Goal: Task Accomplishment & Management: Complete application form

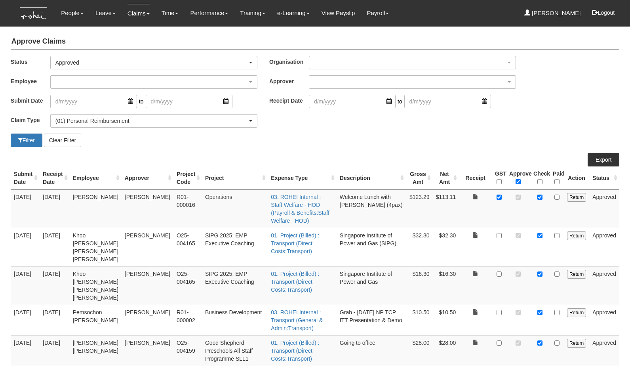
select select "Approved"
select select "14"
select select "100"
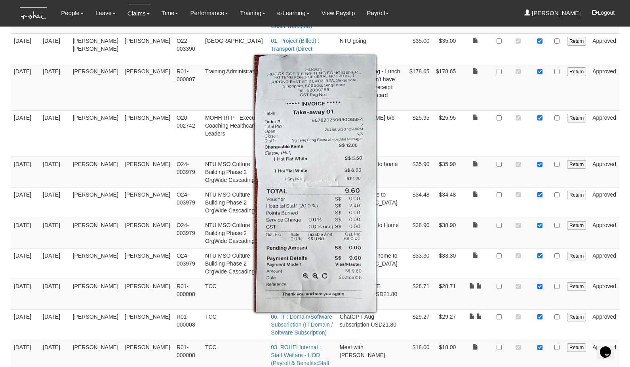
click at [501, 194] on div at bounding box center [315, 183] width 630 height 367
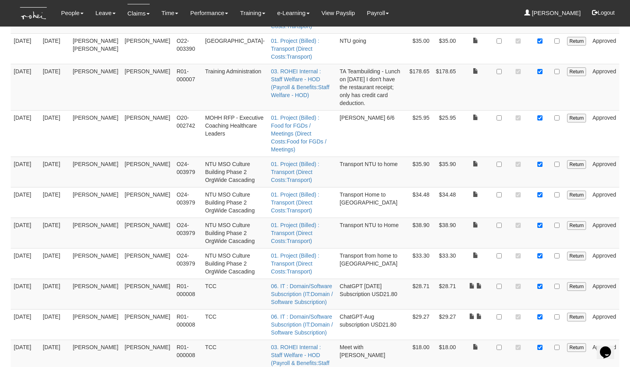
checkbox input "false"
checkbox input "true"
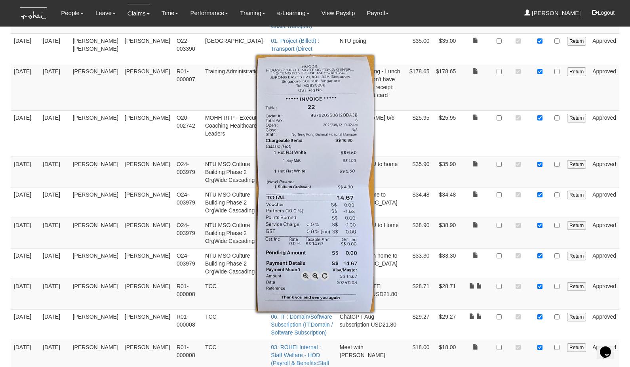
click at [500, 226] on div at bounding box center [315, 183] width 630 height 367
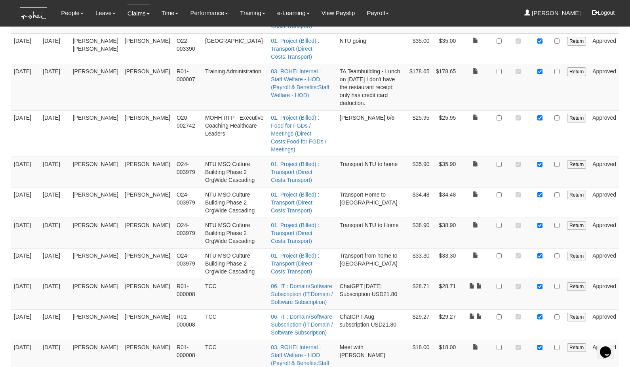
checkbox input "false"
checkbox input "true"
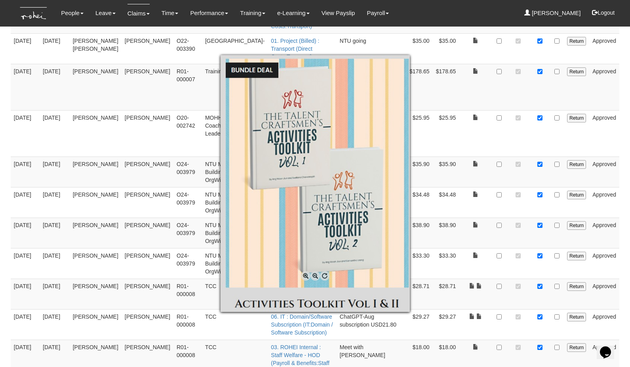
click at [469, 269] on div at bounding box center [315, 183] width 630 height 367
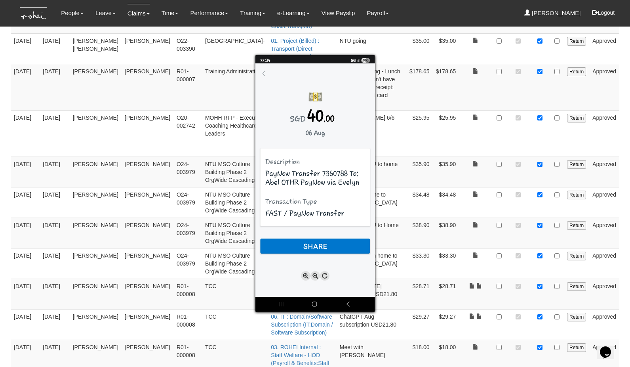
click at [469, 268] on div at bounding box center [315, 183] width 630 height 367
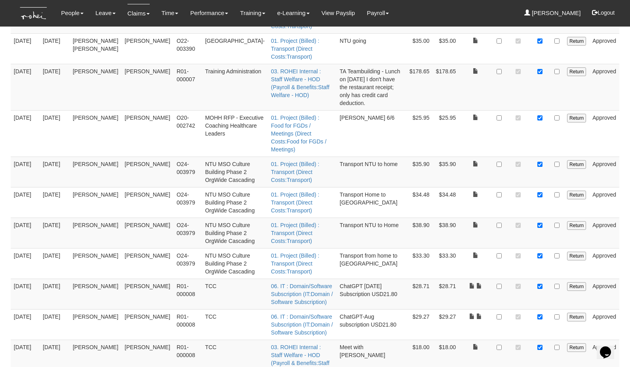
checkbox input "true"
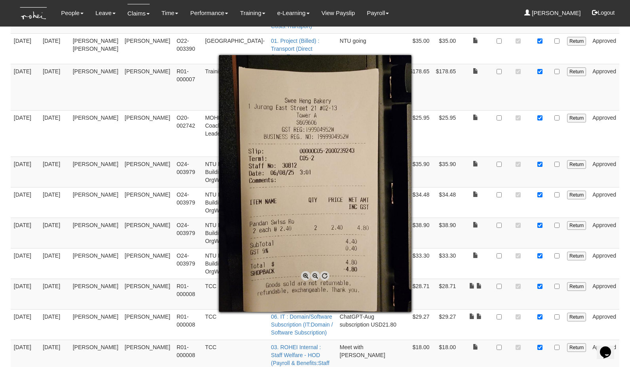
click at [500, 286] on div at bounding box center [315, 183] width 630 height 367
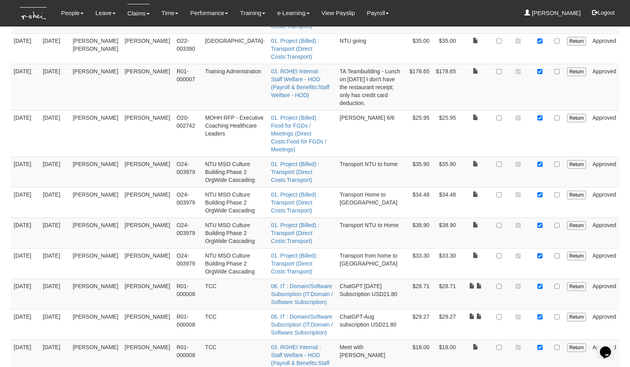
checkbox input "false"
checkbox input "true"
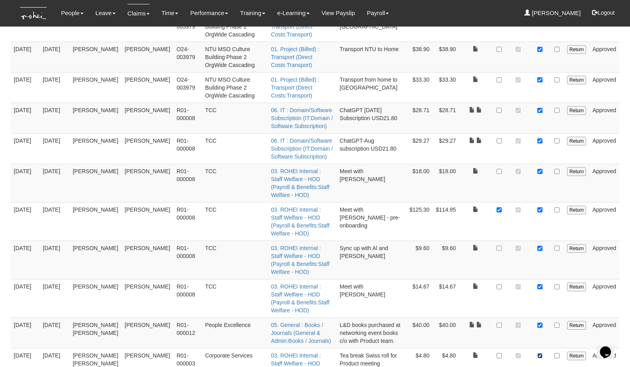
scroll to position [2455, 0]
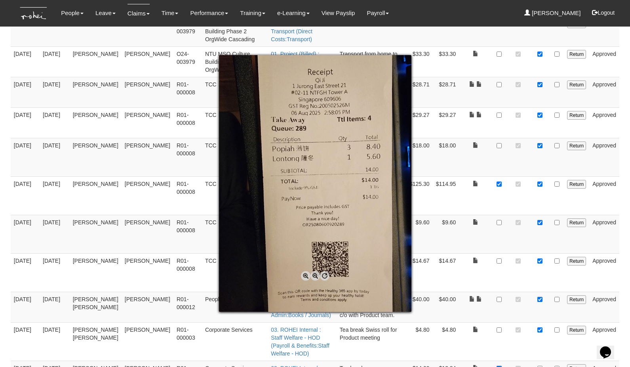
click at [540, 114] on div at bounding box center [315, 183] width 630 height 367
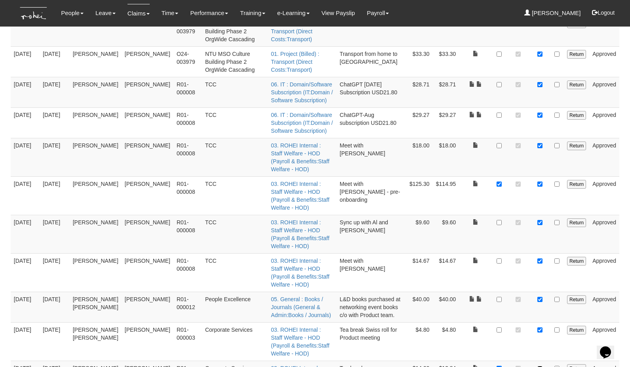
click at [540, 366] on input "checkbox" at bounding box center [539, 368] width 5 height 5
checkbox input "true"
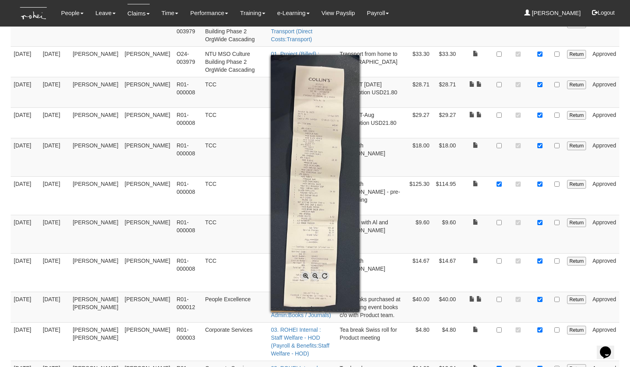
click at [305, 276] on span at bounding box center [306, 276] width 10 height 10
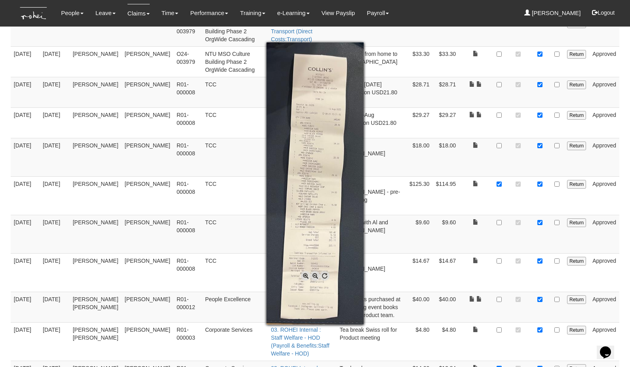
click at [305, 276] on span at bounding box center [306, 276] width 10 height 10
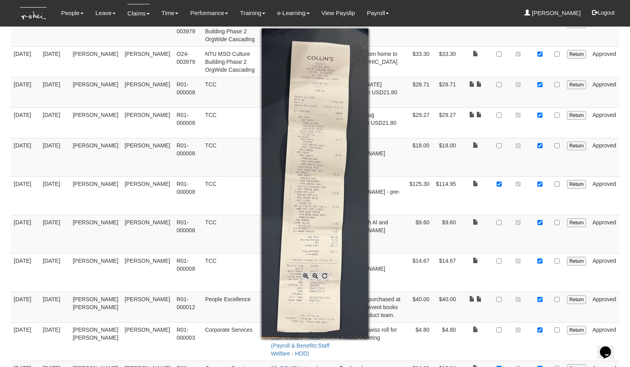
click at [305, 276] on span at bounding box center [306, 276] width 10 height 10
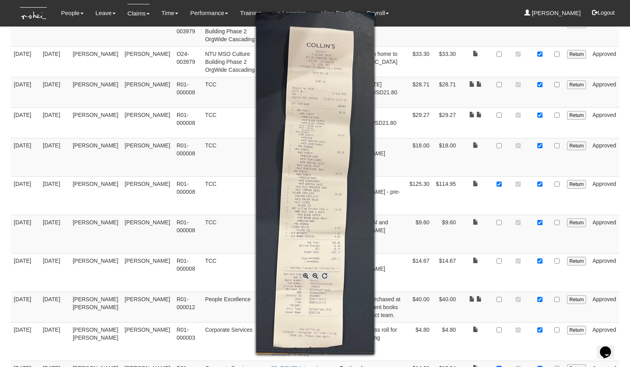
click at [305, 276] on span at bounding box center [306, 276] width 10 height 10
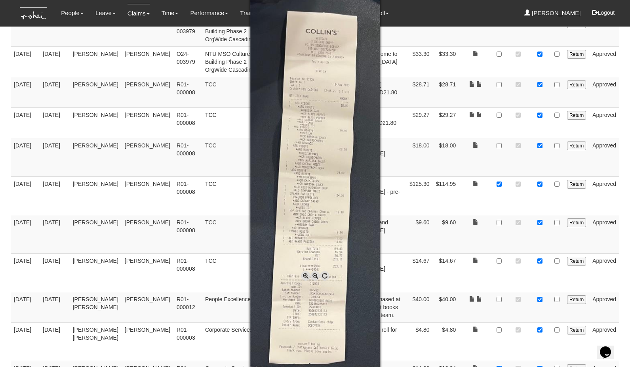
click at [305, 276] on span at bounding box center [306, 276] width 10 height 10
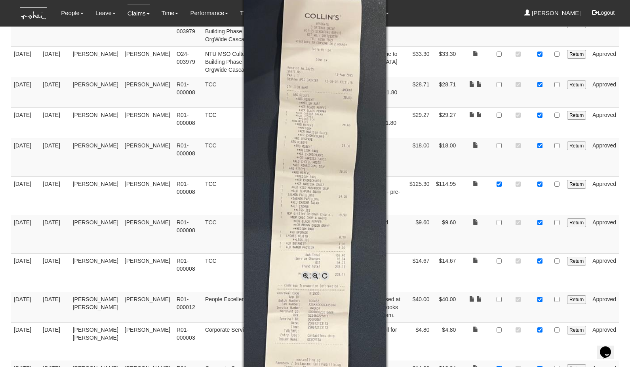
click at [305, 276] on span at bounding box center [306, 276] width 10 height 10
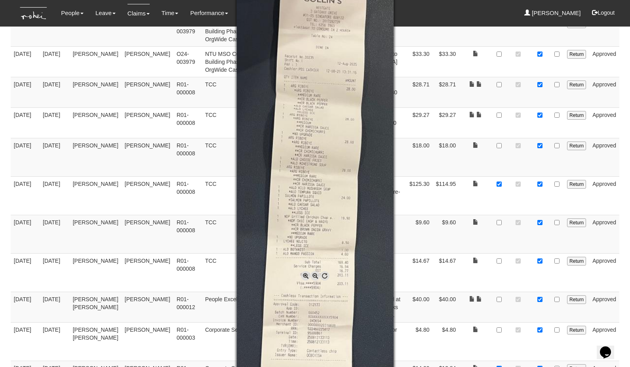
click at [541, 147] on div at bounding box center [315, 183] width 630 height 367
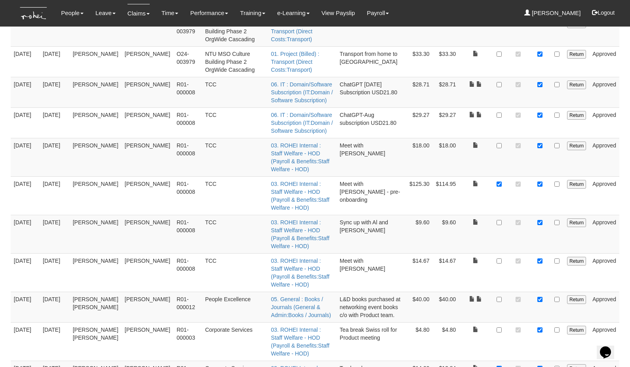
checkbox input "true"
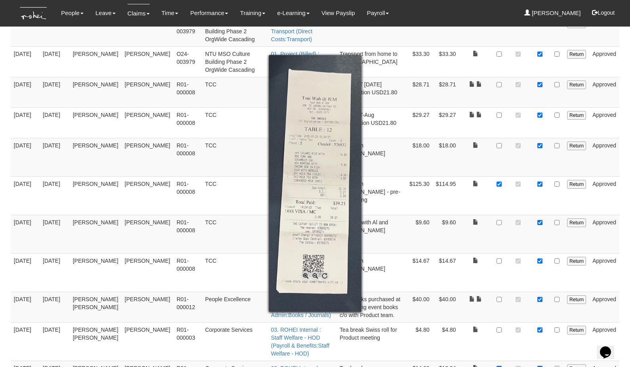
click at [538, 177] on div at bounding box center [315, 183] width 630 height 367
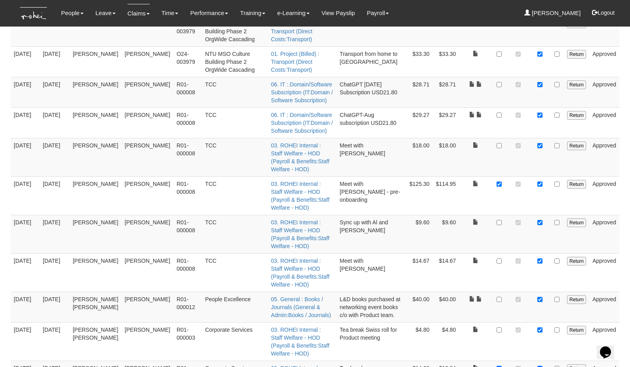
checkbox input "true"
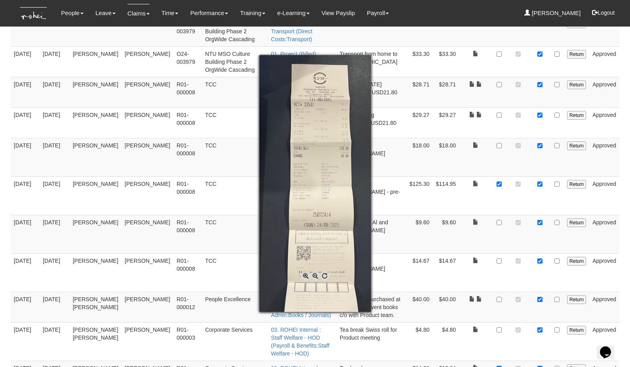
click at [542, 207] on div at bounding box center [315, 183] width 630 height 367
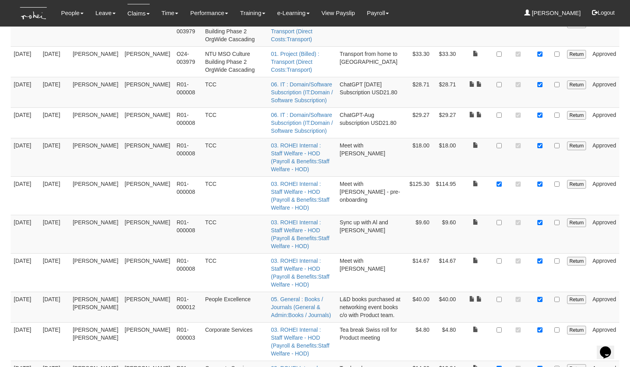
checkbox input "true"
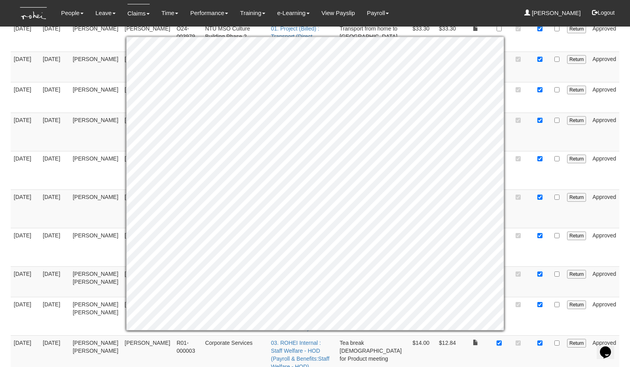
scroll to position [2642, 0]
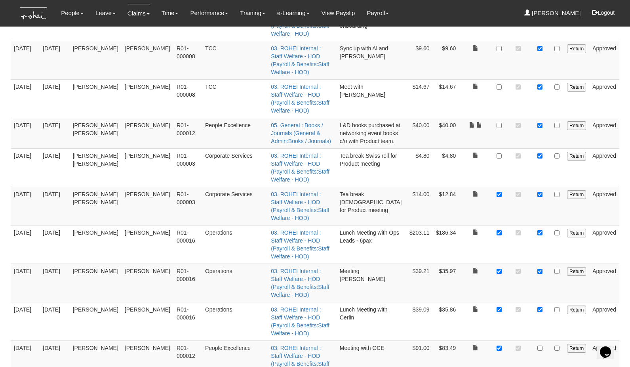
scroll to position [2623, 0]
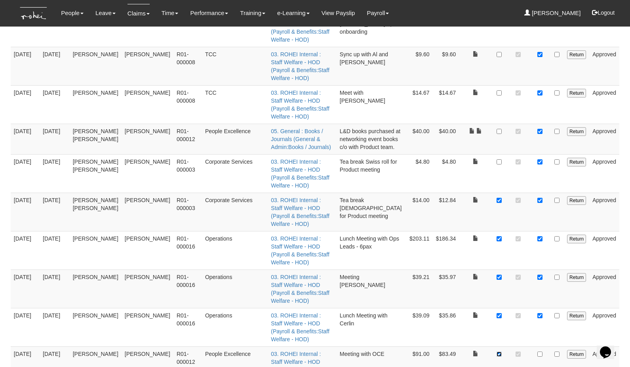
click at [502, 351] on input "checkbox" at bounding box center [499, 353] width 5 height 5
checkbox input "false"
click at [540, 351] on input "checkbox" at bounding box center [539, 353] width 5 height 5
checkbox input "true"
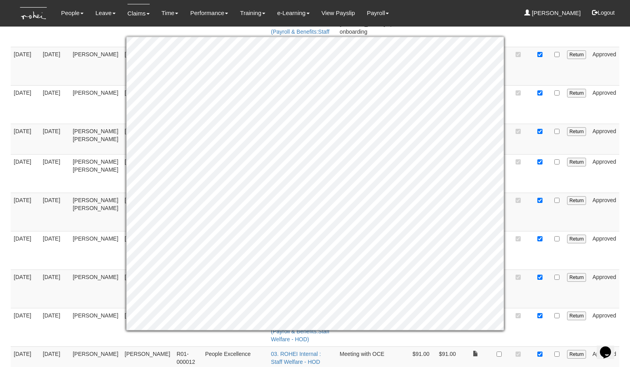
checkbox input "true"
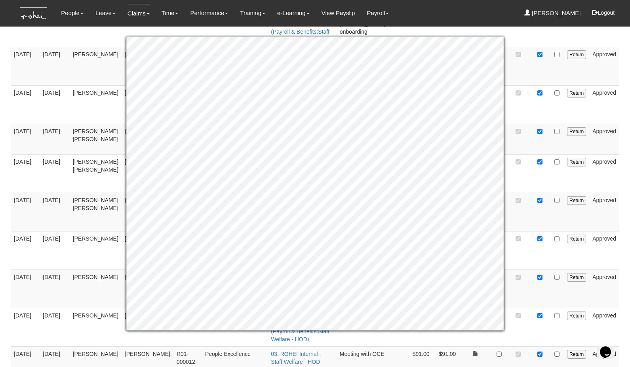
checkbox input "true"
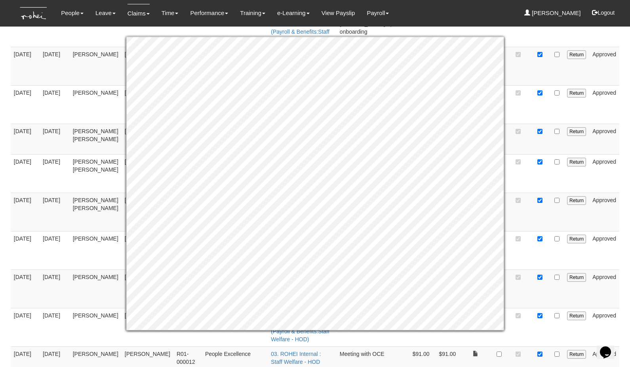
checkbox input "true"
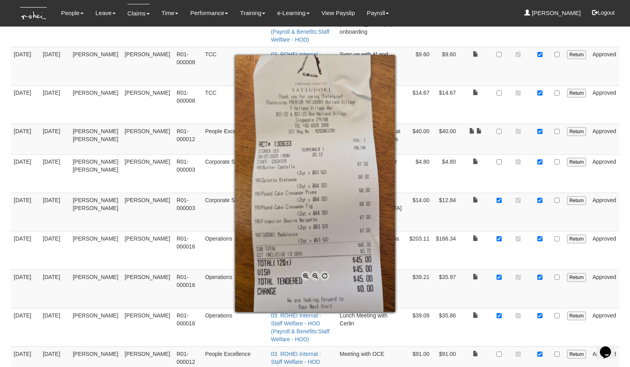
click at [498, 282] on div at bounding box center [315, 183] width 630 height 367
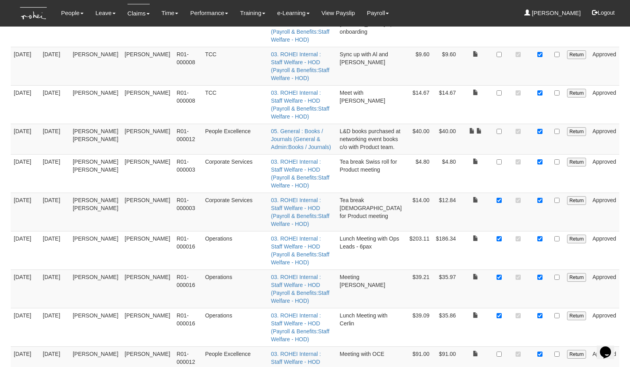
checkbox input "true"
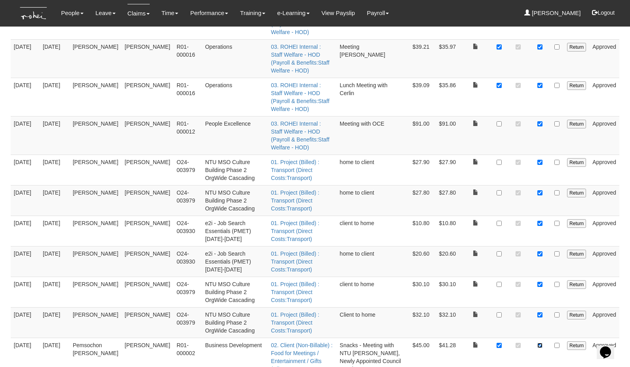
scroll to position [2855, 0]
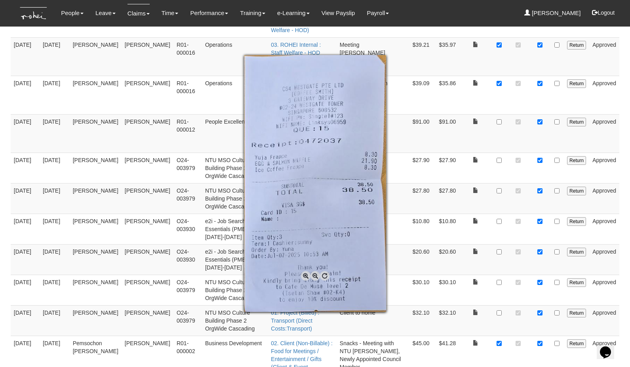
click at [499, 182] on div at bounding box center [315, 183] width 630 height 367
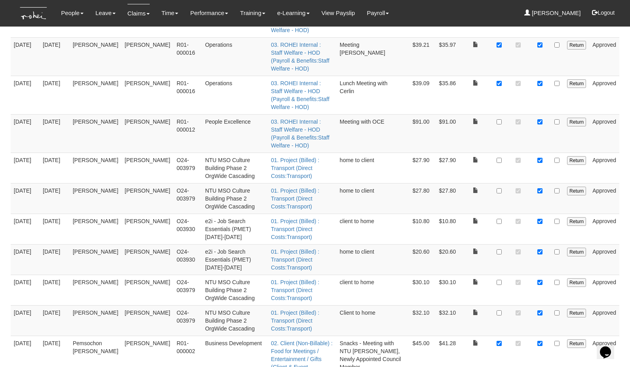
checkbox input "false"
checkbox input "true"
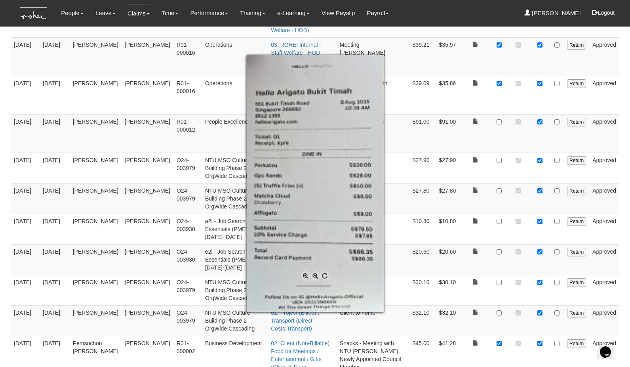
click at [499, 212] on div at bounding box center [315, 183] width 630 height 367
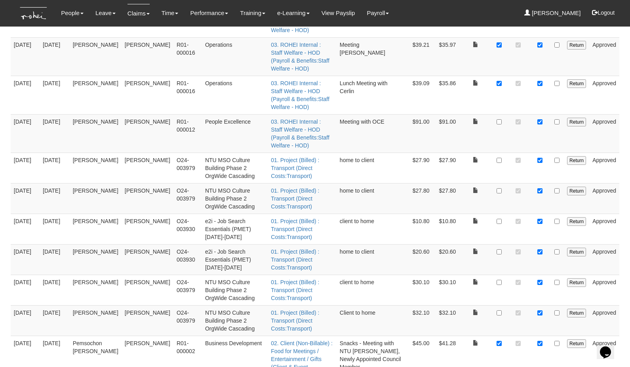
checkbox input "false"
checkbox input "true"
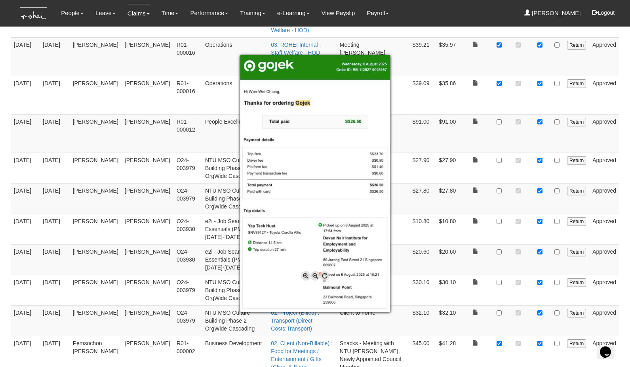
click at [540, 243] on div at bounding box center [315, 183] width 630 height 367
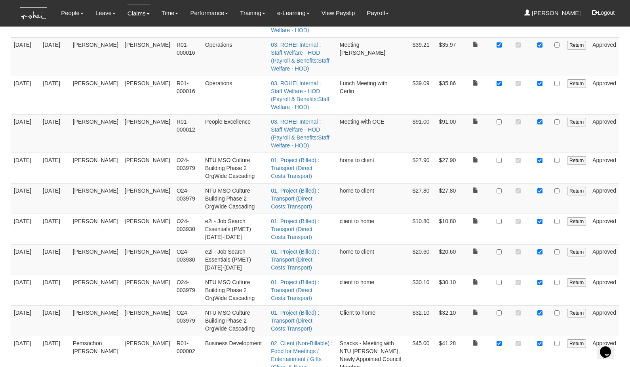
checkbox input "true"
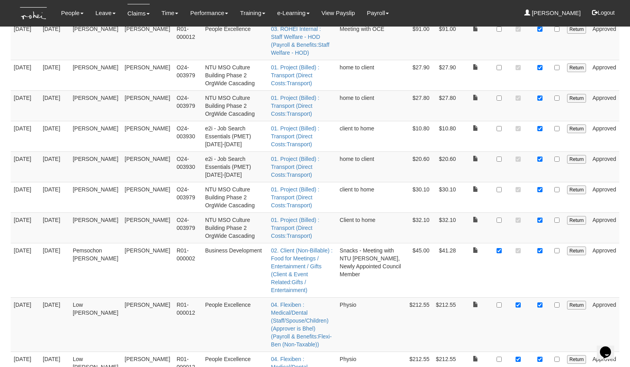
scroll to position [2980, 0]
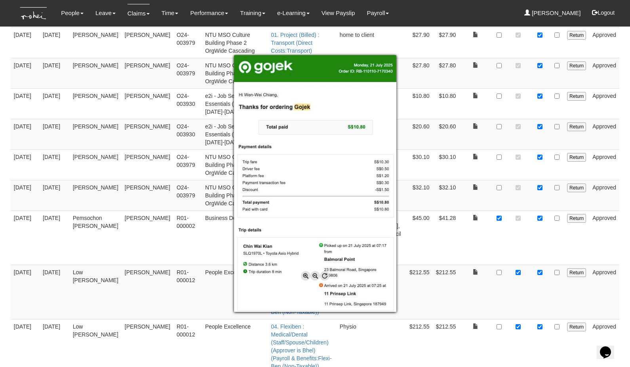
click at [543, 139] on div at bounding box center [315, 183] width 630 height 367
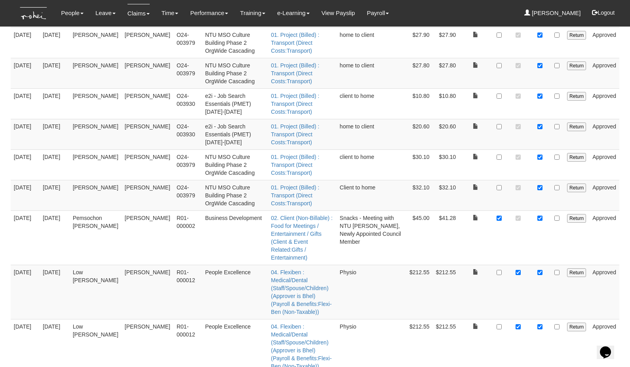
checkbox input "true"
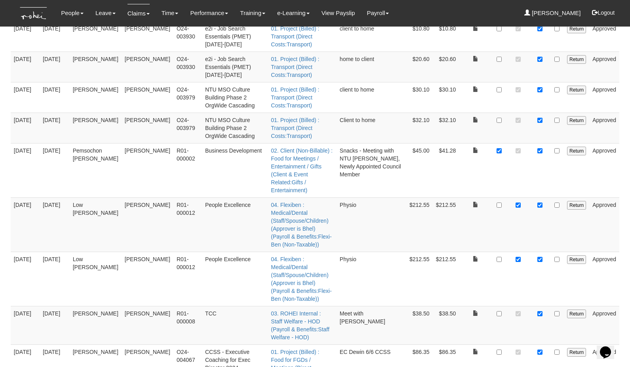
scroll to position [3050, 0]
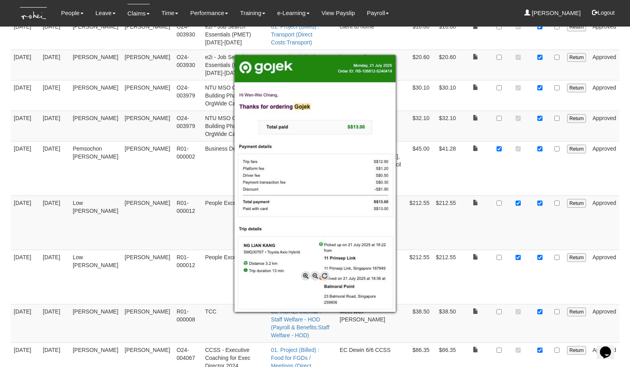
click at [540, 109] on div at bounding box center [315, 183] width 630 height 367
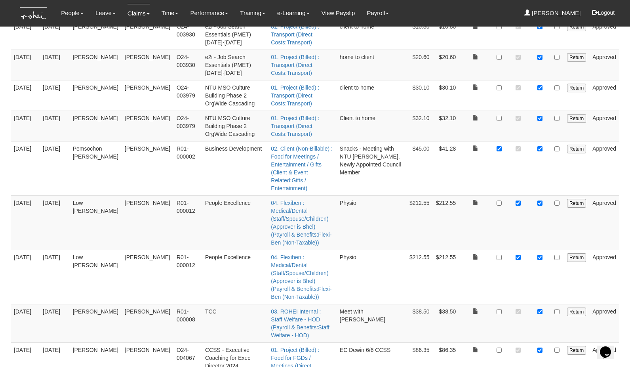
checkbox input "true"
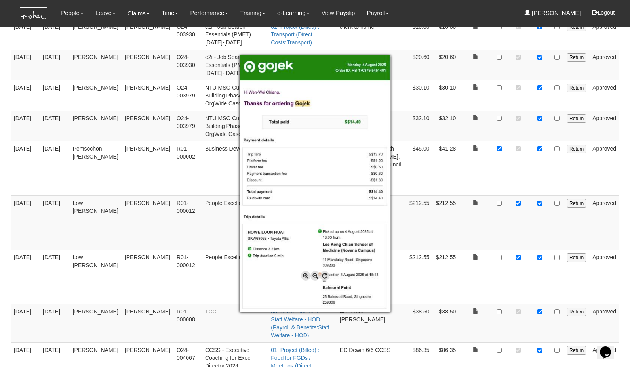
click at [543, 148] on div at bounding box center [315, 183] width 630 height 367
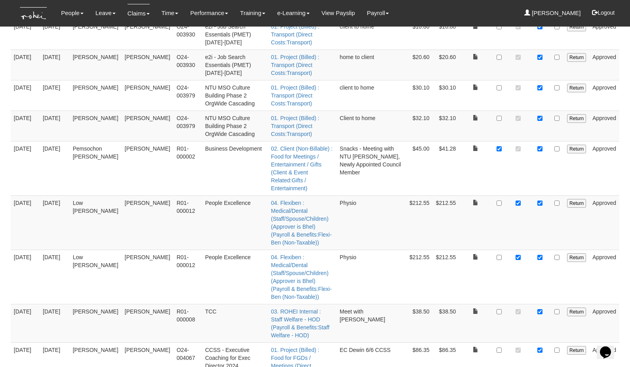
checkbox input "true"
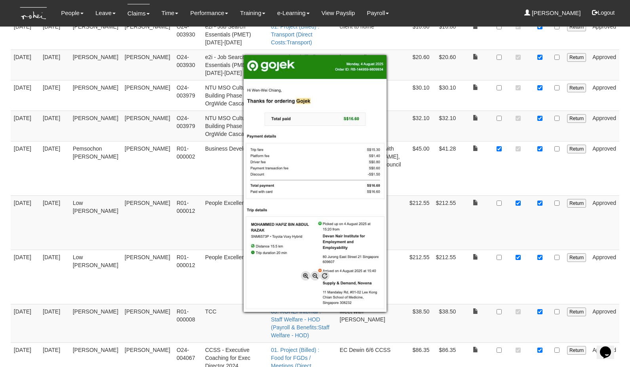
click at [540, 178] on div at bounding box center [315, 183] width 630 height 367
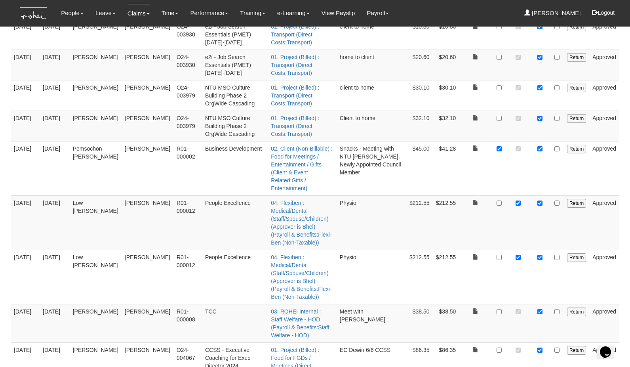
checkbox input "true"
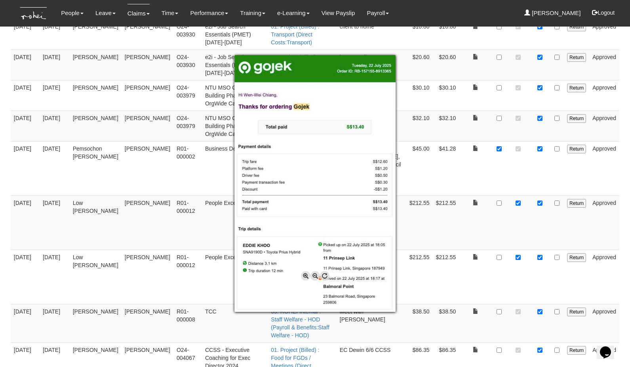
click at [543, 207] on div at bounding box center [315, 183] width 630 height 367
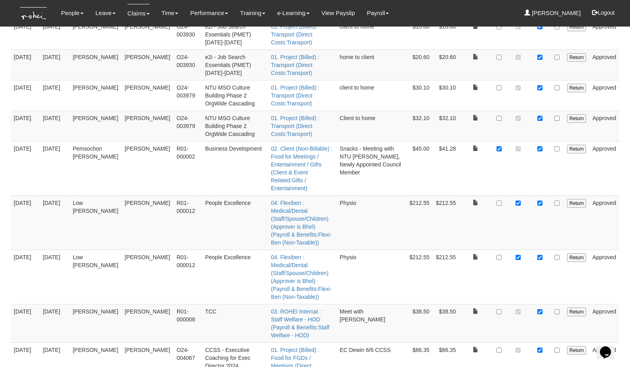
checkbox input "true"
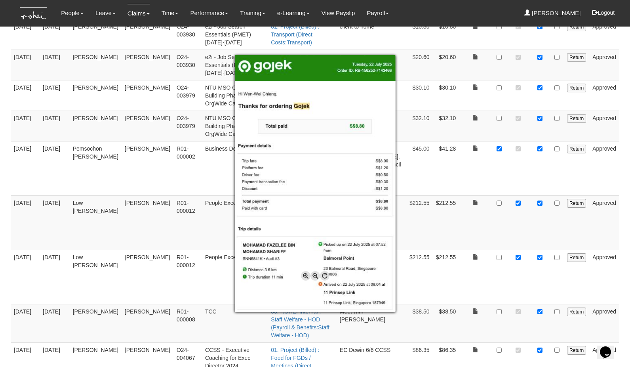
click at [541, 247] on div at bounding box center [315, 183] width 630 height 367
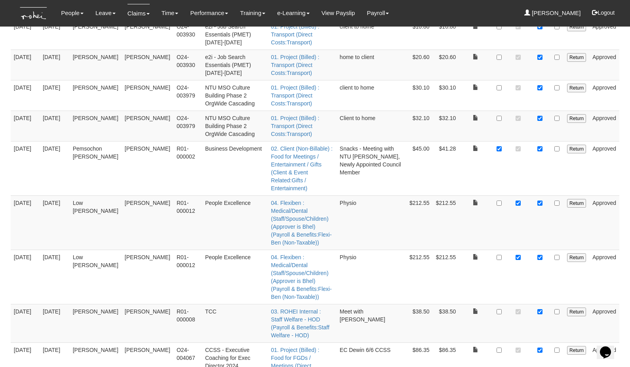
checkbox input "true"
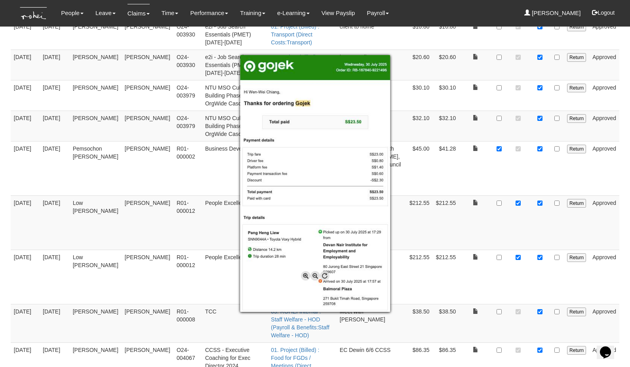
click at [543, 286] on div at bounding box center [315, 183] width 630 height 367
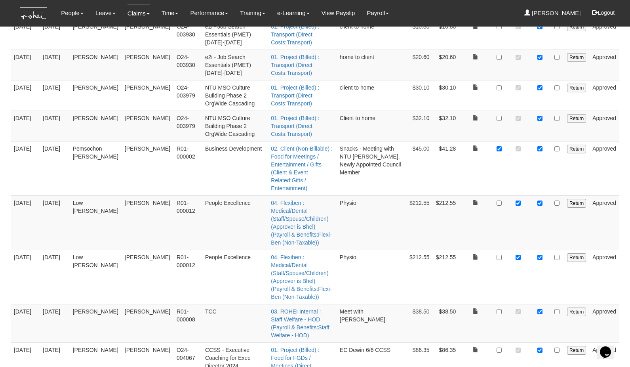
checkbox input "true"
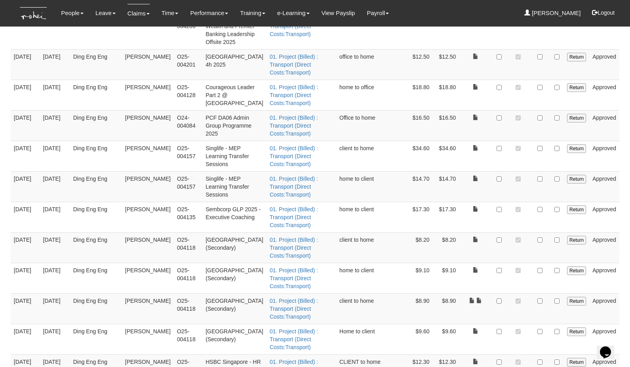
scroll to position [0, 0]
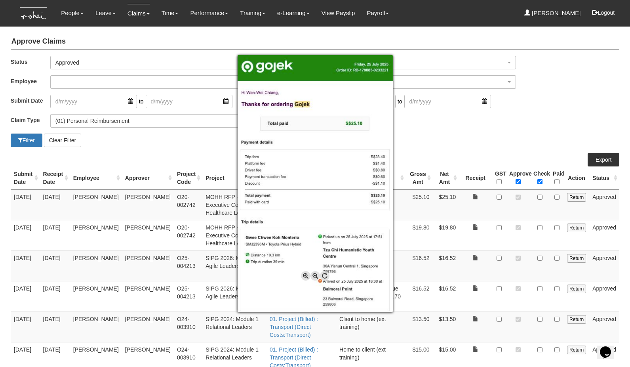
click at [542, 195] on div at bounding box center [315, 183] width 630 height 367
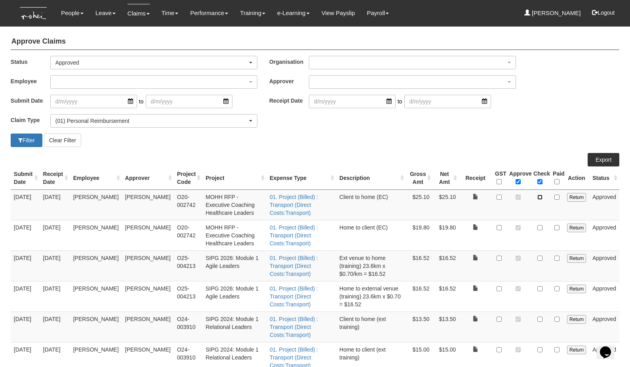
click at [542, 196] on input "checkbox" at bounding box center [539, 196] width 5 height 5
checkbox input "true"
checkbox input "false"
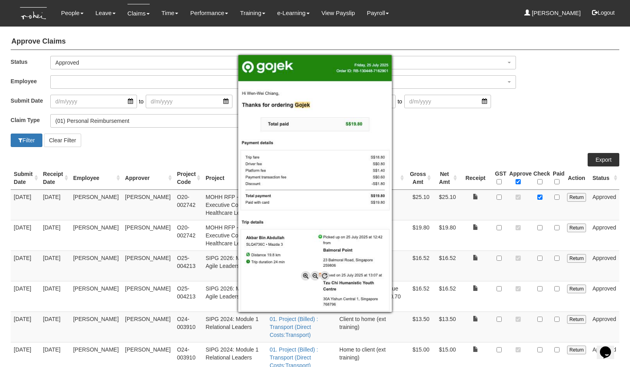
click at [541, 227] on div at bounding box center [315, 183] width 630 height 367
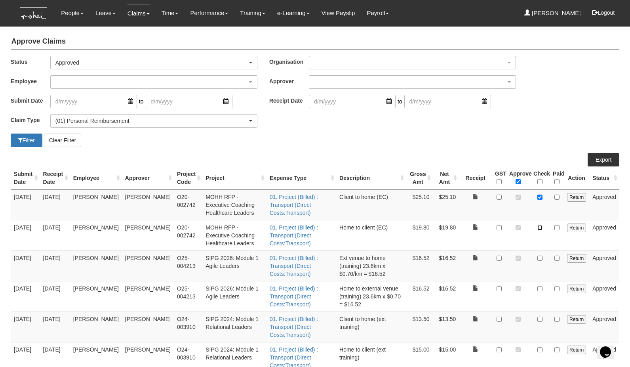
click at [541, 227] on input "checkbox" at bounding box center [539, 227] width 5 height 5
checkbox input "true"
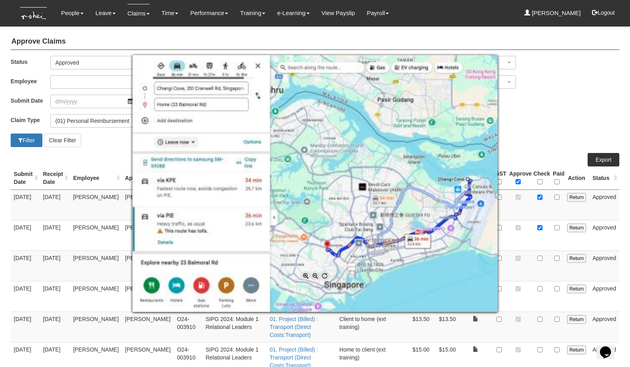
click at [542, 256] on div at bounding box center [315, 183] width 630 height 367
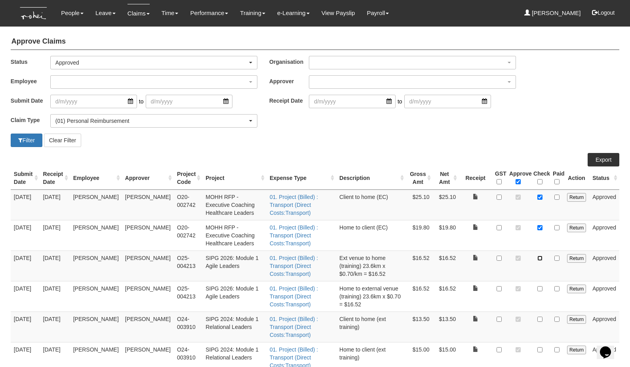
click at [542, 256] on input "checkbox" at bounding box center [539, 257] width 5 height 5
checkbox input "true"
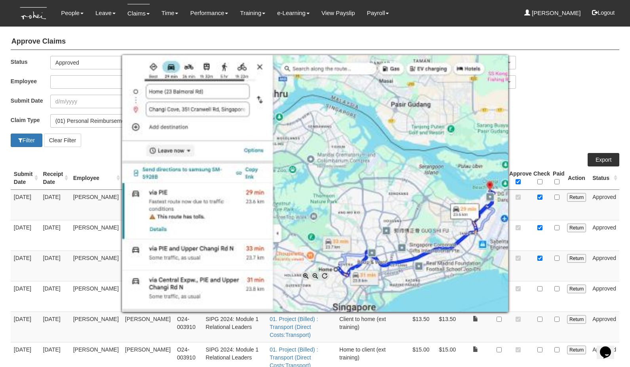
click at [541, 289] on div at bounding box center [315, 183] width 630 height 367
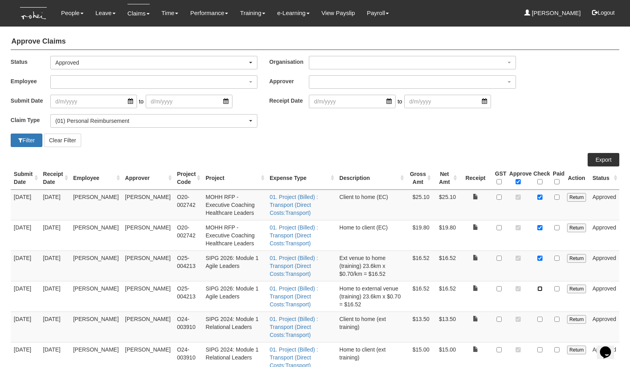
click at [541, 289] on input "checkbox" at bounding box center [539, 288] width 5 height 5
checkbox input "true"
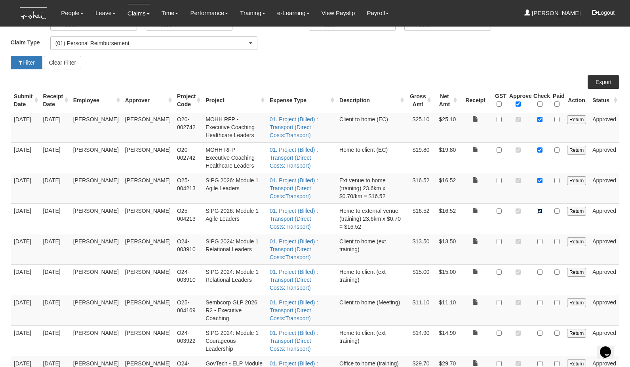
scroll to position [90, 0]
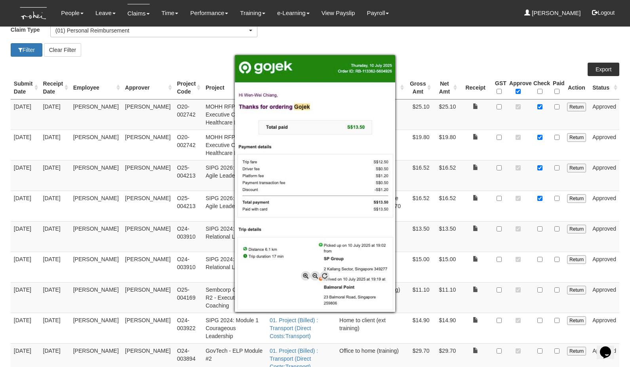
click at [539, 230] on div at bounding box center [315, 183] width 630 height 367
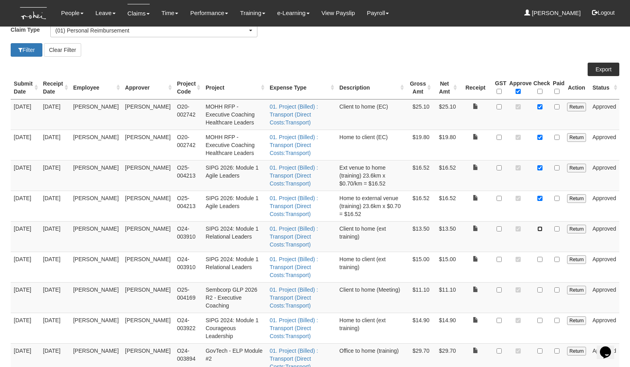
click at [539, 230] on input "checkbox" at bounding box center [539, 228] width 5 height 5
checkbox input "true"
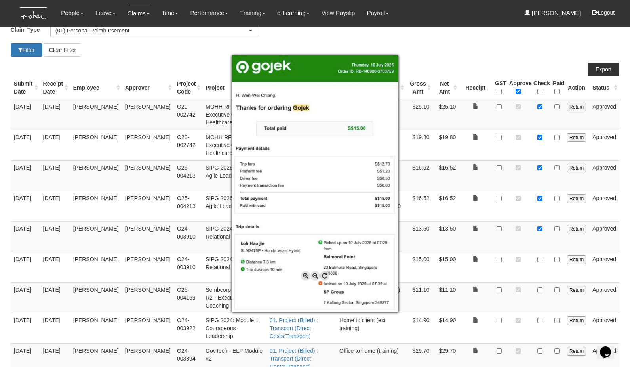
click at [543, 251] on div at bounding box center [315, 183] width 630 height 367
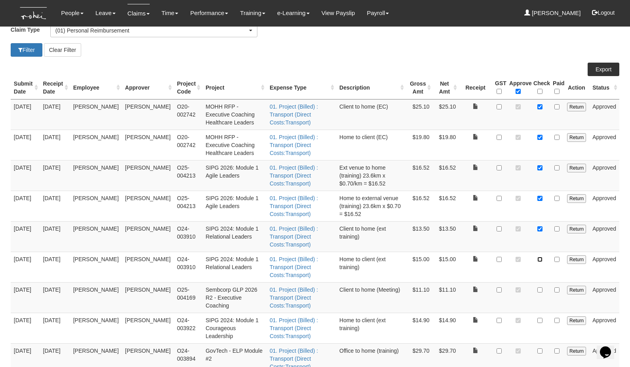
click at [542, 257] on input "checkbox" at bounding box center [539, 259] width 5 height 5
checkbox input "true"
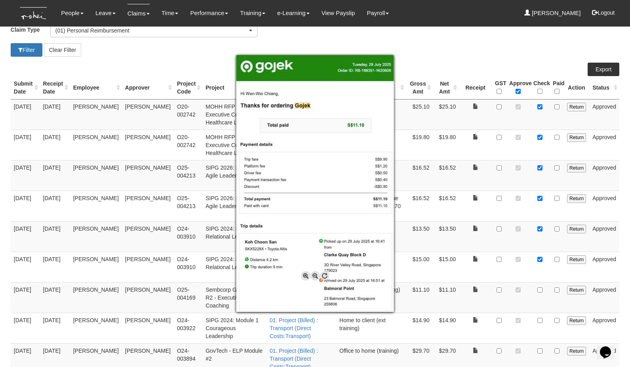
click at [543, 271] on div at bounding box center [315, 183] width 630 height 367
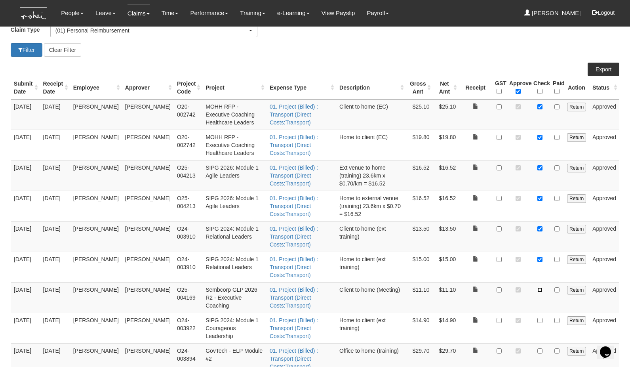
click at [543, 287] on input "checkbox" at bounding box center [539, 289] width 5 height 5
checkbox input "true"
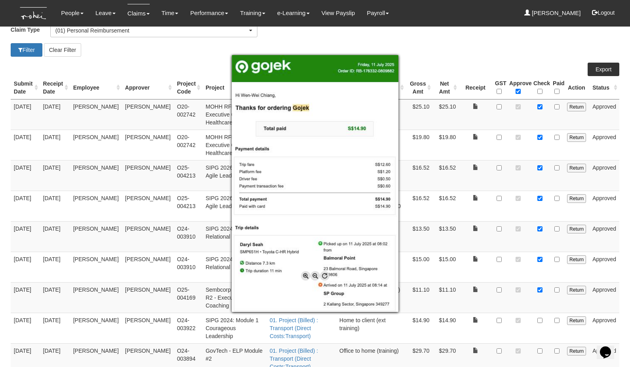
click at [539, 302] on div at bounding box center [315, 183] width 630 height 367
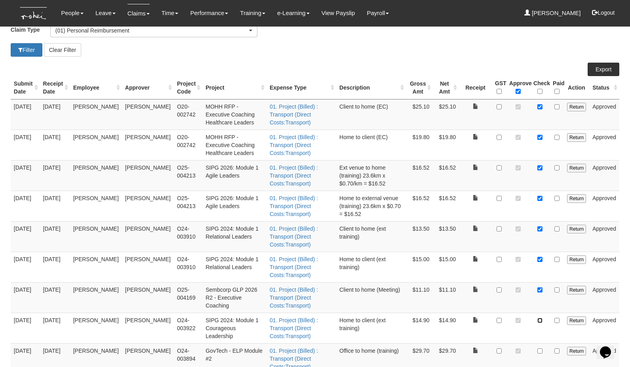
click at [539, 318] on input "checkbox" at bounding box center [539, 320] width 5 height 5
checkbox input "true"
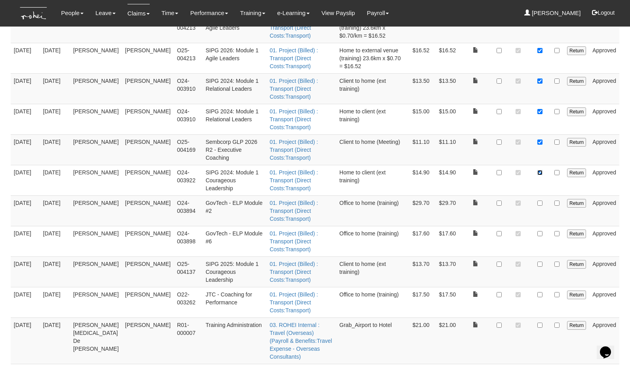
scroll to position [257, 0]
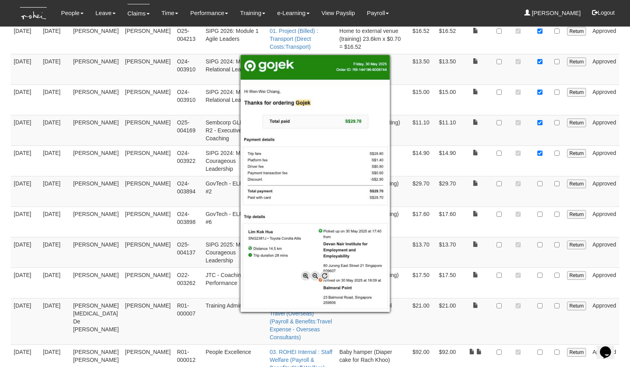
click at [543, 167] on div at bounding box center [315, 183] width 630 height 367
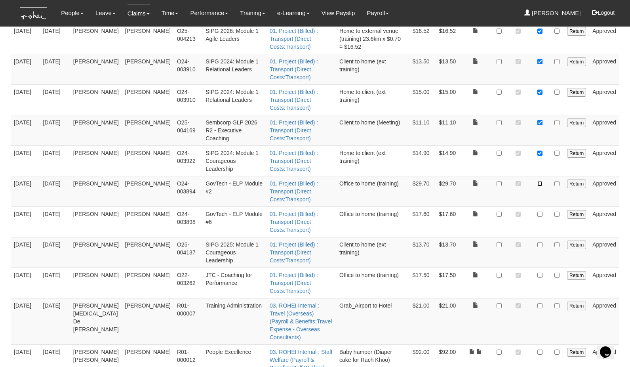
click at [543, 181] on input "checkbox" at bounding box center [539, 183] width 5 height 5
checkbox input "true"
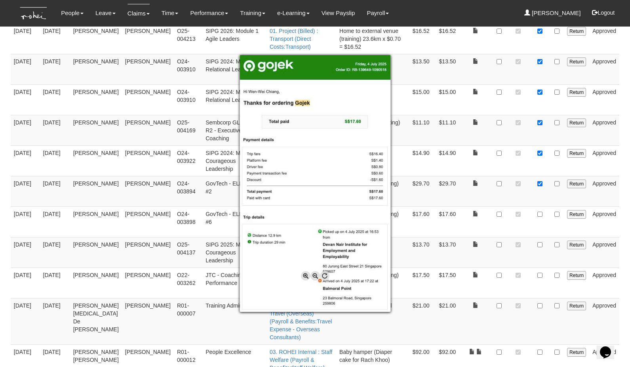
click at [541, 189] on div at bounding box center [315, 183] width 630 height 367
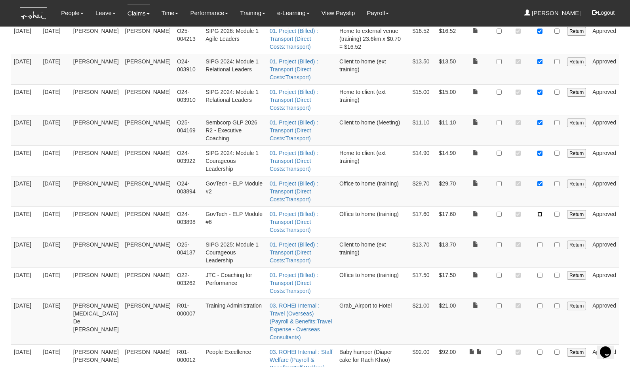
click at [541, 211] on input "checkbox" at bounding box center [539, 213] width 5 height 5
checkbox input "true"
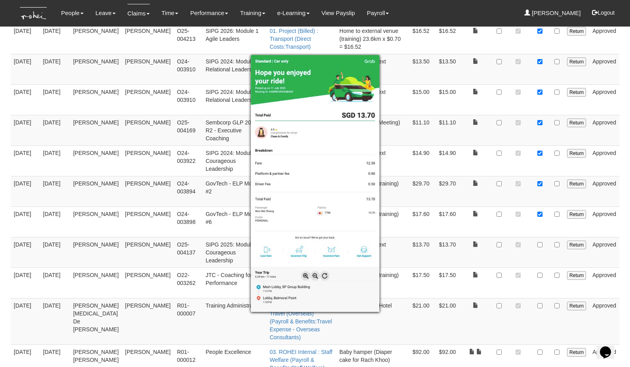
click at [539, 211] on div at bounding box center [315, 183] width 630 height 367
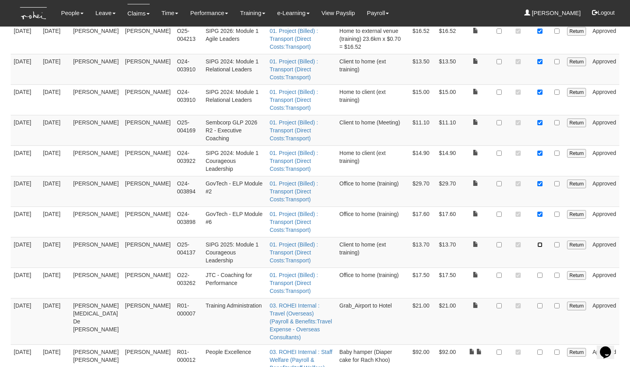
click at [539, 242] on input "checkbox" at bounding box center [539, 244] width 5 height 5
checkbox input "true"
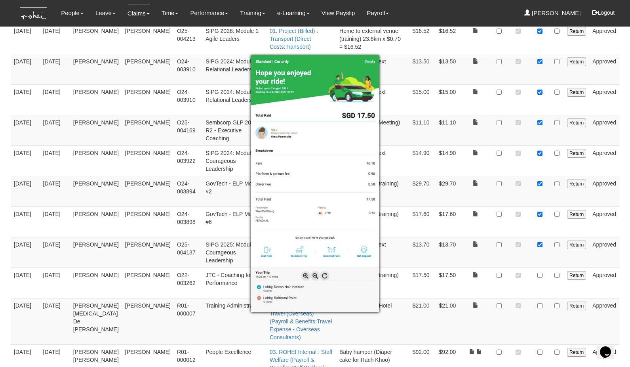
click at [538, 244] on div at bounding box center [315, 183] width 630 height 367
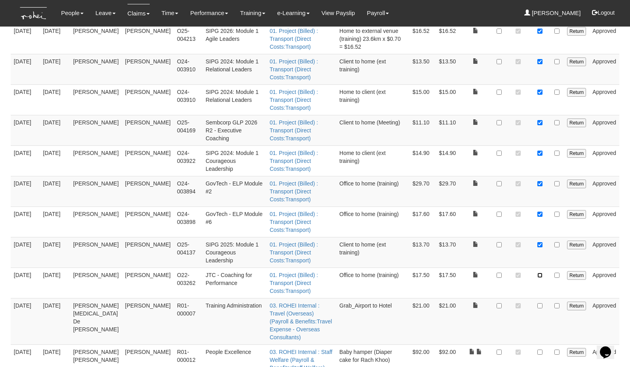
click at [540, 272] on input "checkbox" at bounding box center [539, 274] width 5 height 5
checkbox input "true"
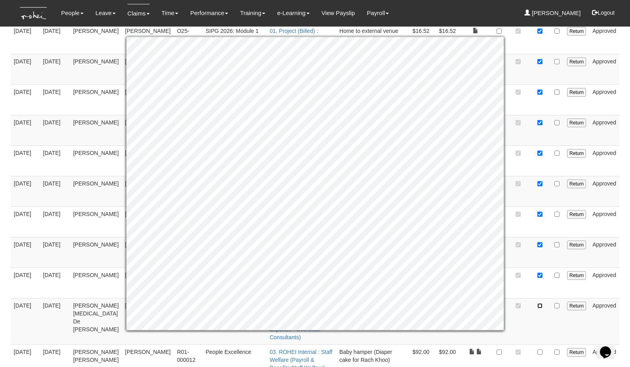
click at [540, 303] on input "checkbox" at bounding box center [539, 305] width 5 height 5
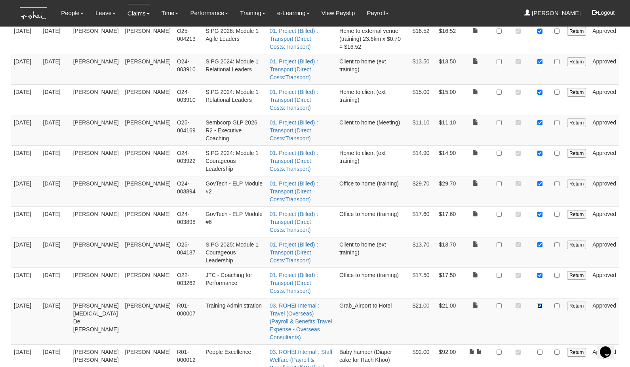
click at [540, 303] on input "checkbox" at bounding box center [539, 305] width 5 height 5
checkbox input "true"
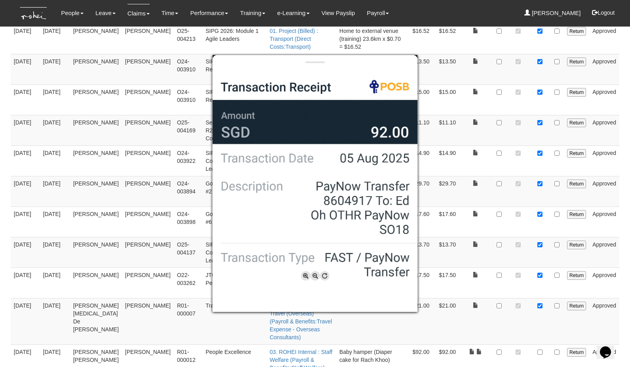
click at [478, 285] on div at bounding box center [315, 183] width 630 height 367
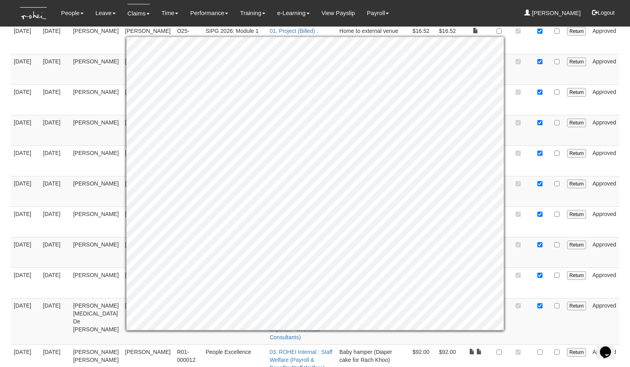
click at [512, 298] on td at bounding box center [518, 321] width 24 height 46
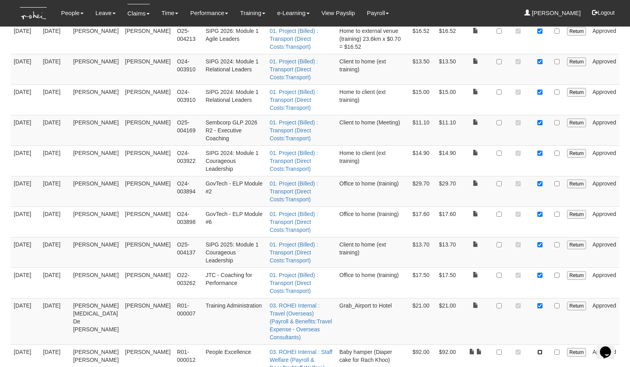
click at [541, 349] on input "checkbox" at bounding box center [539, 351] width 5 height 5
checkbox input "true"
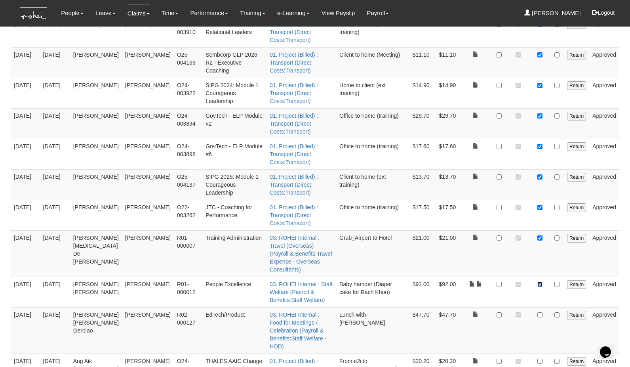
scroll to position [326, 0]
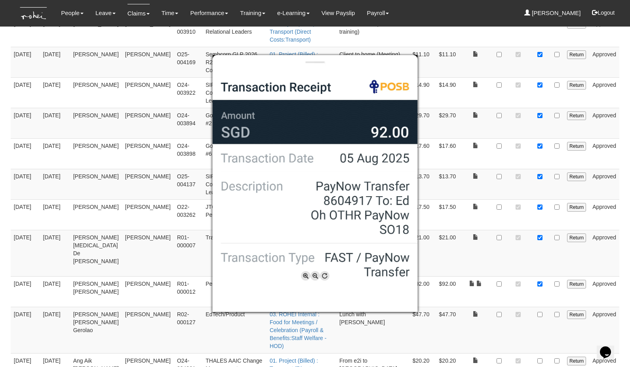
click at [471, 248] on div at bounding box center [315, 183] width 630 height 367
click at [478, 251] on div at bounding box center [315, 183] width 630 height 367
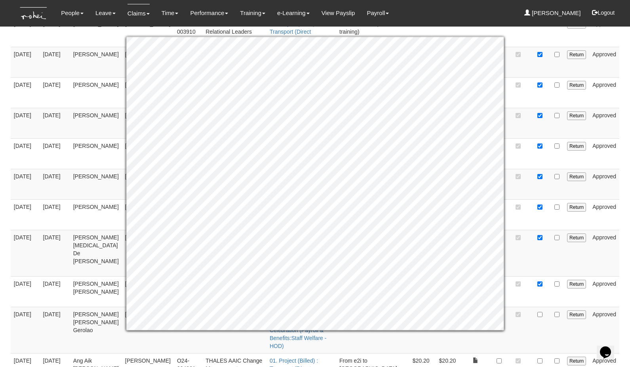
click at [528, 276] on td at bounding box center [518, 291] width 24 height 30
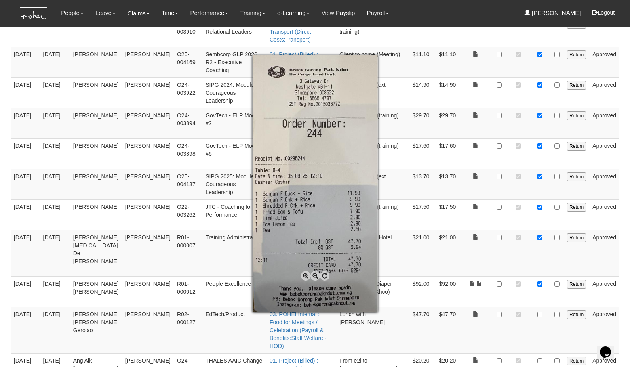
click at [542, 267] on div at bounding box center [315, 183] width 630 height 367
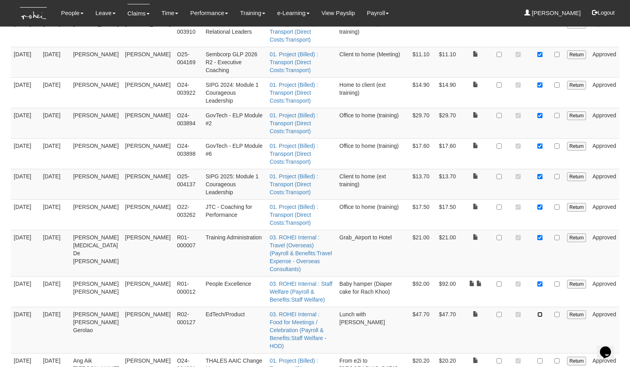
click at [542, 312] on input "checkbox" at bounding box center [539, 314] width 5 height 5
checkbox input "true"
click at [500, 312] on input "checkbox" at bounding box center [499, 314] width 5 height 5
checkbox input "true"
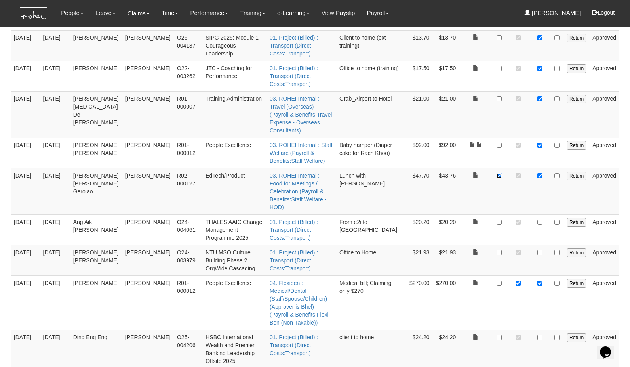
scroll to position [466, 0]
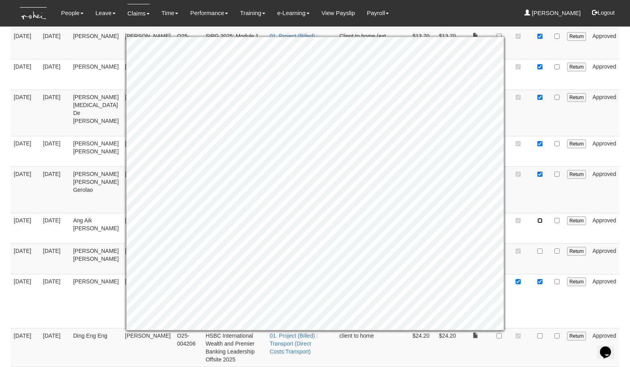
click at [540, 218] on input "checkbox" at bounding box center [539, 220] width 5 height 5
checkbox input "true"
click at [543, 248] on input "checkbox" at bounding box center [539, 250] width 5 height 5
checkbox input "true"
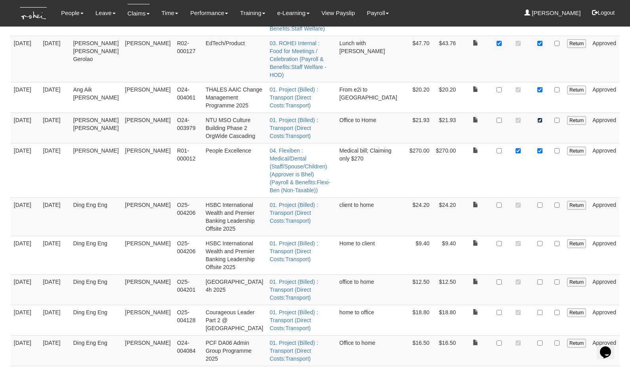
scroll to position [491, 0]
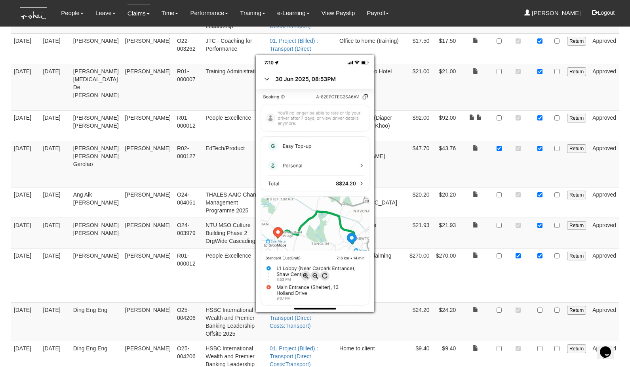
click at [542, 241] on div at bounding box center [315, 183] width 630 height 367
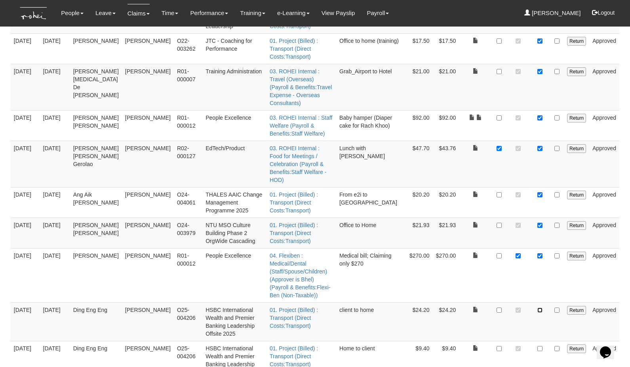
click at [542, 307] on input "checkbox" at bounding box center [539, 309] width 5 height 5
checkbox input "true"
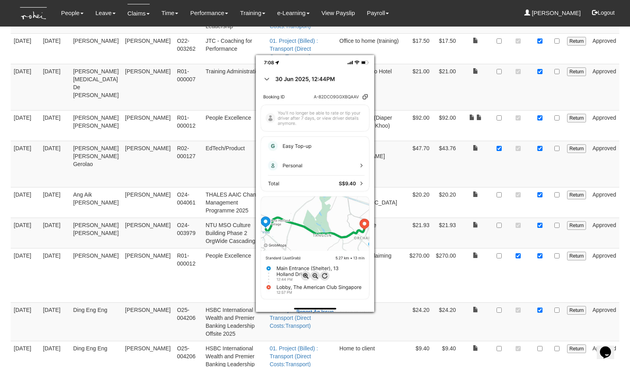
click at [539, 276] on div at bounding box center [315, 183] width 630 height 367
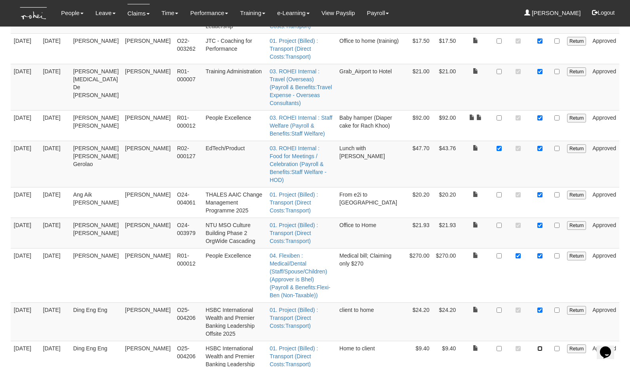
click at [539, 346] on input "checkbox" at bounding box center [539, 348] width 5 height 5
checkbox input "true"
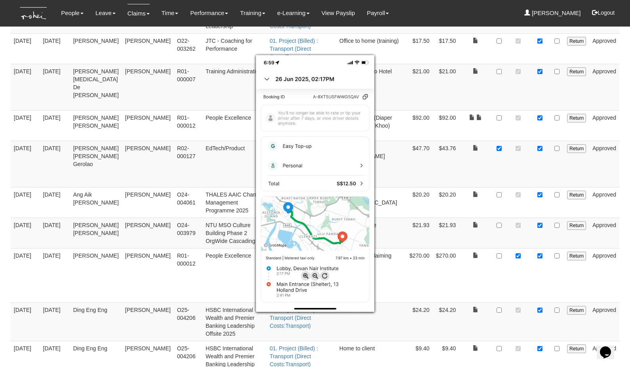
click at [540, 315] on div at bounding box center [315, 183] width 630 height 367
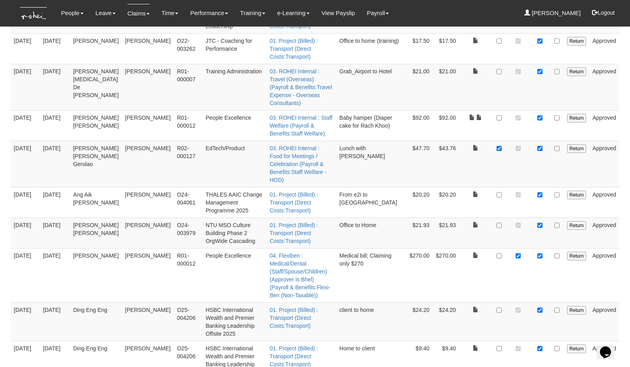
checkbox input "true"
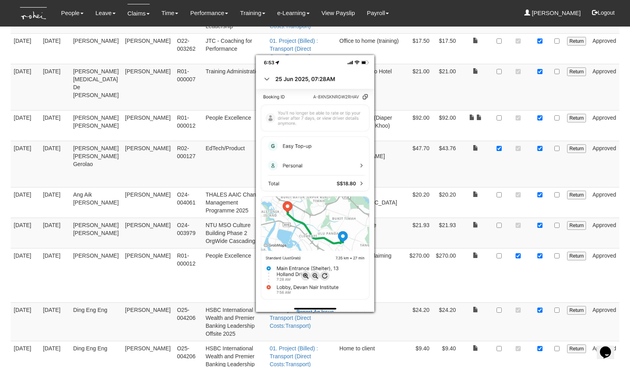
click at [539, 338] on div at bounding box center [315, 183] width 630 height 367
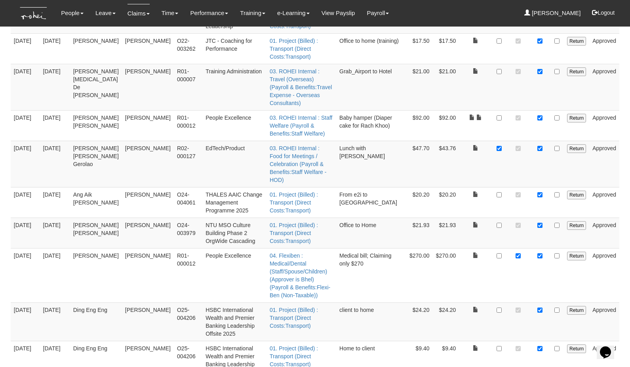
checkbox input "true"
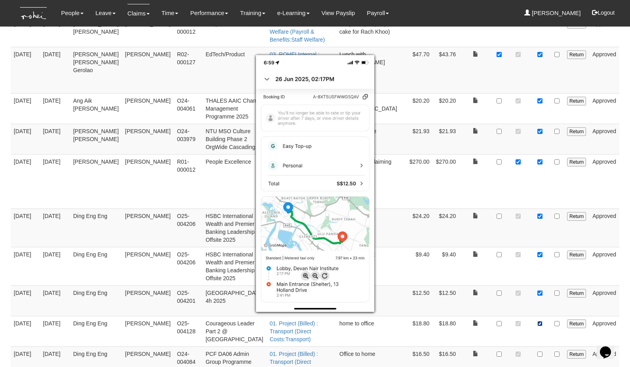
scroll to position [700, 0]
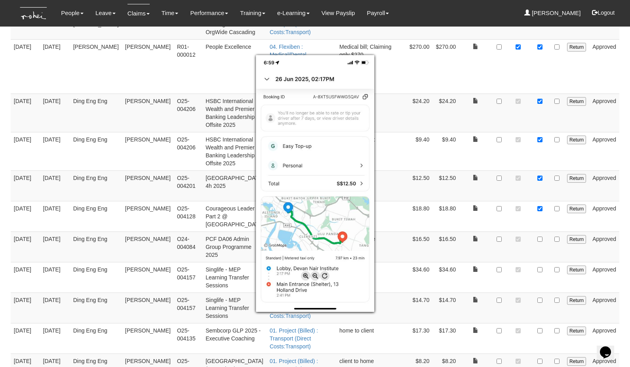
click at [461, 179] on div at bounding box center [315, 183] width 630 height 367
click at [542, 159] on div at bounding box center [315, 183] width 630 height 367
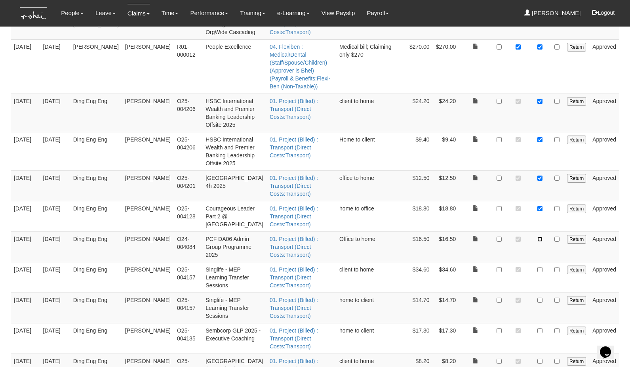
click at [542, 236] on input "checkbox" at bounding box center [539, 238] width 5 height 5
checkbox input "true"
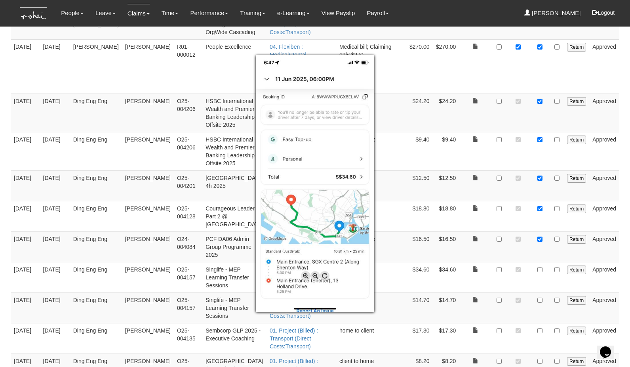
click at [541, 190] on div at bounding box center [315, 183] width 630 height 367
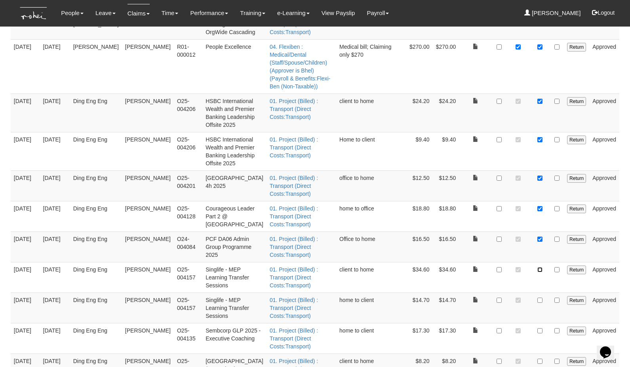
click at [541, 267] on input "checkbox" at bounding box center [539, 269] width 5 height 5
checkbox input "true"
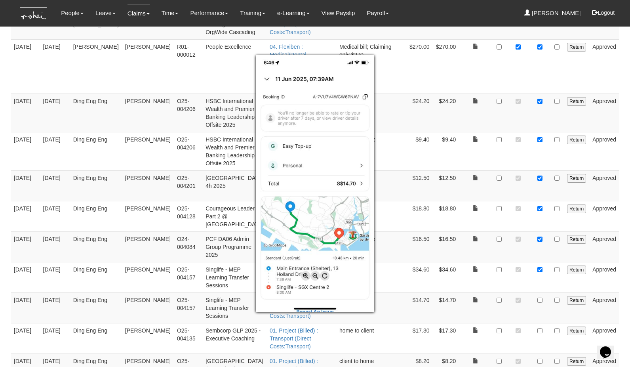
click at [539, 221] on div at bounding box center [315, 183] width 630 height 367
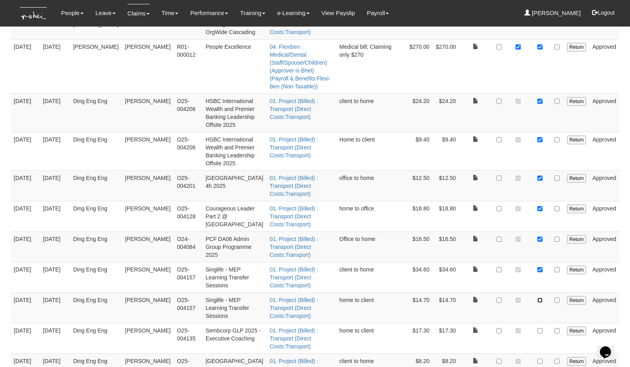
click at [539, 297] on input "checkbox" at bounding box center [539, 299] width 5 height 5
checkbox input "true"
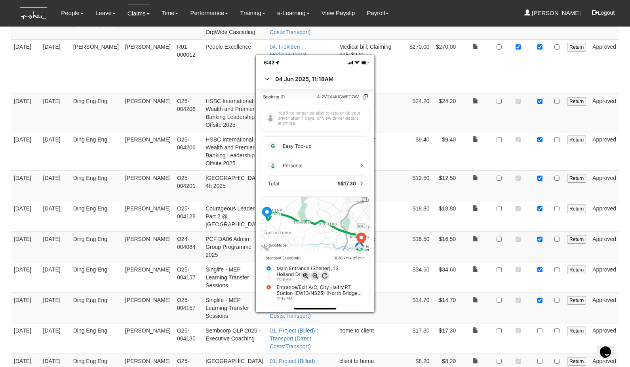
click at [540, 252] on div at bounding box center [315, 183] width 630 height 367
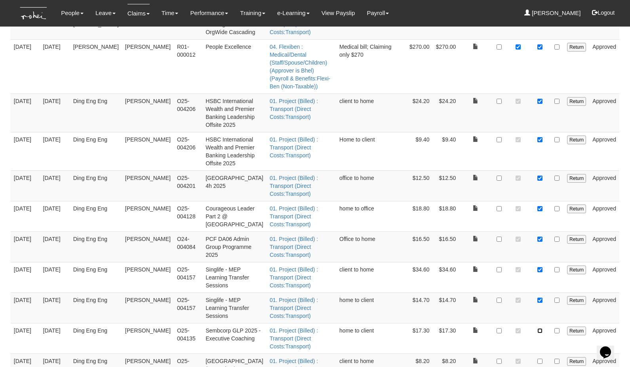
click at [540, 328] on input "checkbox" at bounding box center [539, 330] width 5 height 5
checkbox input "true"
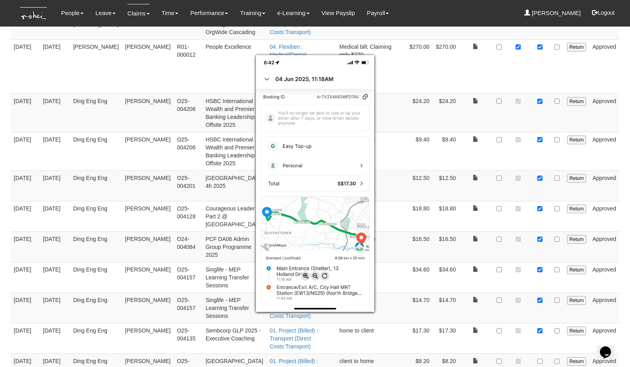
click at [487, 257] on div at bounding box center [315, 183] width 630 height 367
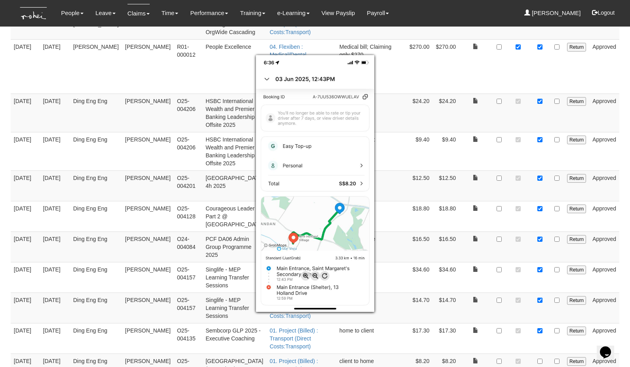
click at [539, 273] on div at bounding box center [315, 183] width 630 height 367
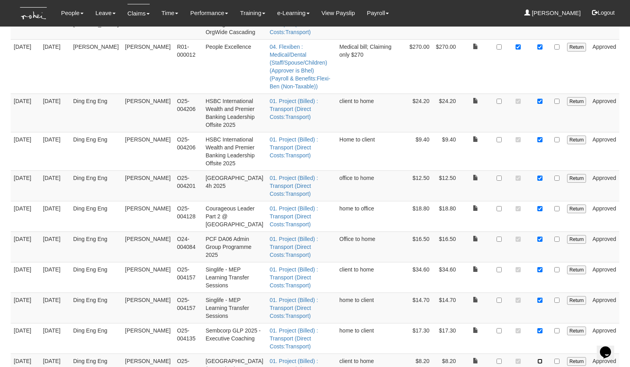
click at [539, 358] on input "checkbox" at bounding box center [539, 360] width 5 height 5
checkbox input "true"
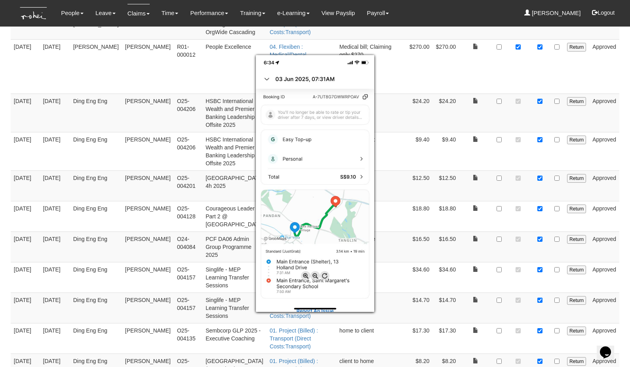
click at [541, 295] on div at bounding box center [315, 183] width 630 height 367
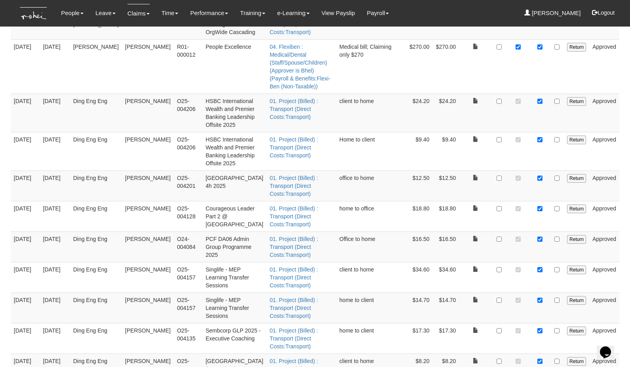
checkbox input "true"
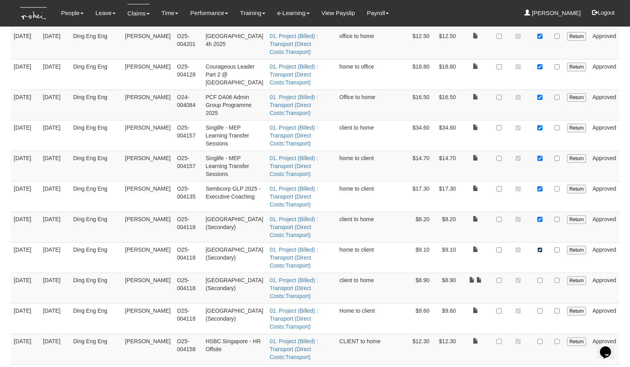
scroll to position [848, 0]
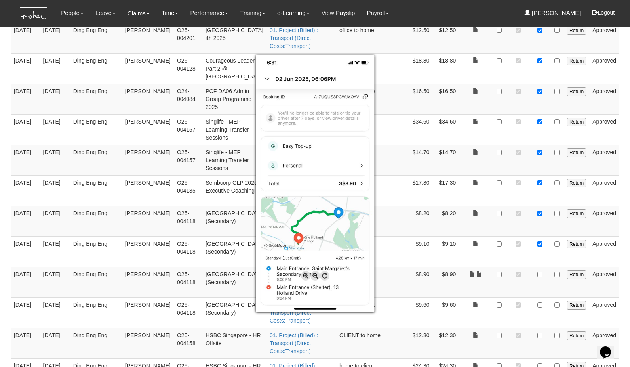
click at [541, 173] on div at bounding box center [315, 183] width 630 height 367
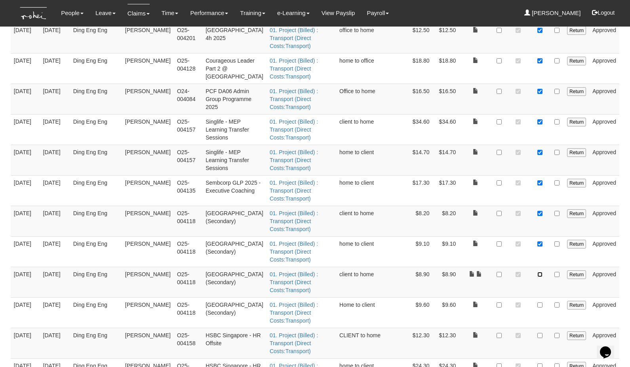
click at [541, 272] on input "checkbox" at bounding box center [539, 274] width 5 height 5
checkbox input "true"
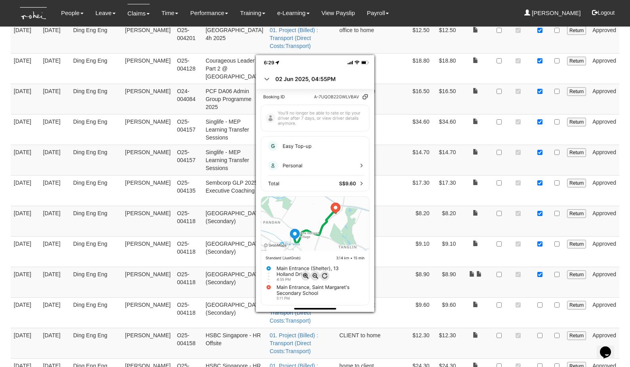
click at [540, 193] on div at bounding box center [315, 183] width 630 height 367
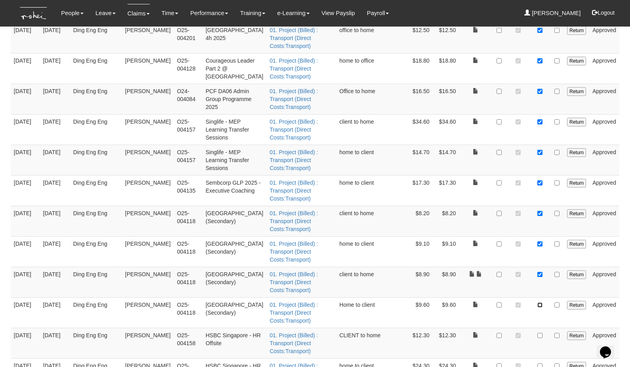
click at [540, 302] on input "checkbox" at bounding box center [539, 304] width 5 height 5
checkbox input "true"
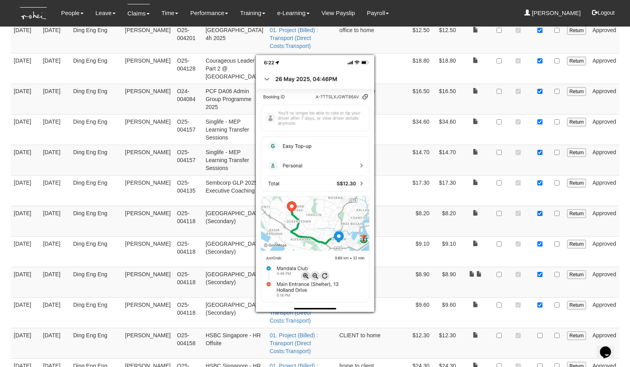
click at [540, 215] on div at bounding box center [315, 183] width 630 height 367
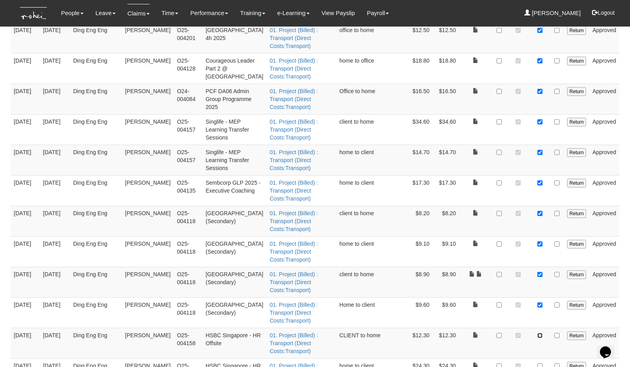
click at [540, 333] on input "checkbox" at bounding box center [539, 335] width 5 height 5
checkbox input "true"
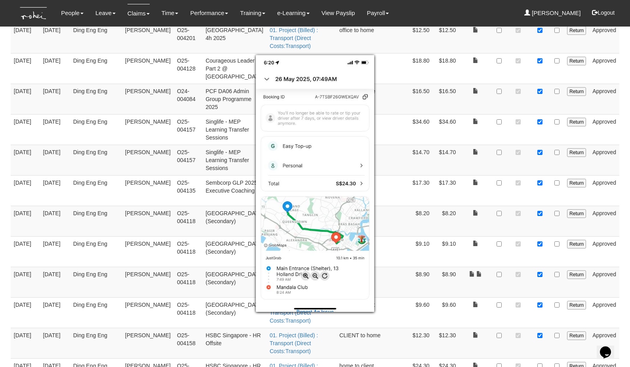
click at [539, 237] on div at bounding box center [315, 183] width 630 height 367
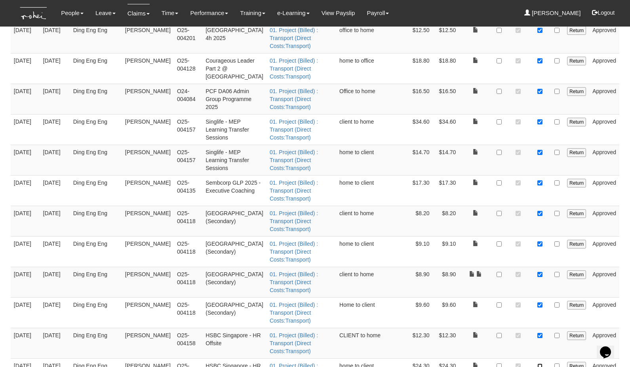
click at [540, 363] on input "checkbox" at bounding box center [539, 365] width 5 height 5
checkbox input "true"
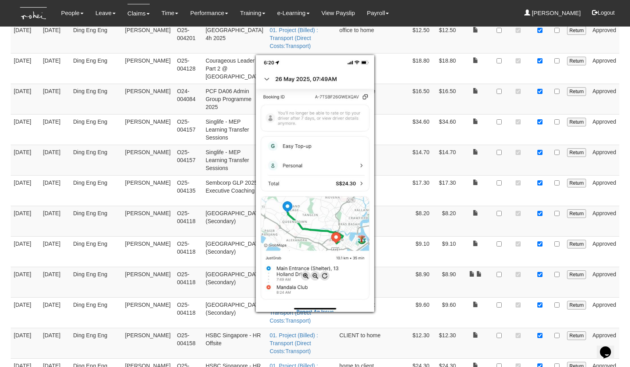
click at [484, 250] on div at bounding box center [315, 183] width 630 height 367
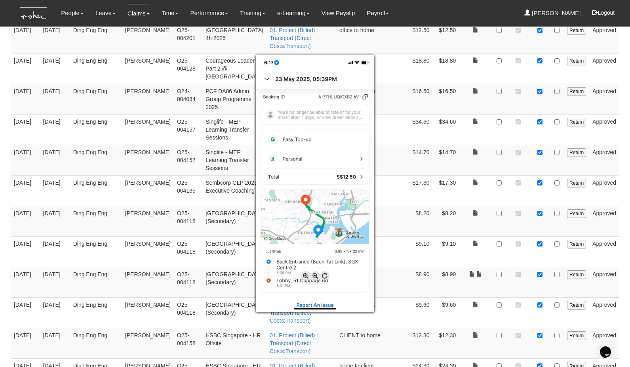
click at [539, 262] on div at bounding box center [315, 183] width 630 height 367
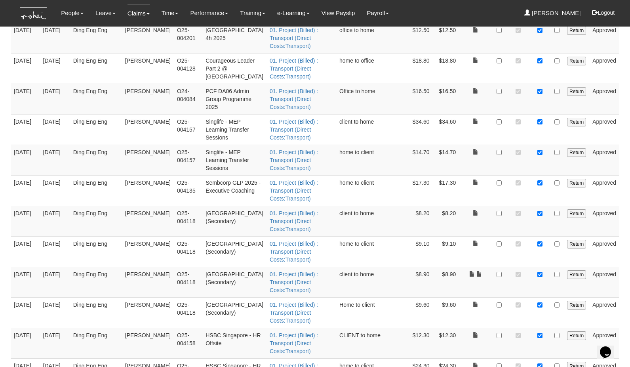
checkbox input "true"
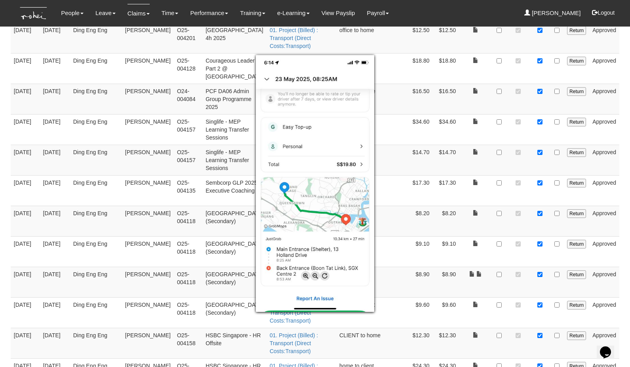
click at [539, 301] on div at bounding box center [315, 183] width 630 height 367
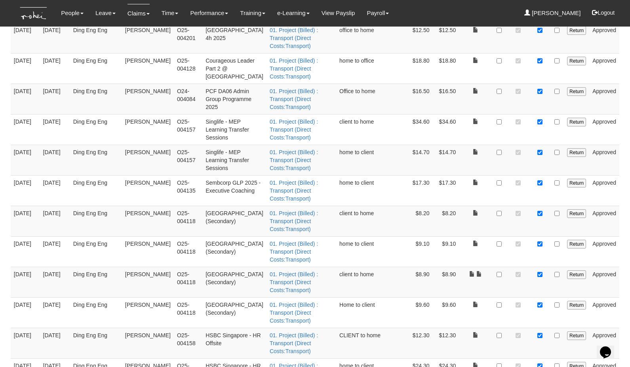
checkbox input "true"
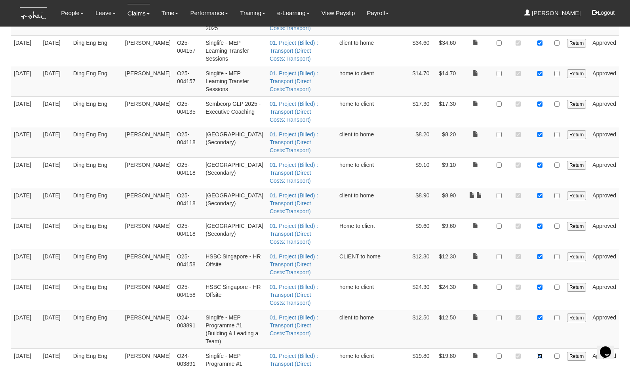
scroll to position [972, 0]
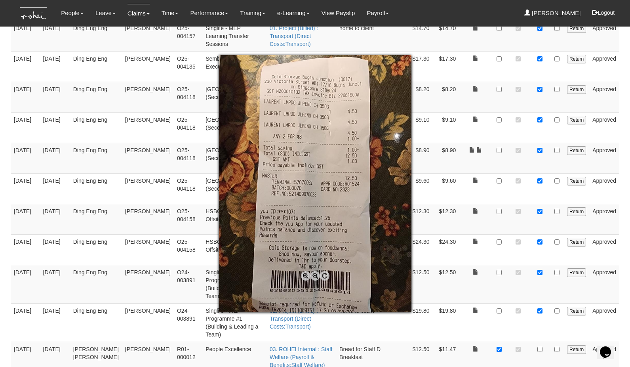
click at [541, 214] on div at bounding box center [315, 183] width 630 height 367
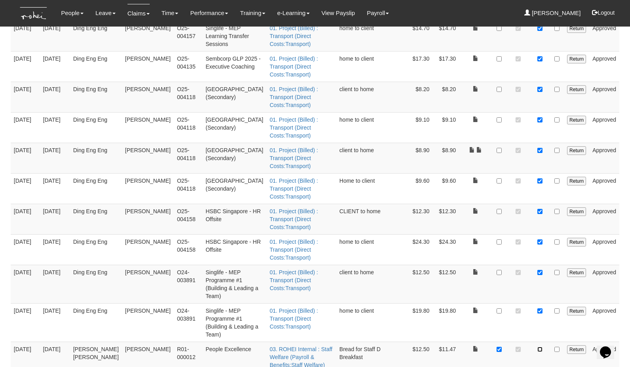
click at [541, 347] on input "checkbox" at bounding box center [539, 349] width 5 height 5
checkbox input "true"
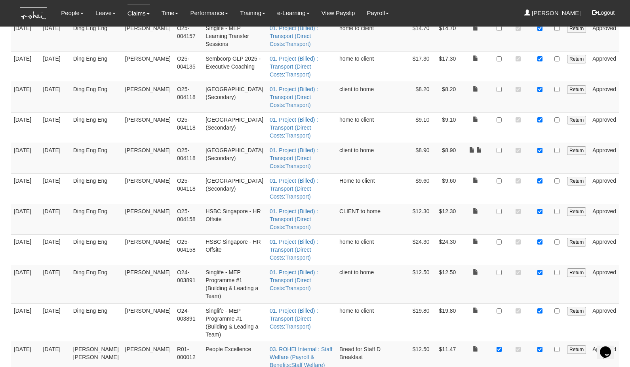
checkbox input "true"
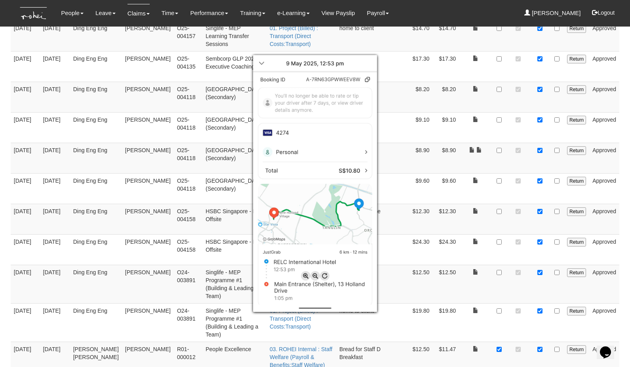
click at [541, 276] on div at bounding box center [315, 183] width 630 height 367
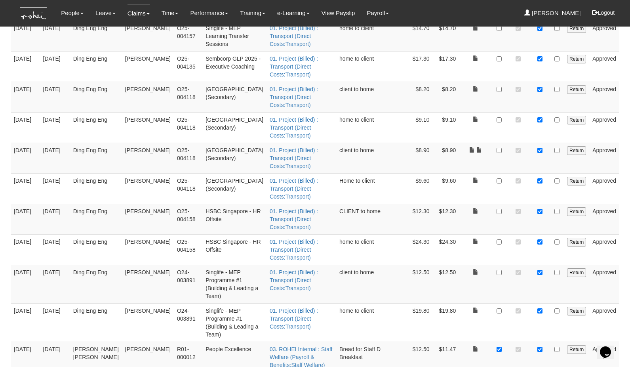
checkbox input "true"
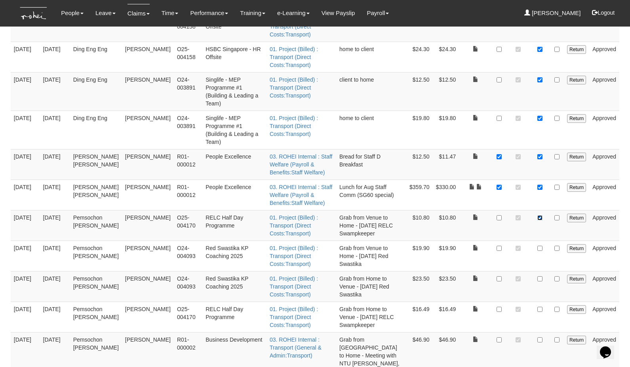
scroll to position [1184, 0]
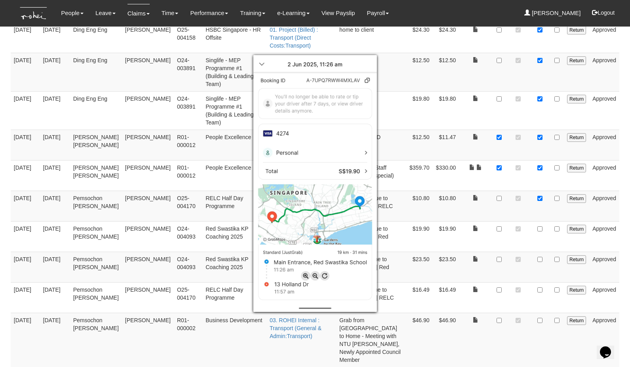
click at [541, 101] on div at bounding box center [315, 183] width 630 height 367
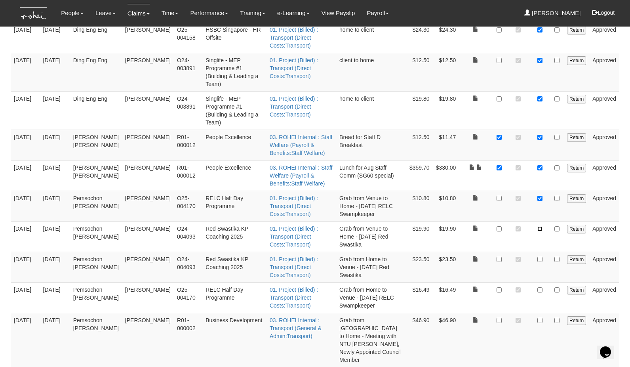
click at [542, 226] on input "checkbox" at bounding box center [539, 228] width 5 height 5
checkbox input "true"
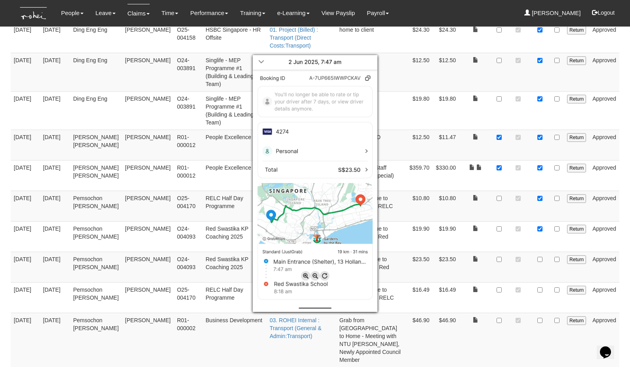
click at [540, 141] on div at bounding box center [315, 183] width 630 height 367
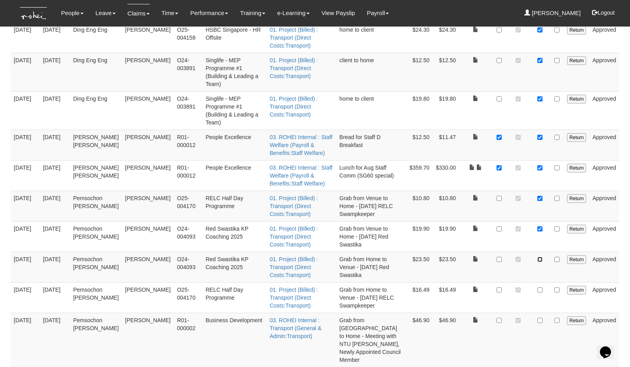
click at [540, 257] on input "checkbox" at bounding box center [539, 259] width 5 height 5
checkbox input "true"
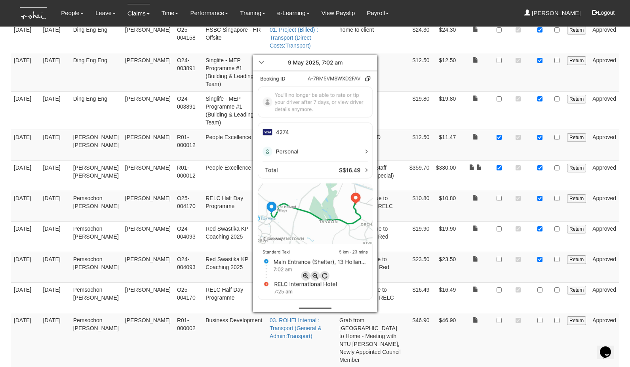
click at [540, 178] on div at bounding box center [315, 183] width 630 height 367
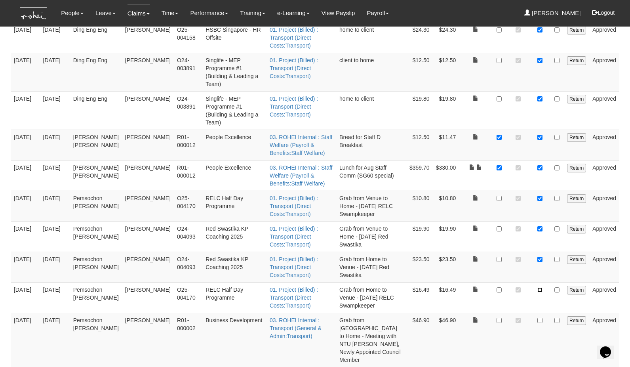
click at [540, 287] on input "checkbox" at bounding box center [539, 289] width 5 height 5
checkbox input "true"
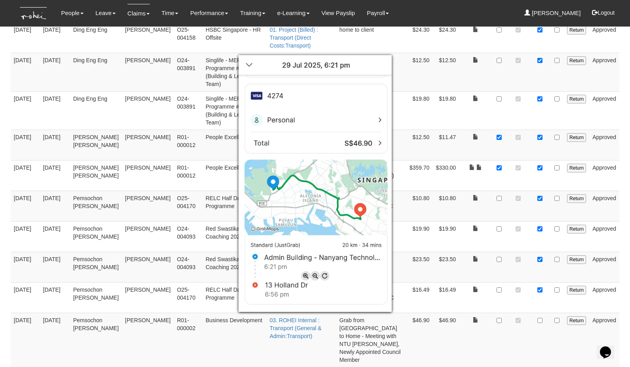
click at [542, 217] on div at bounding box center [315, 183] width 630 height 367
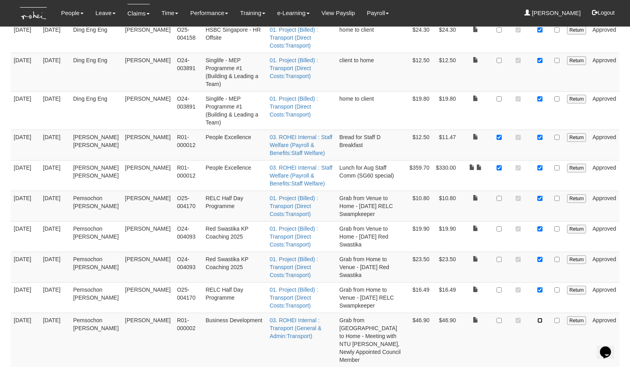
click at [542, 318] on input "checkbox" at bounding box center [539, 320] width 5 height 5
checkbox input "true"
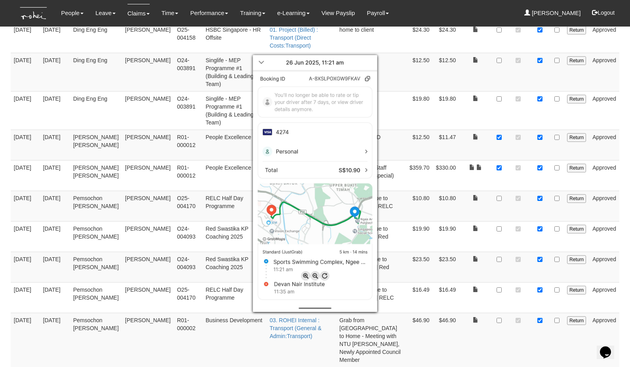
click at [541, 257] on div at bounding box center [315, 183] width 630 height 367
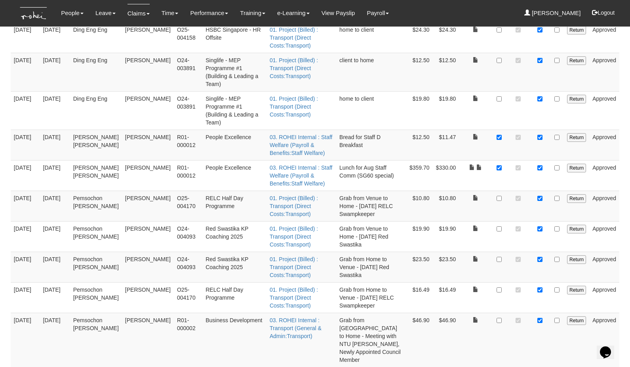
click at [541, 366] on input "checkbox" at bounding box center [539, 374] width 5 height 5
checkbox input "true"
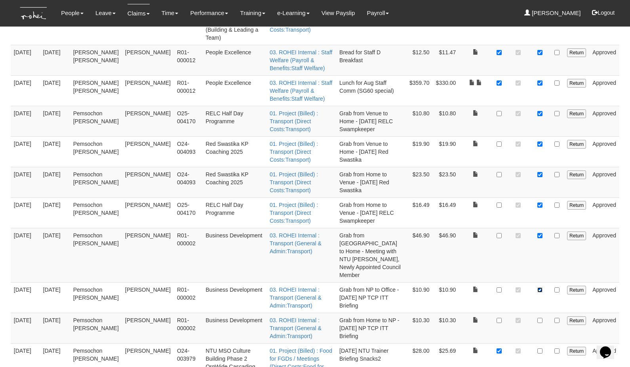
scroll to position [1321, 0]
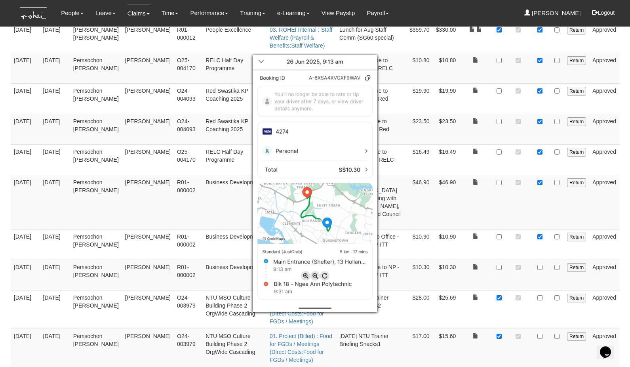
click at [480, 172] on div at bounding box center [315, 183] width 630 height 367
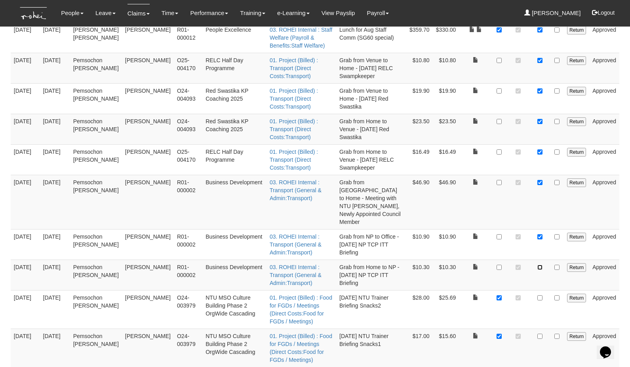
click at [540, 265] on input "checkbox" at bounding box center [539, 267] width 5 height 5
checkbox input "true"
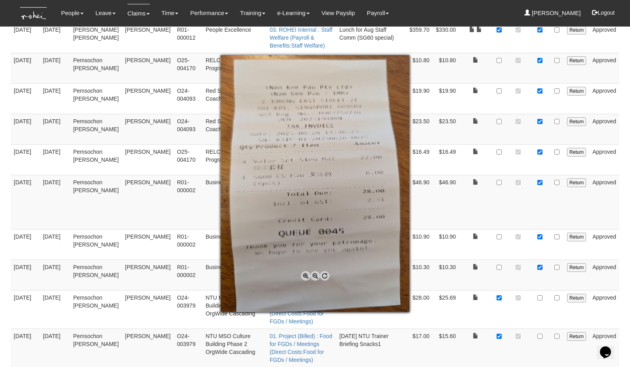
click at [539, 195] on div at bounding box center [315, 183] width 630 height 367
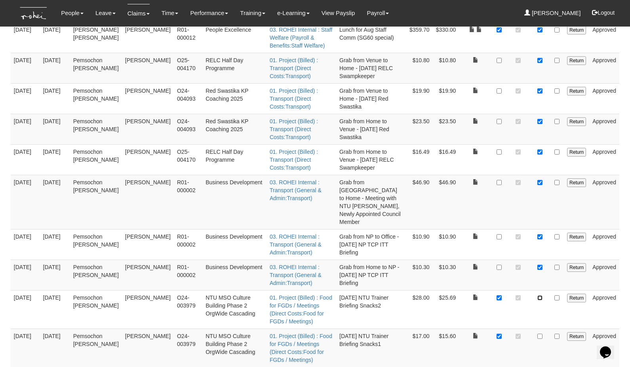
click at [539, 295] on input "checkbox" at bounding box center [539, 297] width 5 height 5
checkbox input "true"
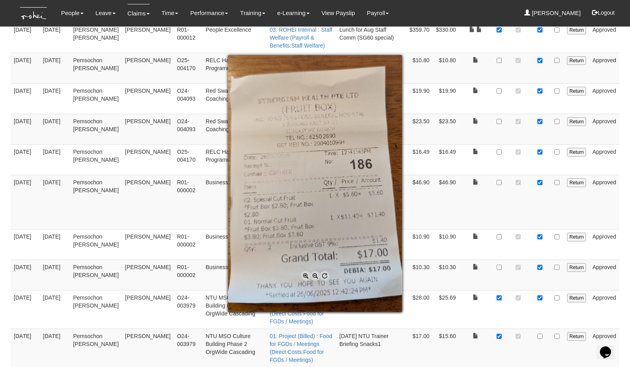
click at [538, 232] on div at bounding box center [315, 183] width 630 height 367
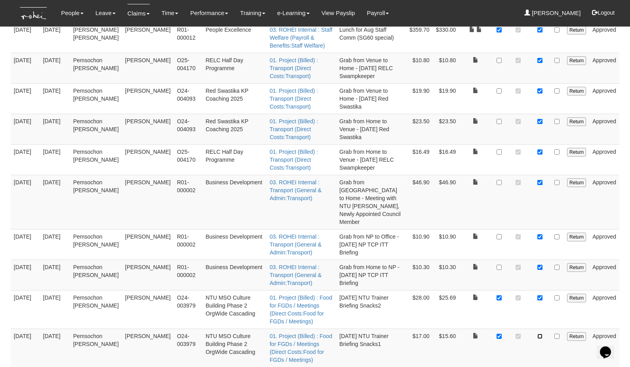
click at [539, 333] on input "checkbox" at bounding box center [539, 335] width 5 height 5
checkbox input "true"
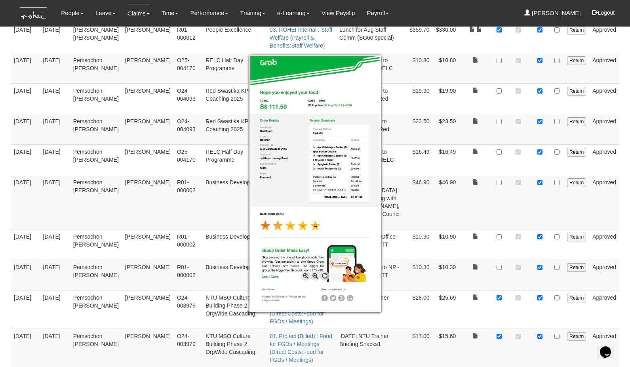
click at [499, 273] on div at bounding box center [315, 183] width 630 height 367
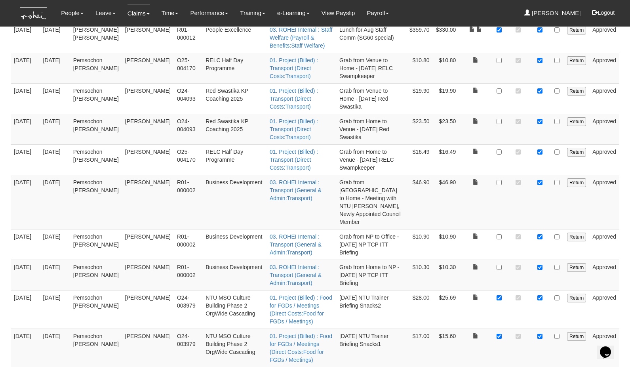
click at [499, 366] on input "checkbox" at bounding box center [499, 374] width 5 height 5
checkbox input "false"
click at [540, 366] on input "checkbox" at bounding box center [539, 374] width 5 height 5
checkbox input "true"
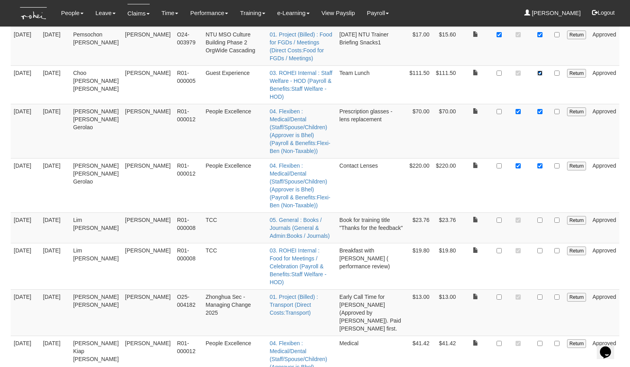
scroll to position [1643, 0]
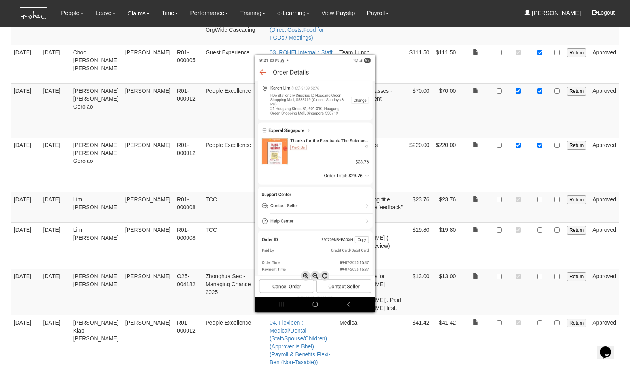
click at [541, 72] on div at bounding box center [315, 183] width 630 height 367
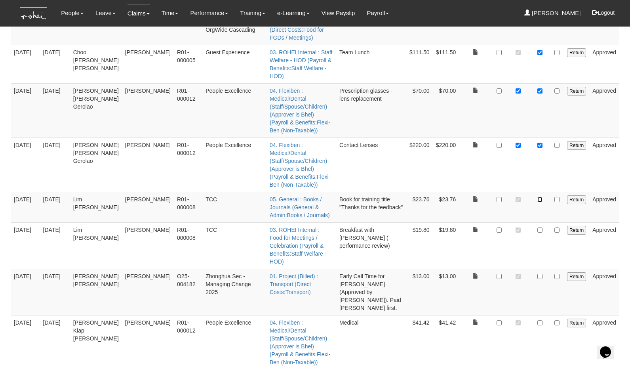
click at [541, 197] on input "checkbox" at bounding box center [539, 199] width 5 height 5
checkbox input "true"
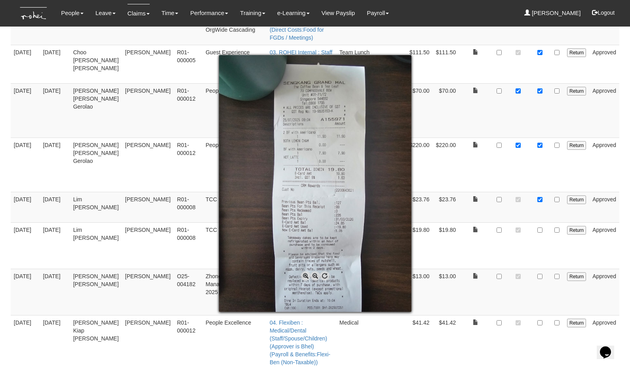
click at [542, 104] on div at bounding box center [315, 183] width 630 height 367
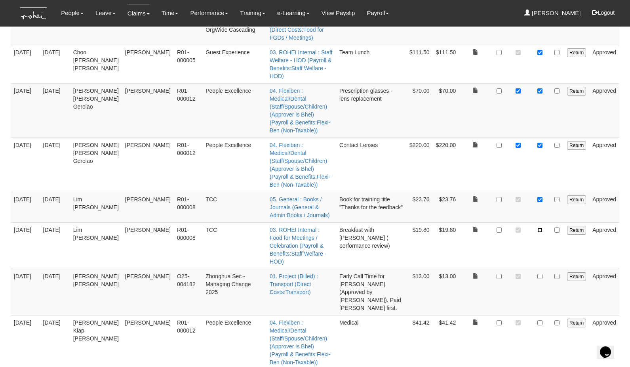
click at [541, 227] on input "checkbox" at bounding box center [539, 229] width 5 height 5
checkbox input "true"
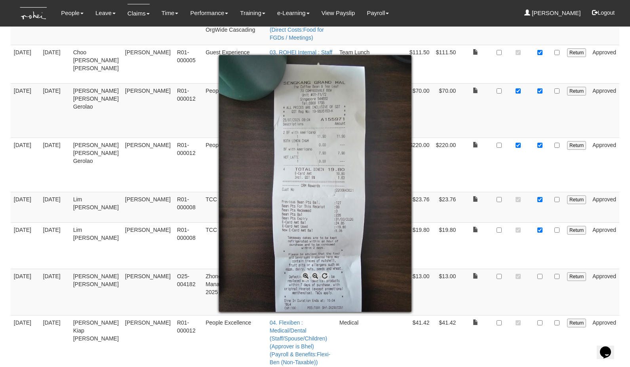
click at [500, 103] on div at bounding box center [315, 183] width 630 height 367
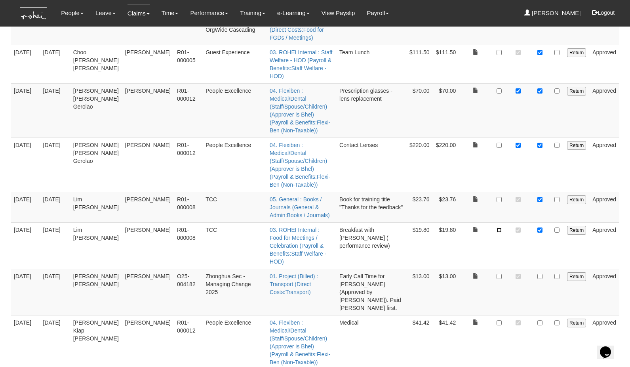
click at [500, 227] on input "checkbox" at bounding box center [499, 229] width 5 height 5
checkbox input "true"
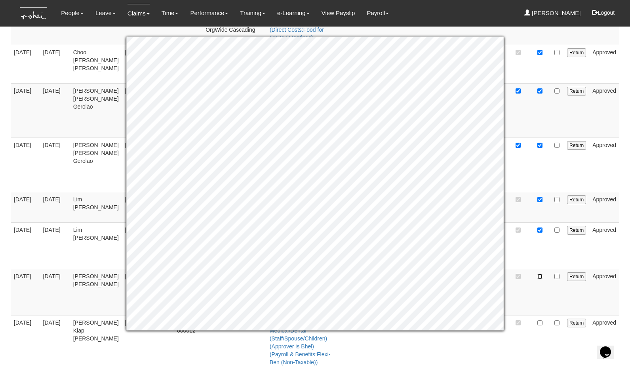
click at [540, 274] on input "checkbox" at bounding box center [539, 276] width 5 height 5
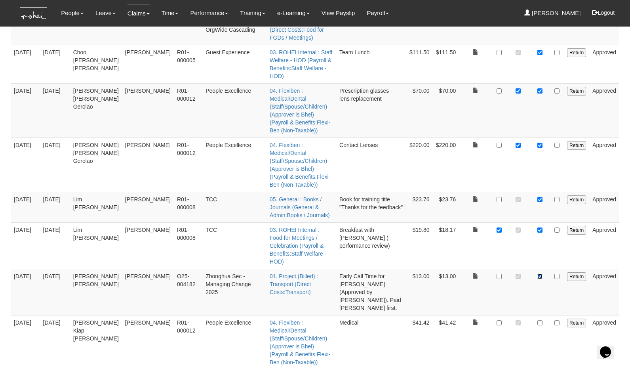
click at [540, 274] on input "checkbox" at bounding box center [539, 276] width 5 height 5
checkbox input "true"
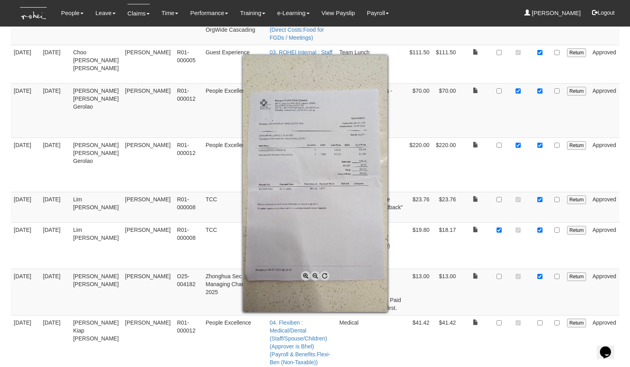
click at [305, 276] on span at bounding box center [306, 276] width 10 height 10
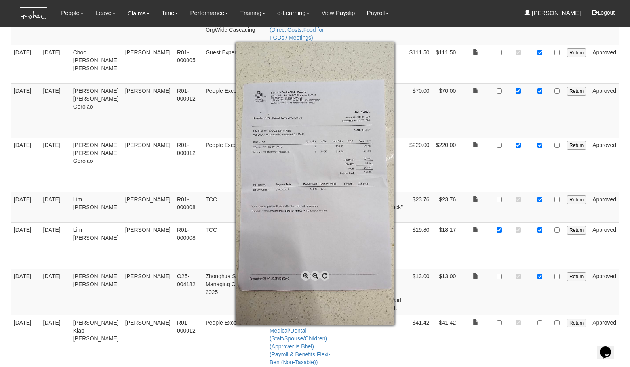
click at [305, 276] on span at bounding box center [306, 276] width 10 height 10
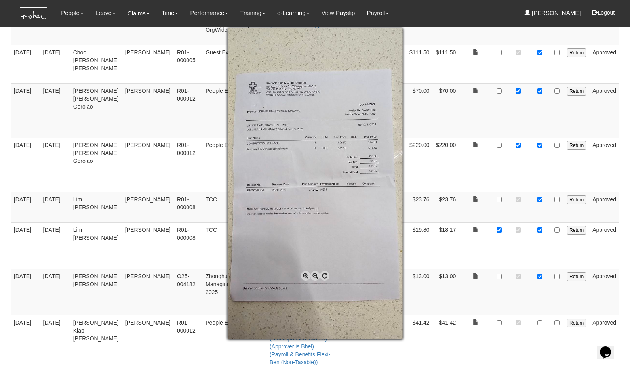
click at [305, 276] on span at bounding box center [306, 276] width 10 height 10
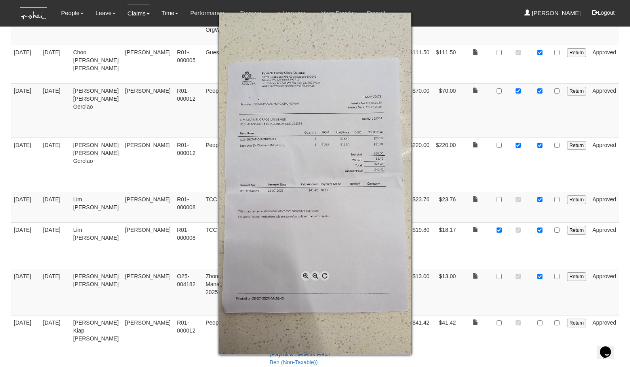
click at [305, 276] on span at bounding box center [306, 276] width 10 height 10
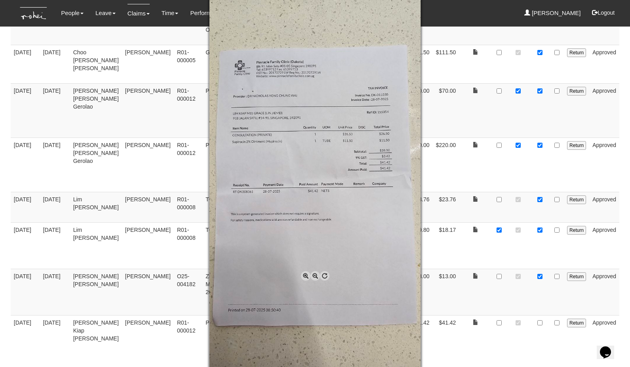
click at [305, 276] on span at bounding box center [306, 276] width 10 height 10
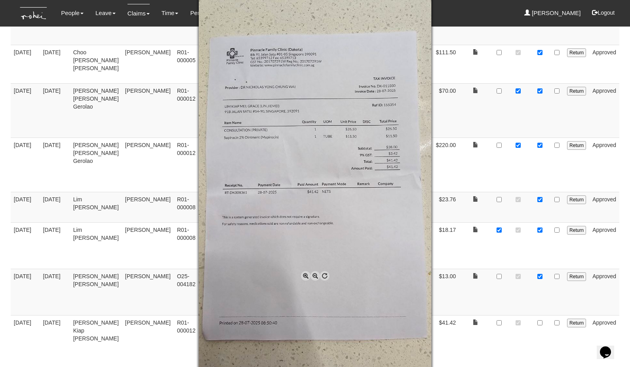
click at [305, 276] on span at bounding box center [306, 276] width 10 height 10
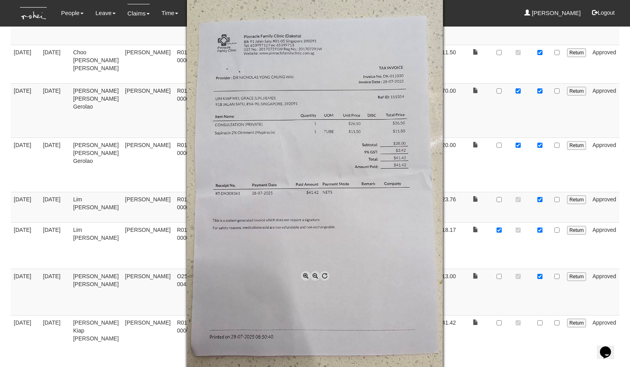
click at [305, 276] on span at bounding box center [306, 276] width 10 height 10
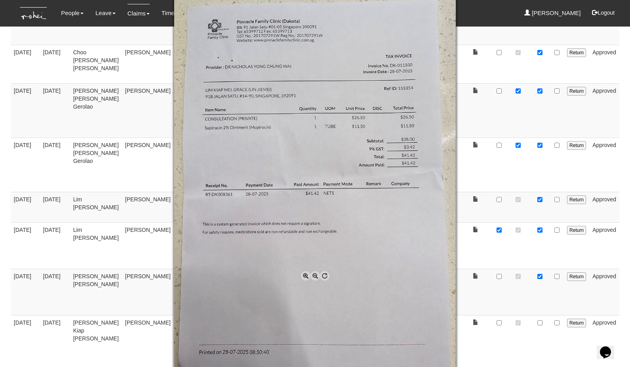
click at [468, 188] on div at bounding box center [315, 183] width 630 height 367
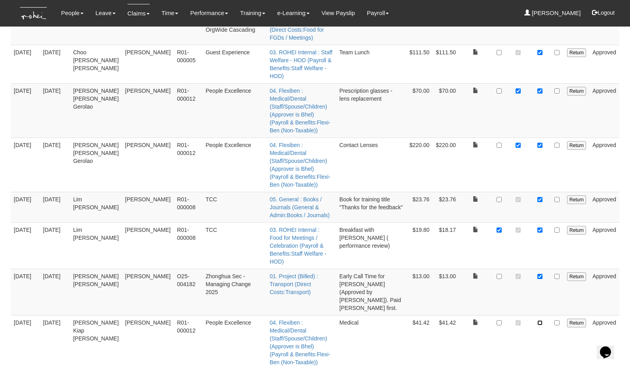
click at [539, 320] on input "checkbox" at bounding box center [539, 322] width 5 height 5
checkbox input "true"
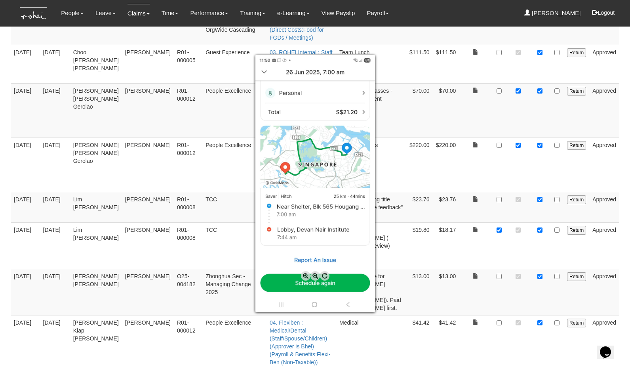
click at [541, 210] on div at bounding box center [315, 183] width 630 height 367
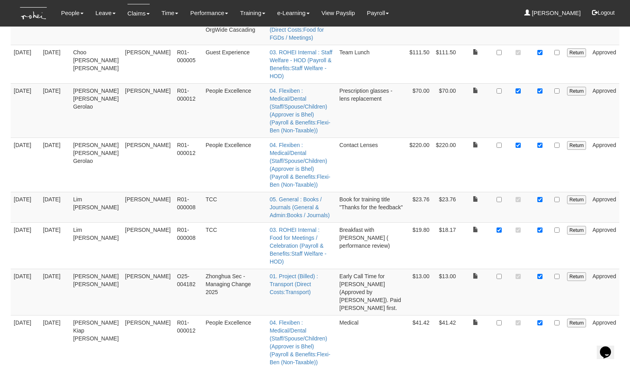
checkbox input "true"
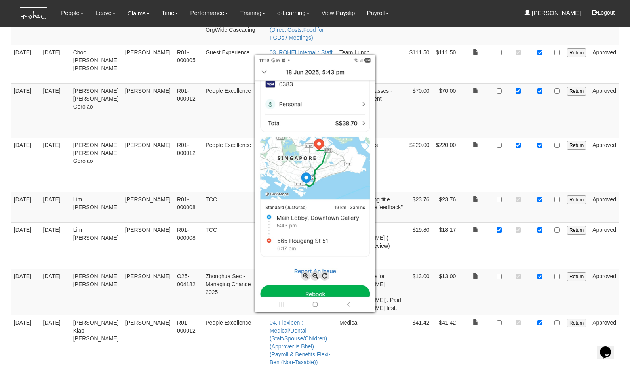
click at [540, 234] on div at bounding box center [315, 183] width 630 height 367
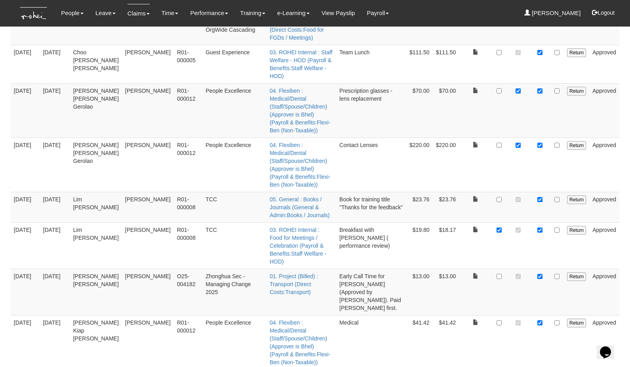
checkbox input "true"
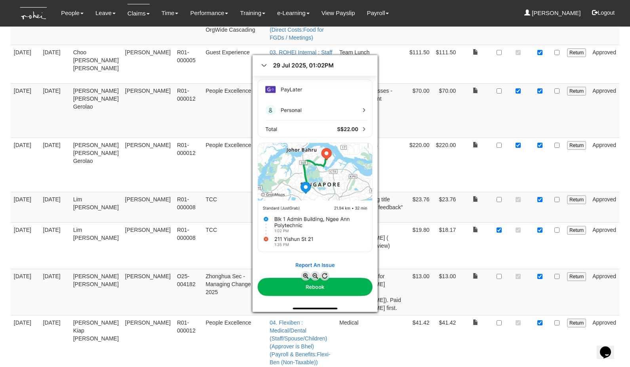
click at [541, 254] on div at bounding box center [315, 183] width 630 height 367
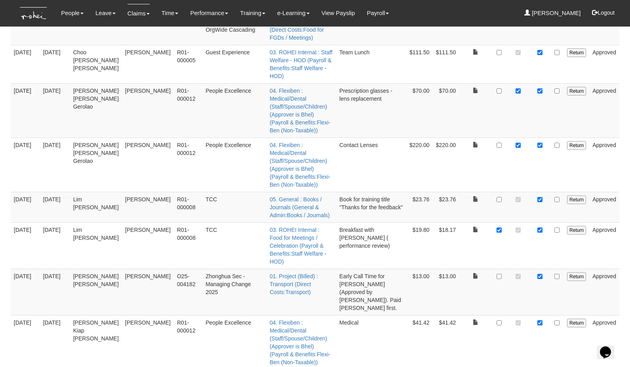
checkbox input "true"
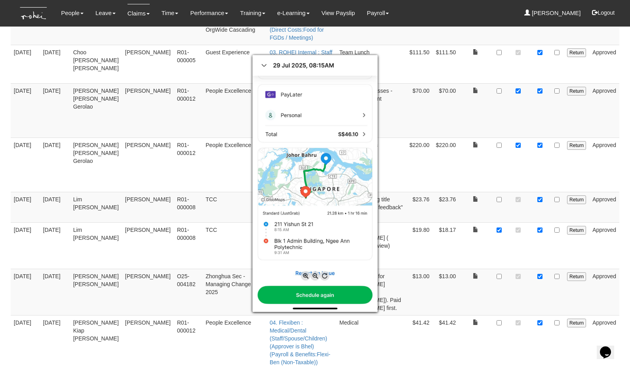
click at [541, 278] on div at bounding box center [315, 183] width 630 height 367
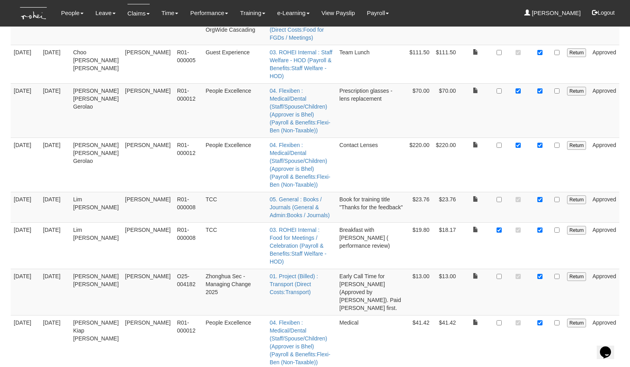
checkbox input "true"
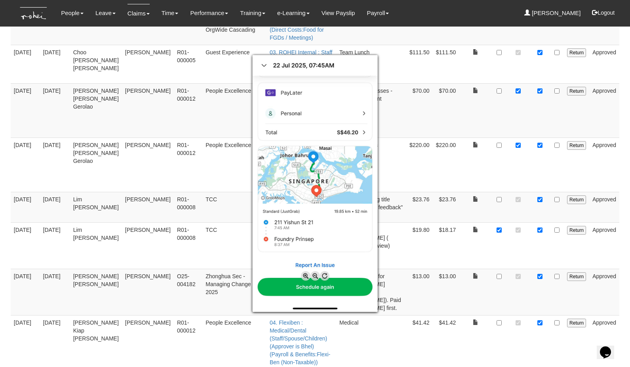
click at [540, 300] on div at bounding box center [315, 183] width 630 height 367
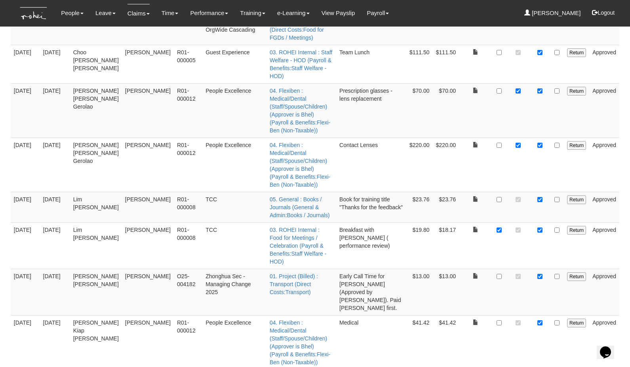
checkbox input "true"
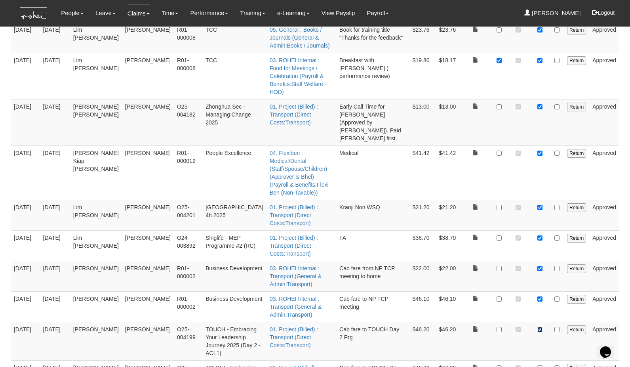
scroll to position [1814, 0]
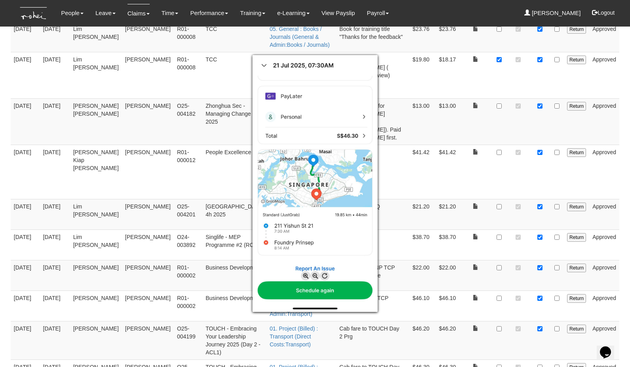
click at [541, 168] on div at bounding box center [315, 183] width 630 height 367
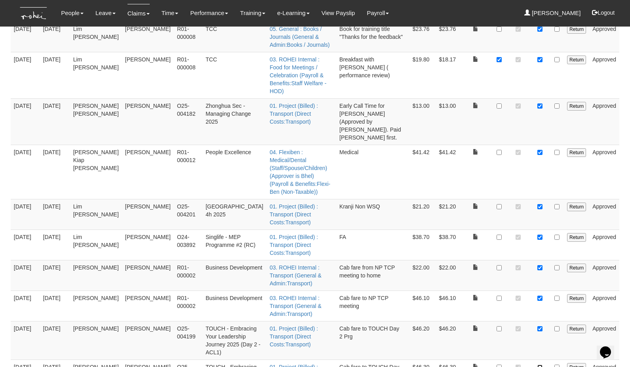
click at [541, 364] on input "checkbox" at bounding box center [539, 366] width 5 height 5
checkbox input "true"
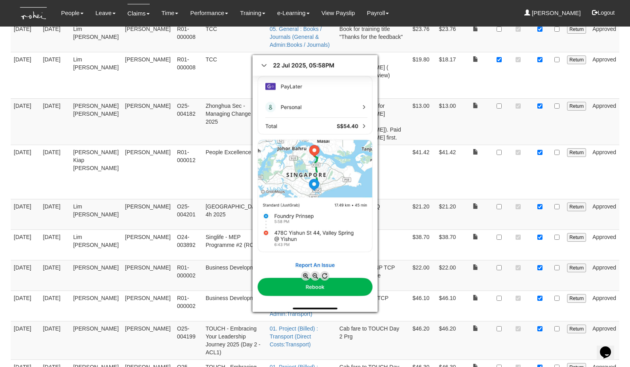
click at [540, 208] on div at bounding box center [315, 183] width 630 height 367
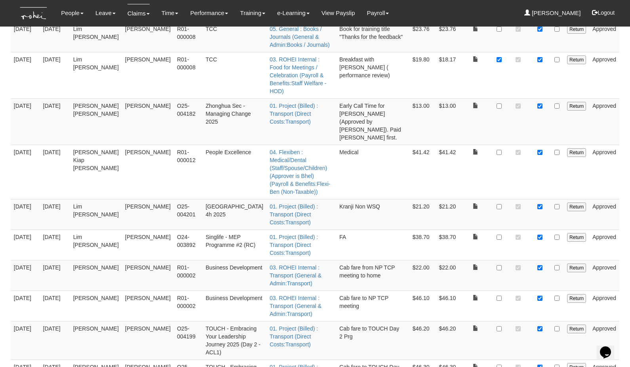
checkbox input "true"
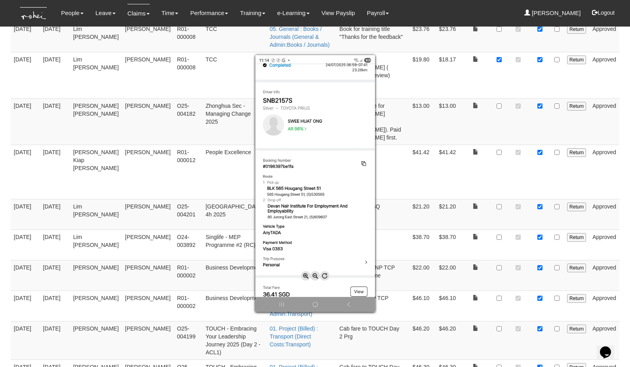
click at [539, 246] on div at bounding box center [315, 183] width 630 height 367
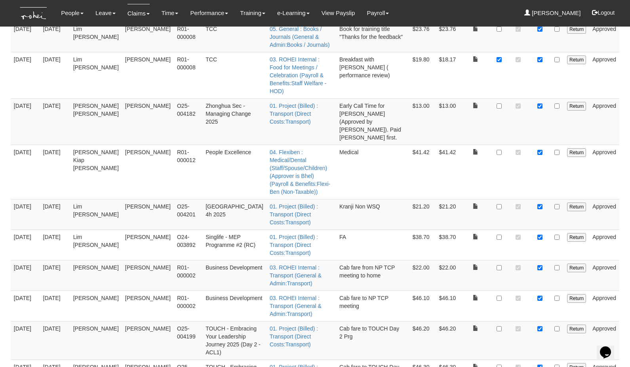
checkbox input "true"
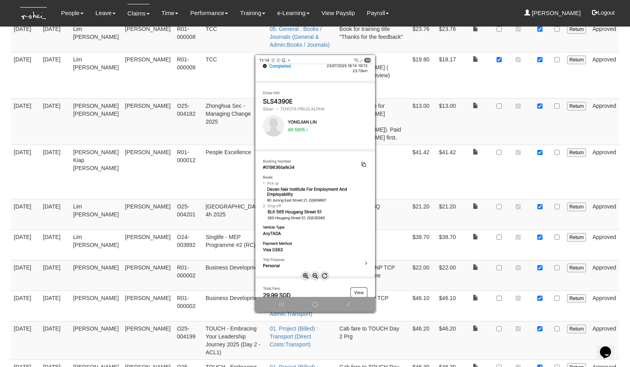
click at [541, 269] on div at bounding box center [315, 183] width 630 height 367
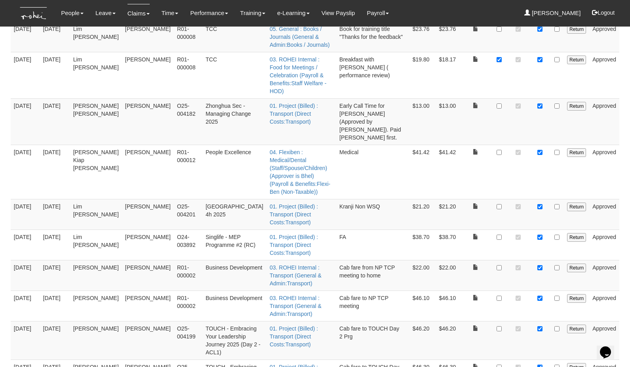
checkbox input "true"
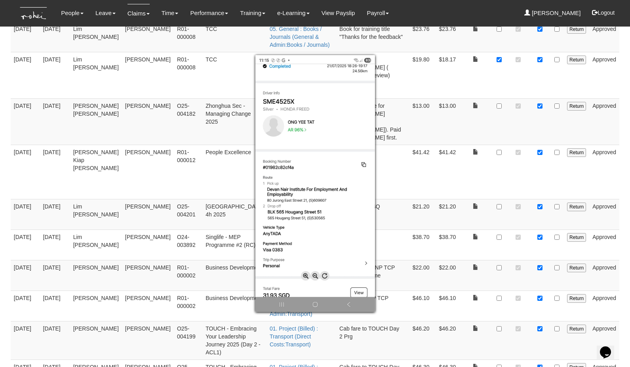
click at [540, 292] on div at bounding box center [315, 183] width 630 height 367
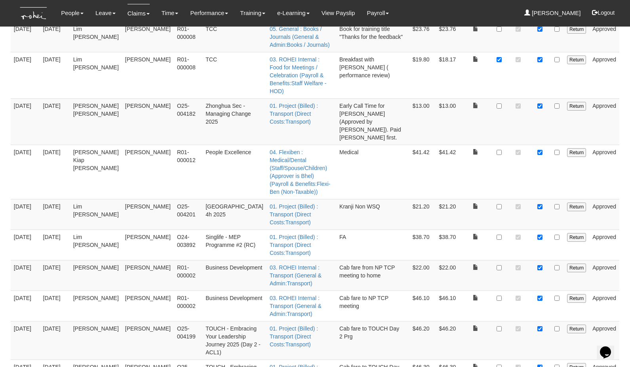
checkbox input "true"
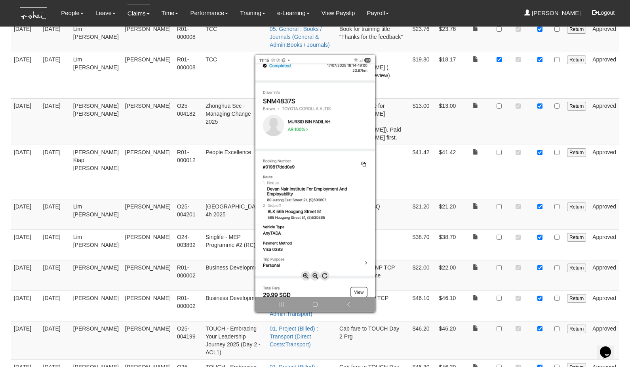
click at [468, 274] on div at bounding box center [315, 183] width 630 height 367
click at [478, 322] on div at bounding box center [315, 183] width 630 height 367
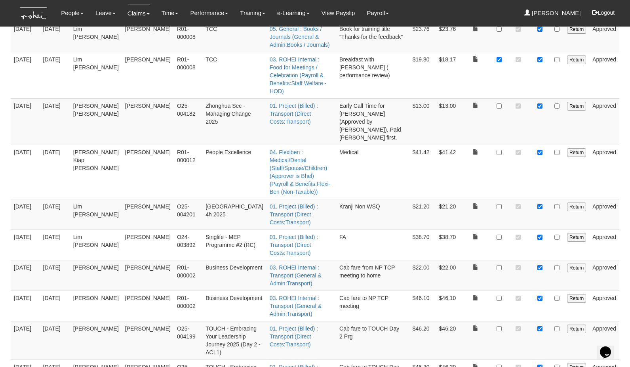
checkbox input "true"
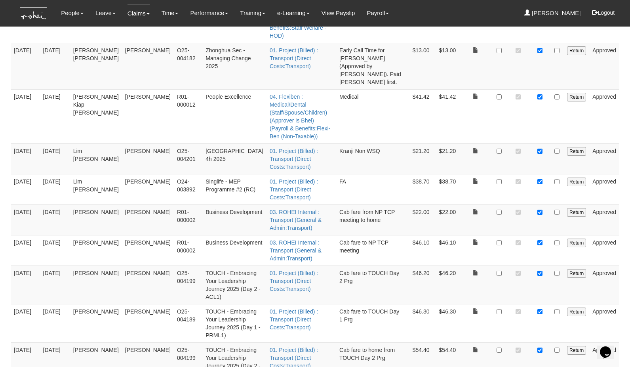
scroll to position [1908, 0]
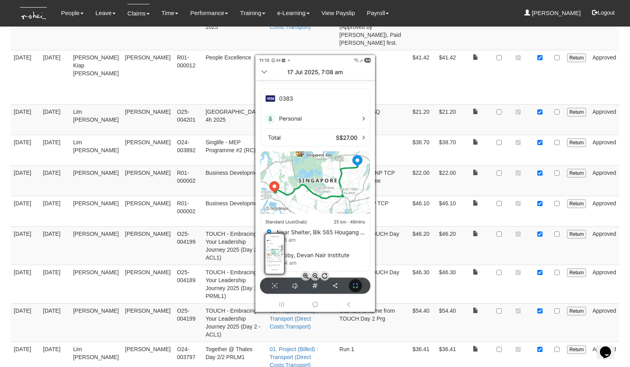
click at [543, 251] on div at bounding box center [315, 183] width 630 height 367
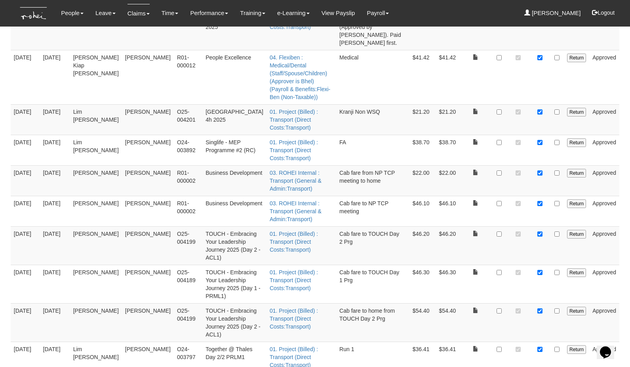
checkbox input "true"
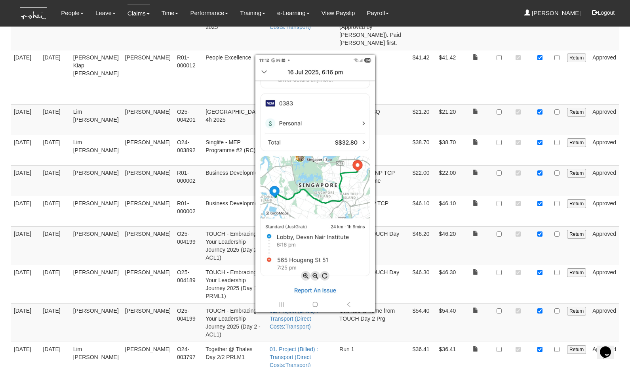
click at [541, 280] on div at bounding box center [315, 183] width 630 height 367
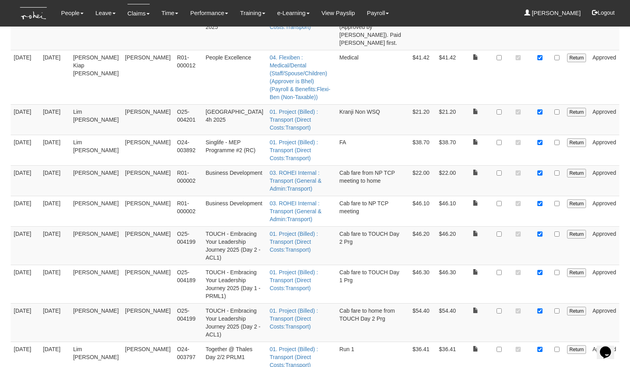
checkbox input "true"
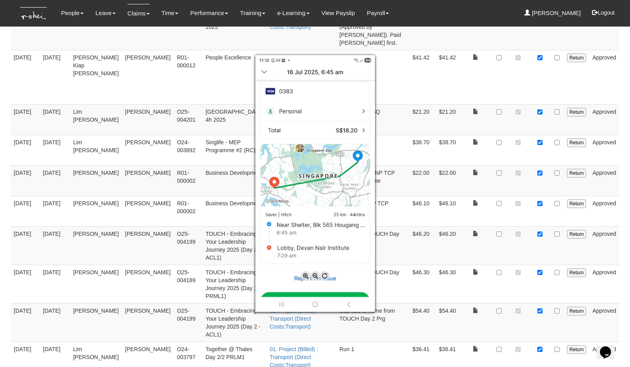
click at [542, 309] on div at bounding box center [315, 183] width 630 height 367
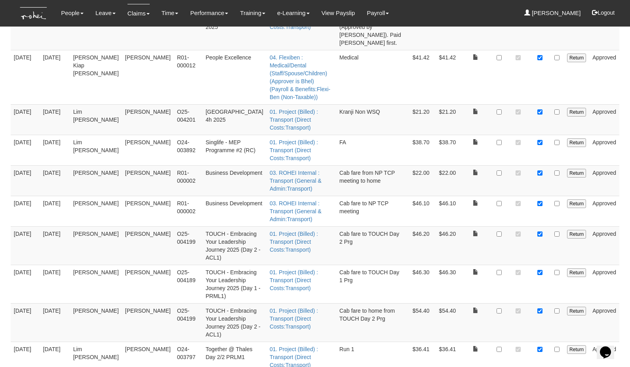
checkbox input "true"
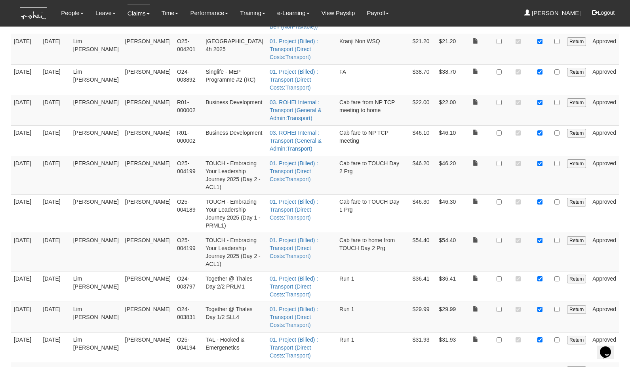
scroll to position [1996, 0]
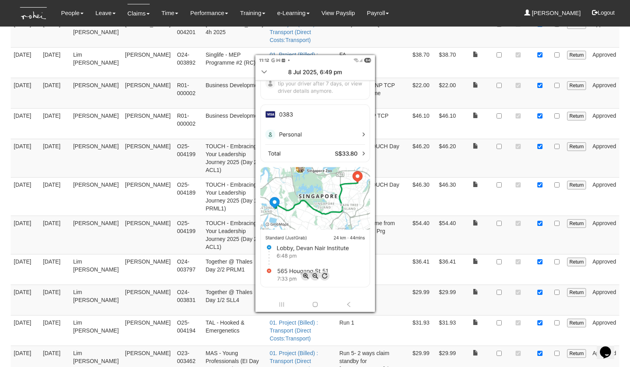
click at [541, 254] on div at bounding box center [315, 183] width 630 height 367
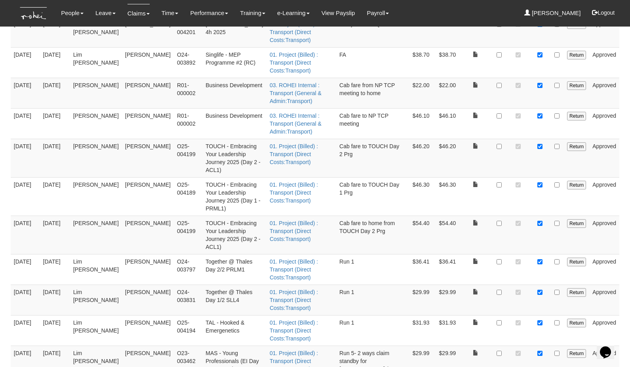
checkbox input "true"
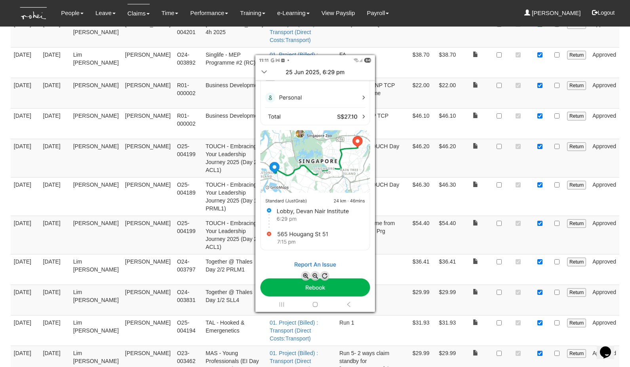
click at [540, 277] on div at bounding box center [315, 183] width 630 height 367
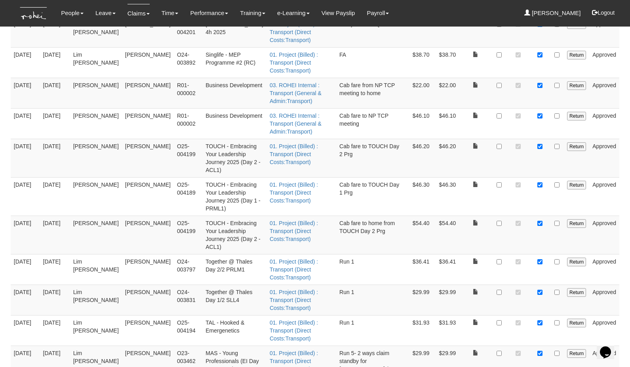
checkbox input "true"
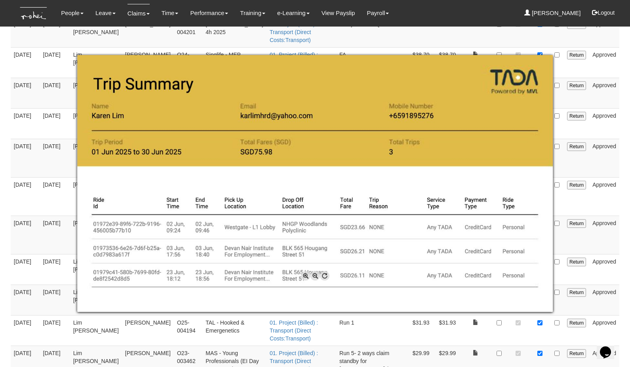
click at [483, 316] on div at bounding box center [315, 183] width 630 height 367
click at [474, 319] on div at bounding box center [315, 183] width 630 height 367
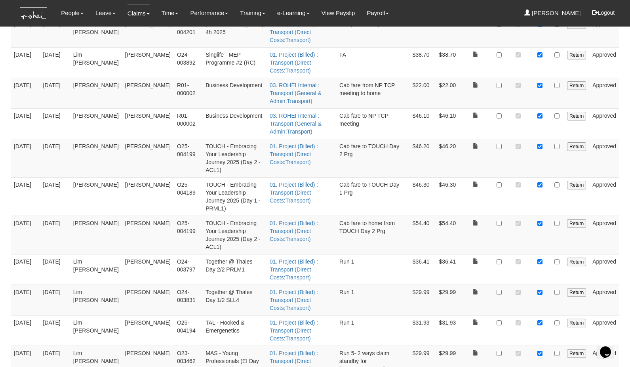
checkbox input "true"
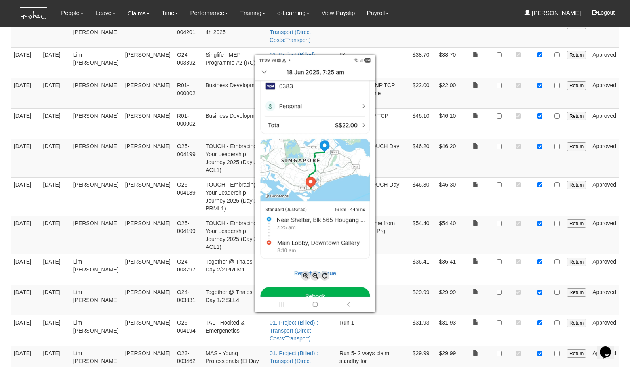
click at [540, 335] on div at bounding box center [315, 183] width 630 height 367
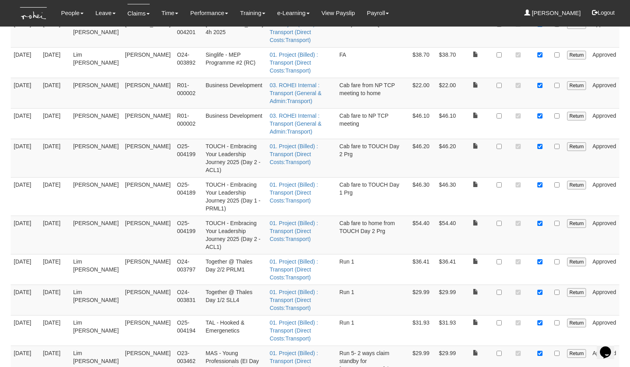
checkbox input "true"
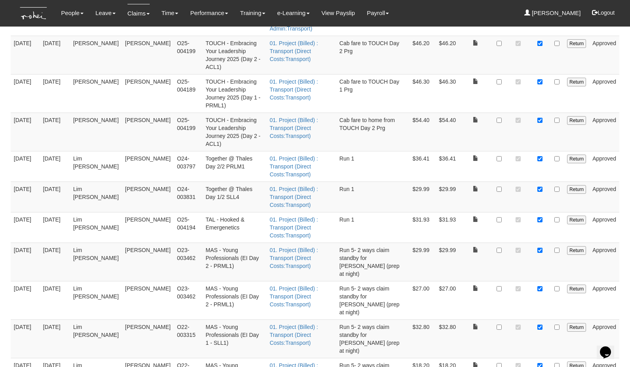
scroll to position [2135, 0]
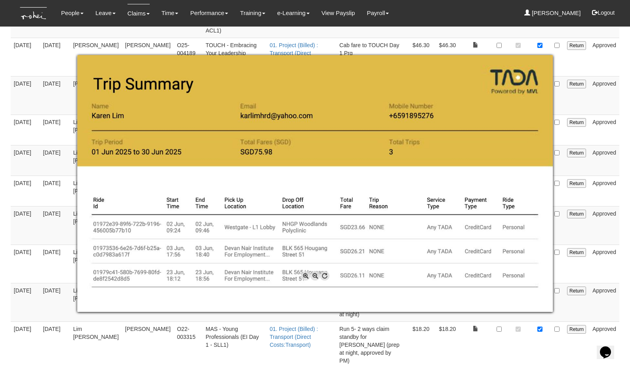
click at [564, 233] on div at bounding box center [315, 183] width 630 height 367
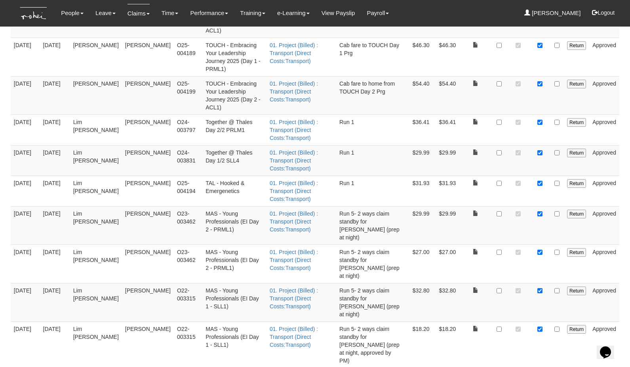
checkbox input "true"
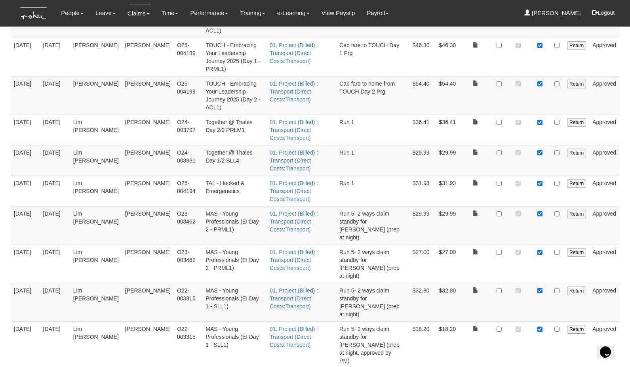
checkbox input "true"
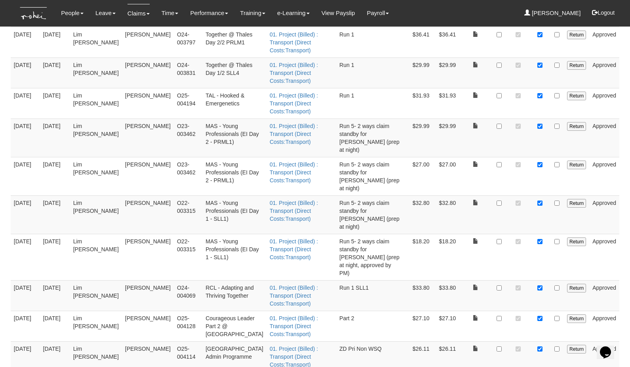
scroll to position [2217, 0]
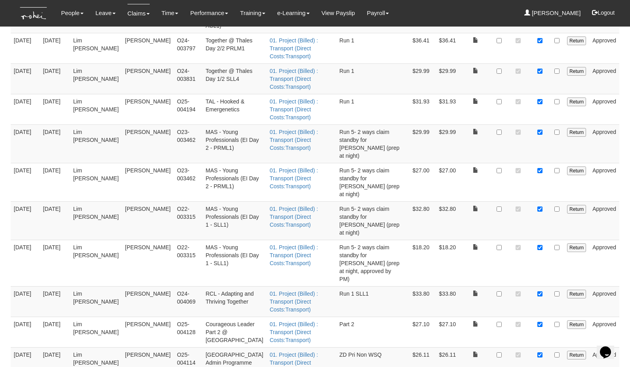
checkbox input "false"
checkbox input "true"
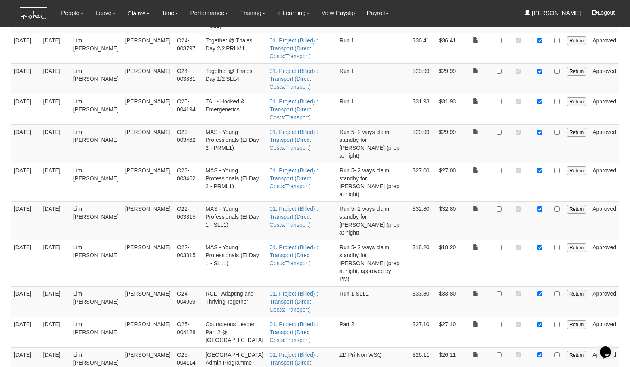
checkbox input "true"
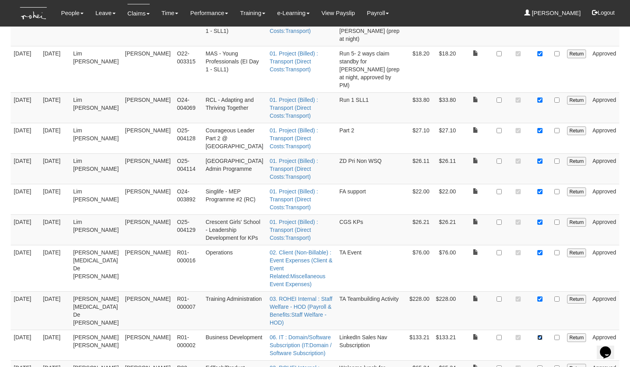
scroll to position [2411, 0]
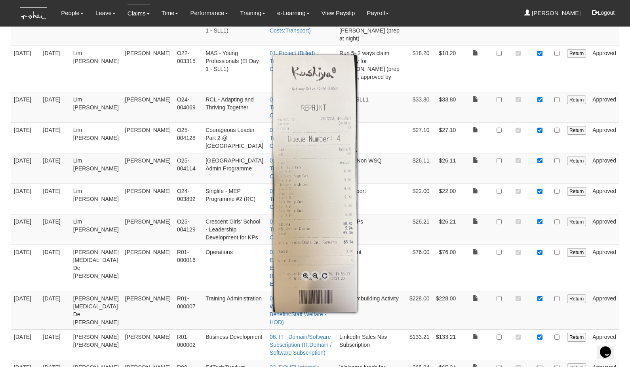
click at [541, 75] on div at bounding box center [315, 183] width 630 height 367
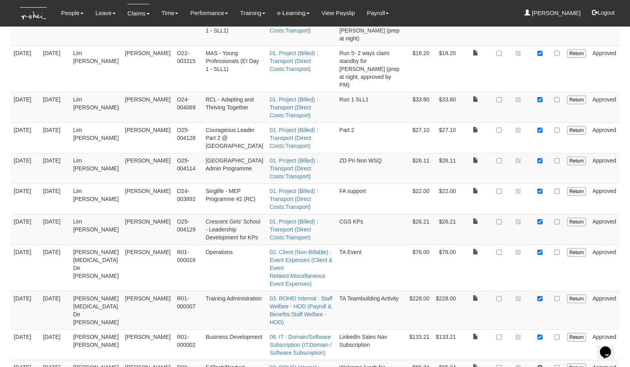
click at [541, 365] on input "checkbox" at bounding box center [539, 367] width 5 height 5
checkbox input "true"
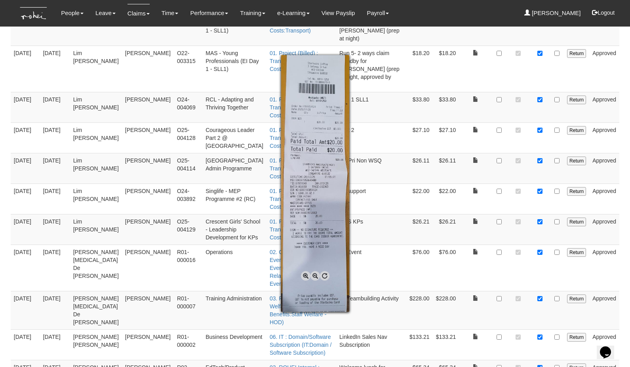
click at [543, 106] on div at bounding box center [315, 183] width 630 height 367
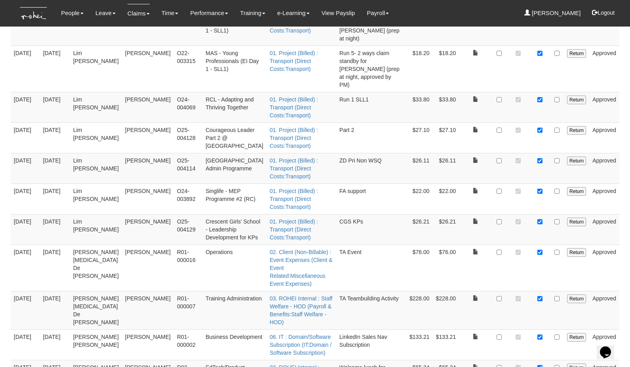
checkbox input "true"
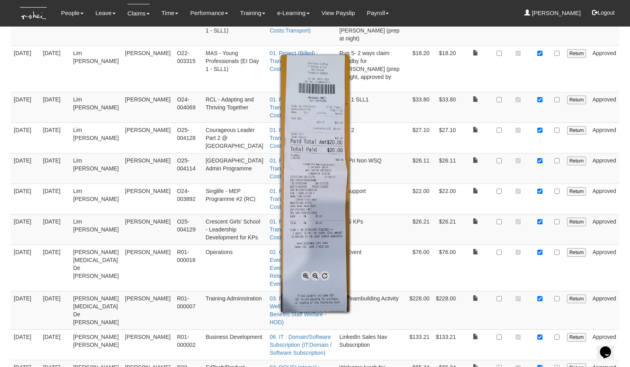
click at [453, 121] on div at bounding box center [315, 183] width 630 height 367
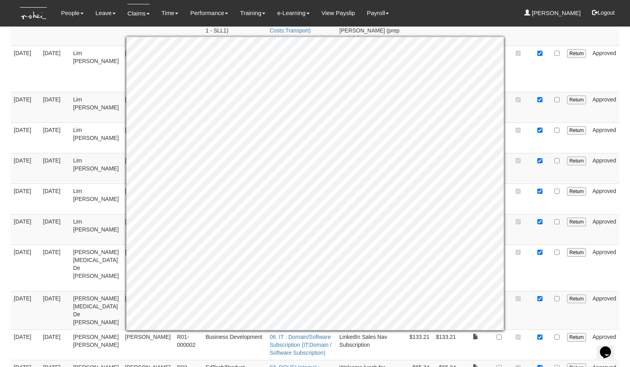
checkbox input "true"
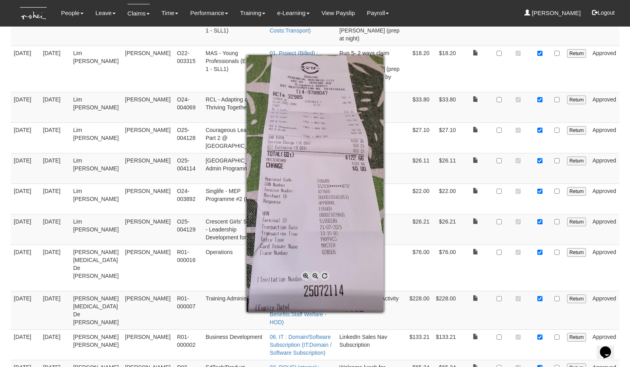
click at [543, 167] on div at bounding box center [315, 183] width 630 height 367
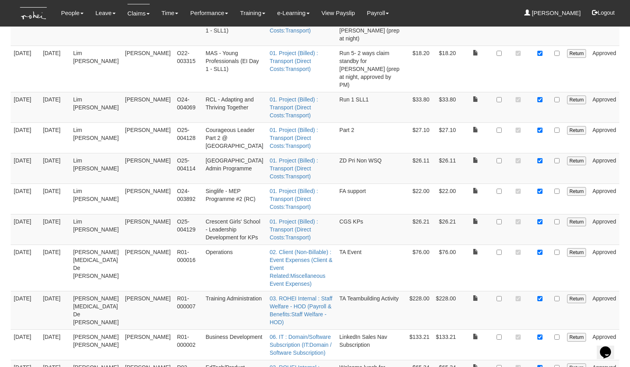
checkbox input "true"
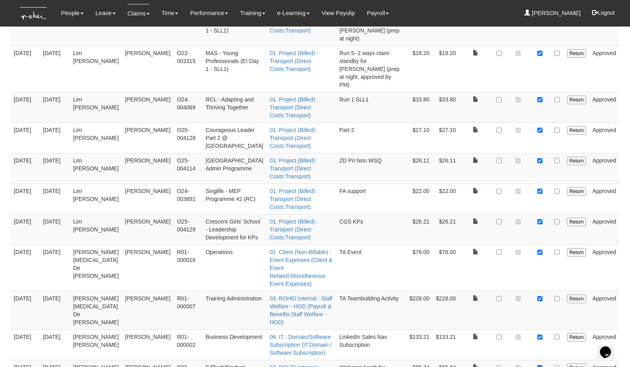
checkbox input "true"
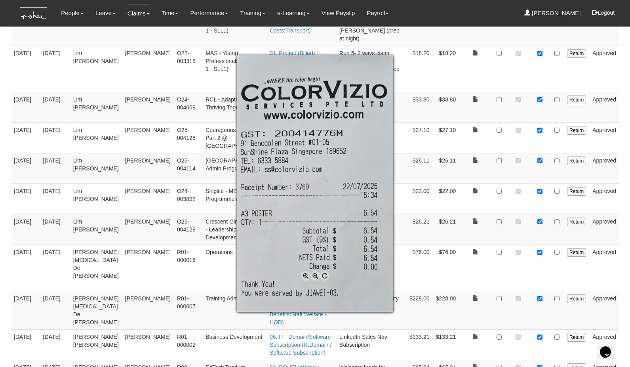
click at [476, 253] on div at bounding box center [315, 183] width 630 height 367
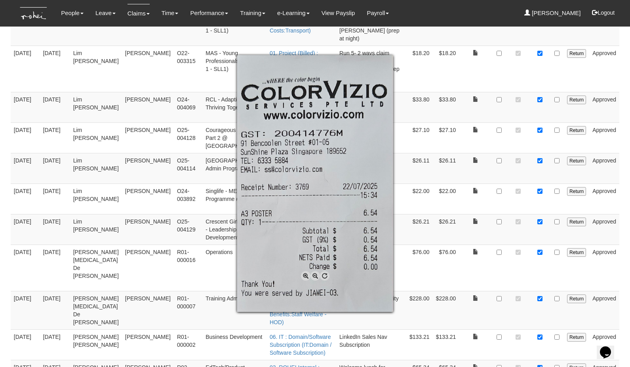
click at [528, 256] on div at bounding box center [315, 183] width 630 height 367
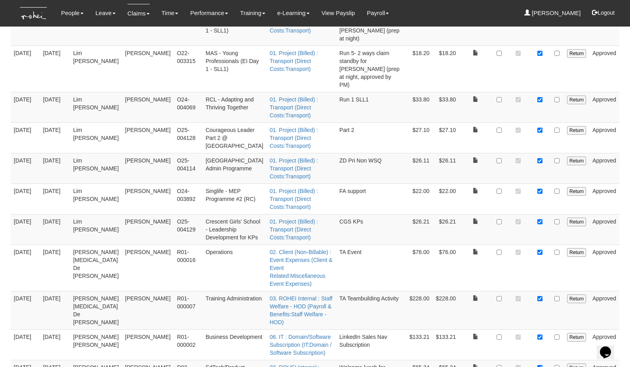
checkbox input "true"
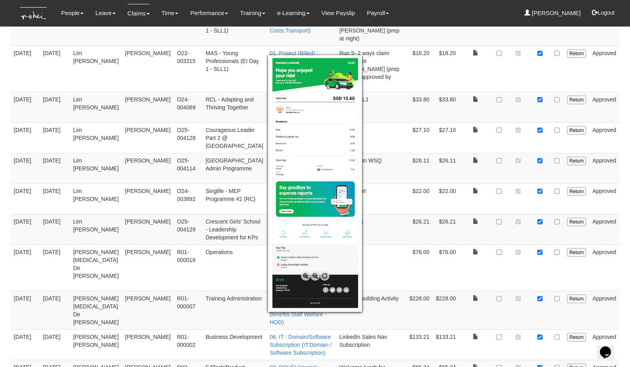
click at [541, 283] on div at bounding box center [315, 183] width 630 height 367
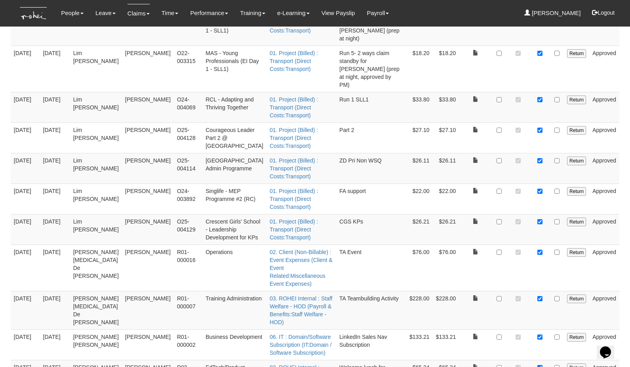
checkbox input "true"
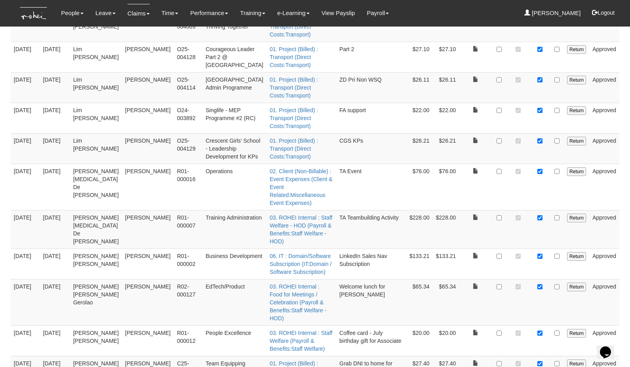
scroll to position [2584, 0]
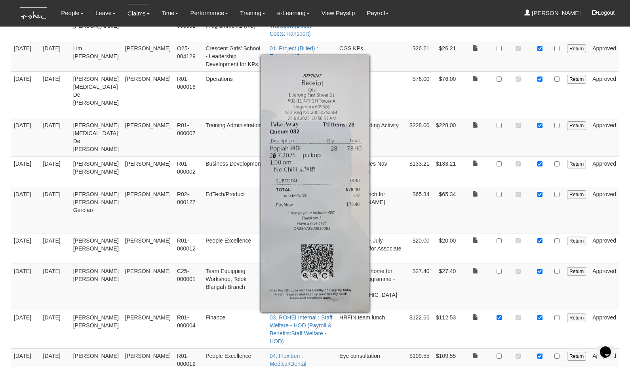
click at [501, 139] on div at bounding box center [315, 183] width 630 height 367
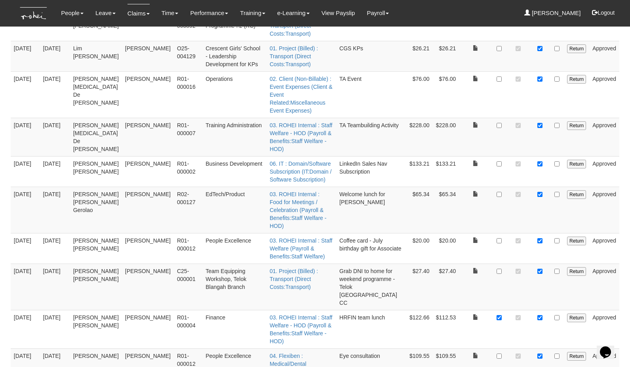
checkbox input "false"
checkbox input "true"
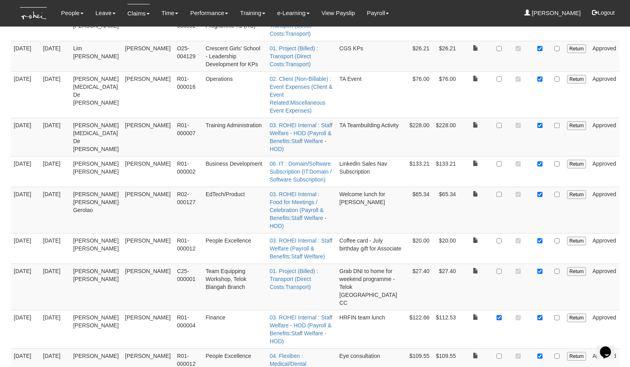
checkbox input "true"
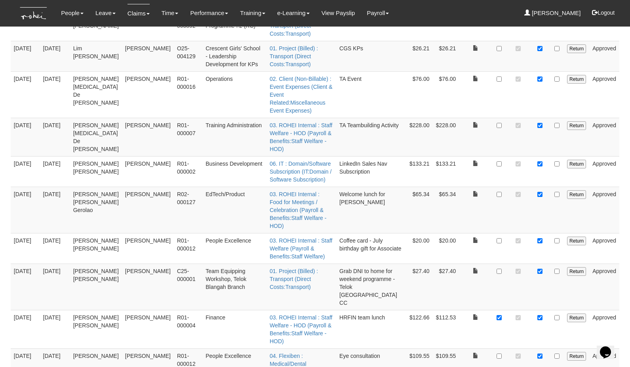
checkbox input "true"
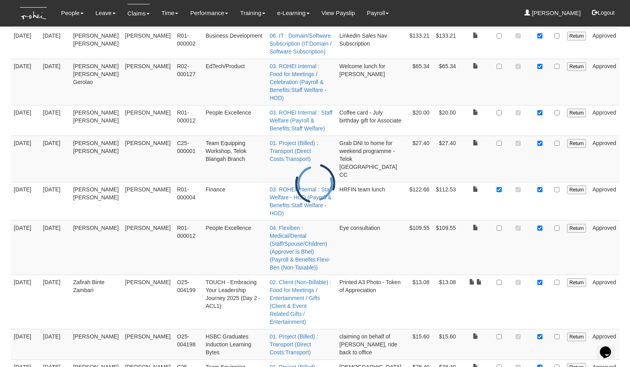
scroll to position [2737, 0]
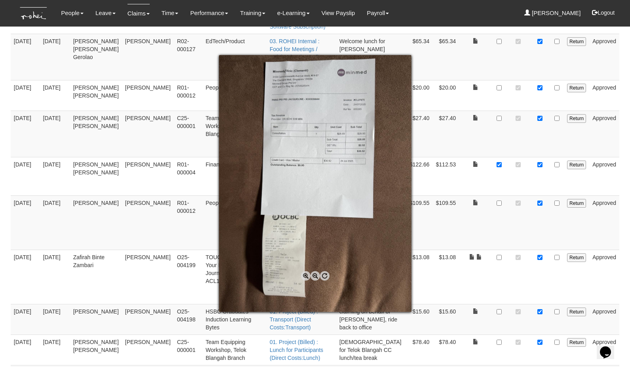
click at [455, 141] on div at bounding box center [315, 183] width 630 height 367
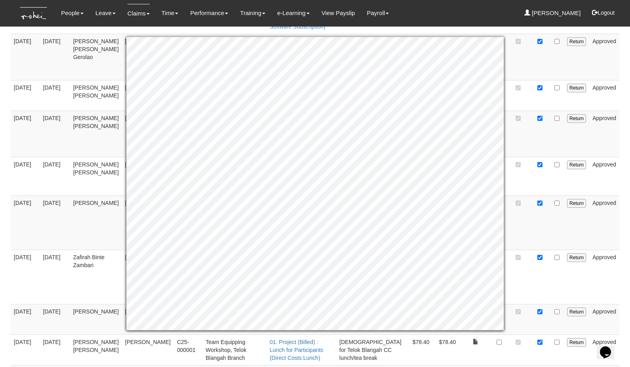
checkbox input "true"
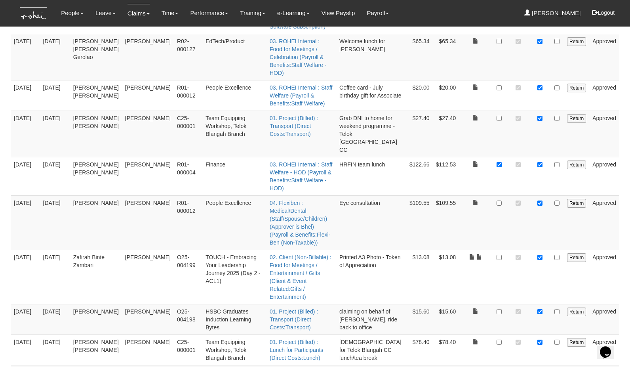
checkbox input "true"
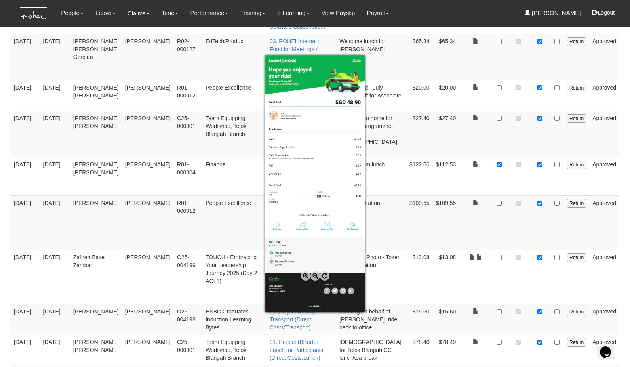
click at [542, 240] on div at bounding box center [315, 183] width 630 height 367
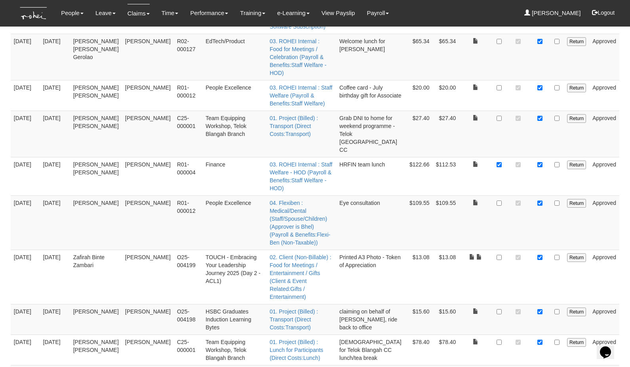
checkbox input "true"
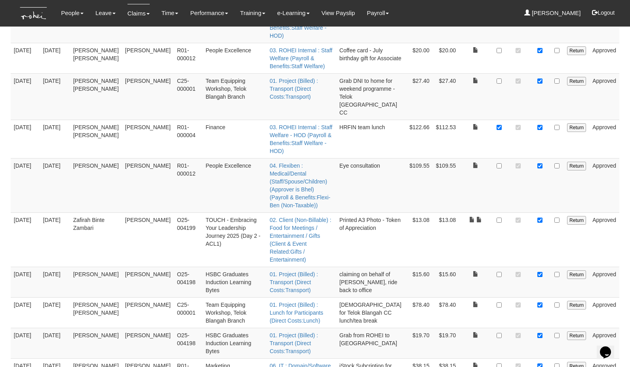
scroll to position [2808, 0]
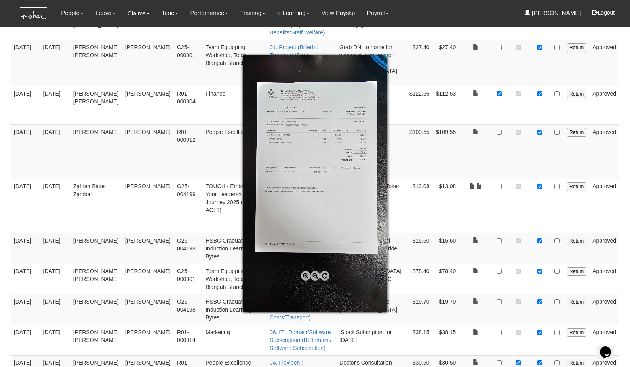
click at [305, 277] on span at bounding box center [306, 276] width 10 height 10
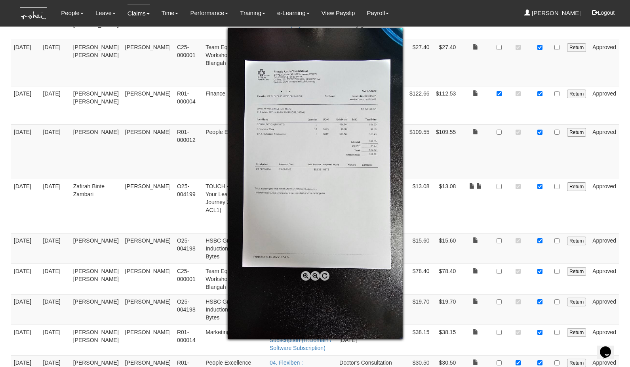
click at [305, 277] on span at bounding box center [306, 276] width 10 height 10
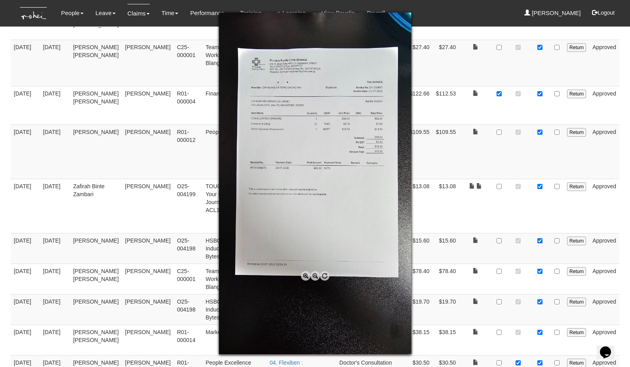
click at [305, 277] on span at bounding box center [306, 276] width 10 height 10
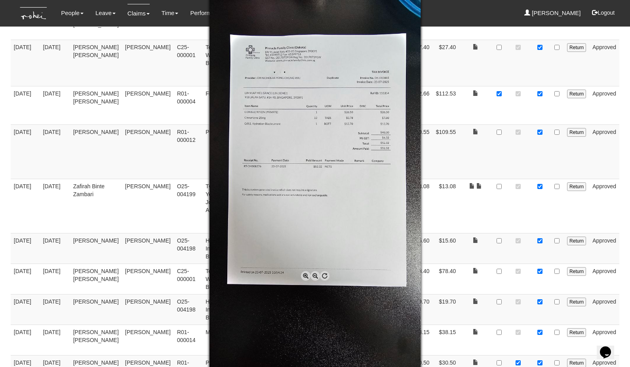
click at [305, 277] on span at bounding box center [306, 276] width 10 height 10
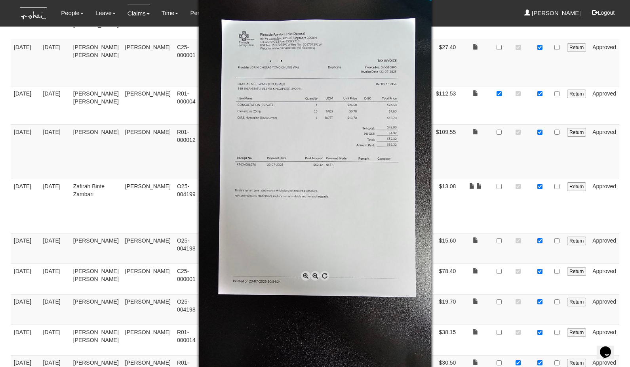
click at [305, 277] on span at bounding box center [306, 276] width 10 height 10
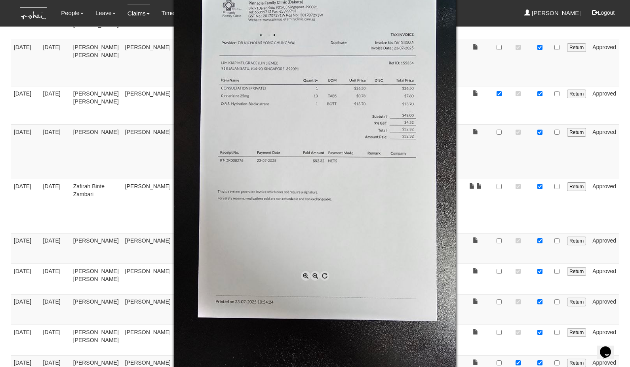
click at [305, 277] on span at bounding box center [306, 276] width 10 height 10
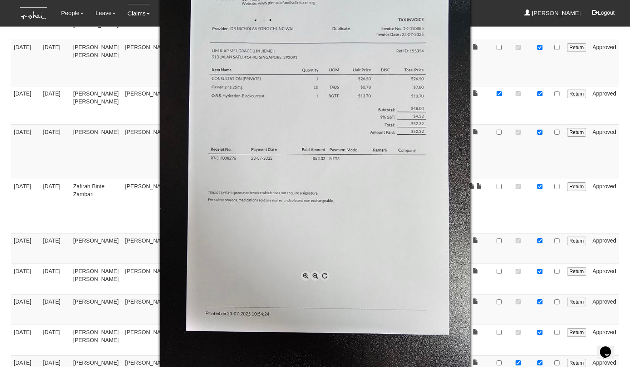
click at [305, 277] on span at bounding box center [306, 276] width 10 height 10
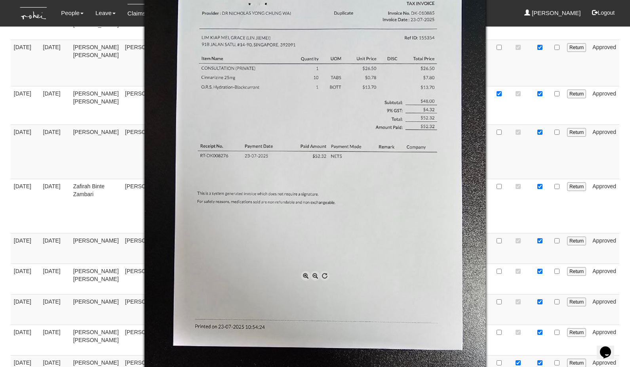
click at [520, 223] on div at bounding box center [315, 183] width 630 height 367
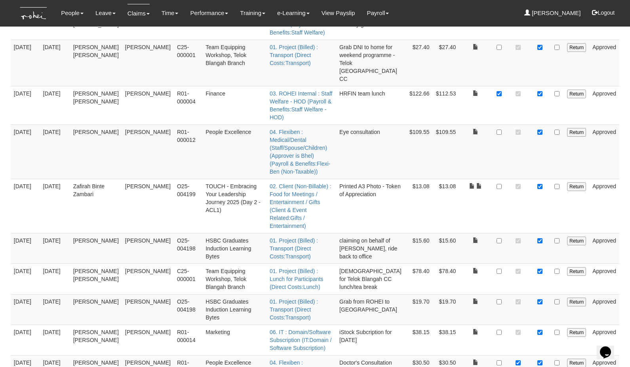
checkbox input "true"
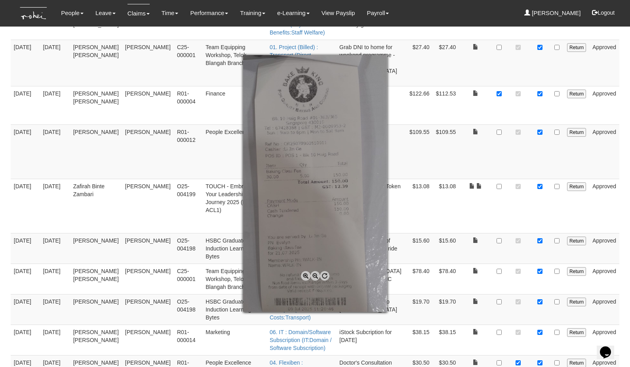
click at [501, 250] on div at bounding box center [315, 183] width 630 height 367
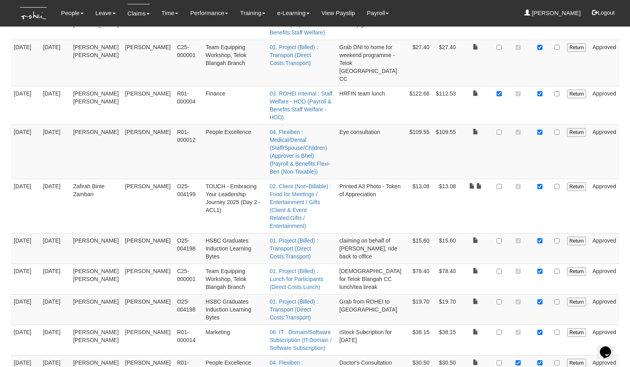
checkbox input "false"
checkbox input "true"
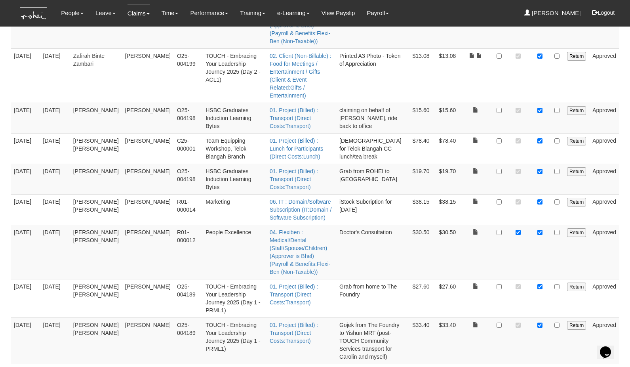
scroll to position [2940, 0]
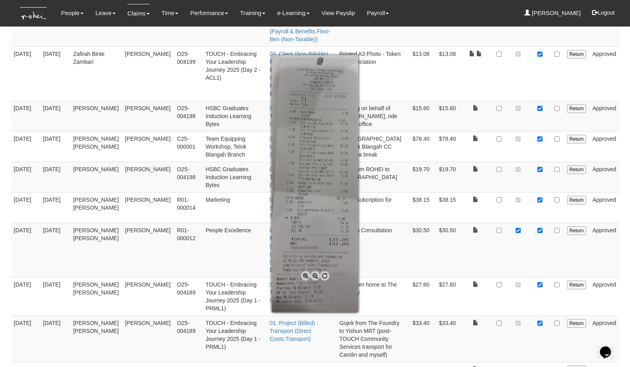
click at [499, 150] on div at bounding box center [315, 183] width 630 height 367
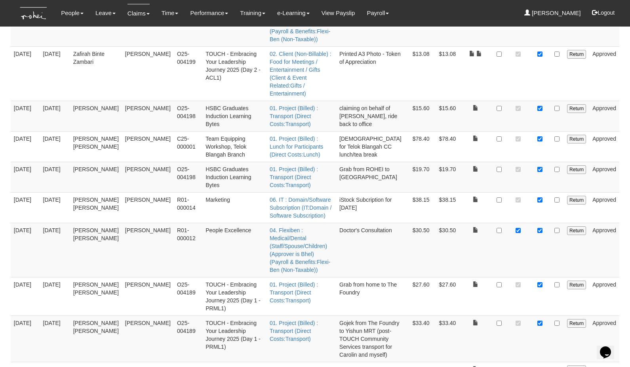
checkbox input "true"
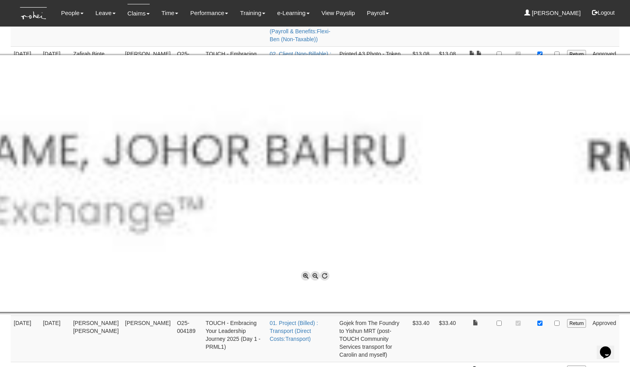
click at [314, 275] on span at bounding box center [315, 276] width 10 height 10
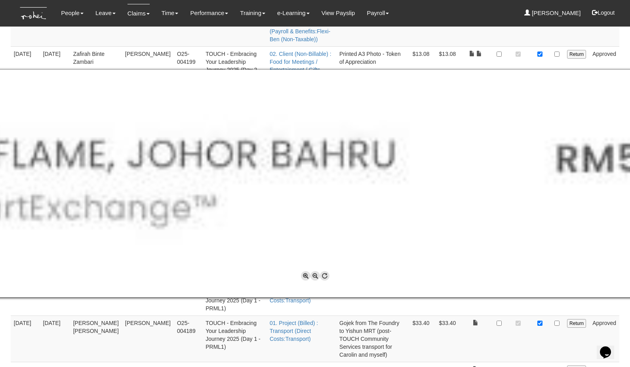
click at [314, 275] on span at bounding box center [315, 276] width 10 height 10
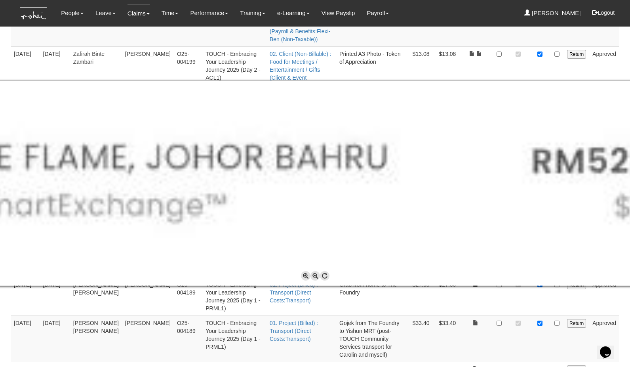
click at [314, 275] on span at bounding box center [315, 276] width 10 height 10
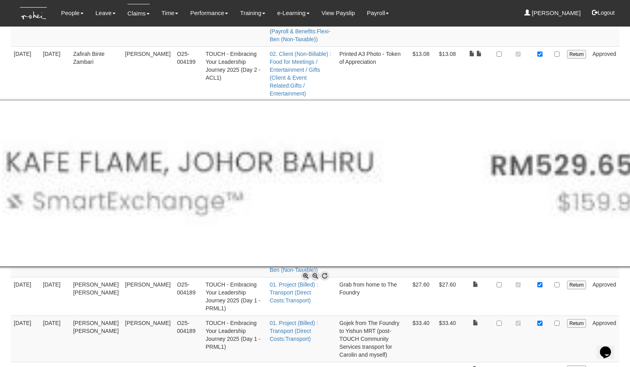
click at [314, 275] on span at bounding box center [315, 276] width 10 height 10
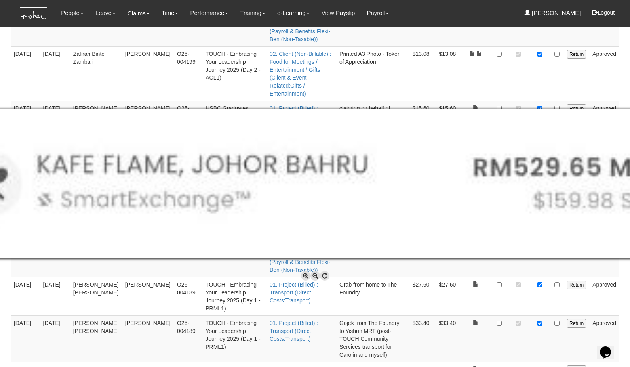
click at [314, 275] on span at bounding box center [315, 276] width 10 height 10
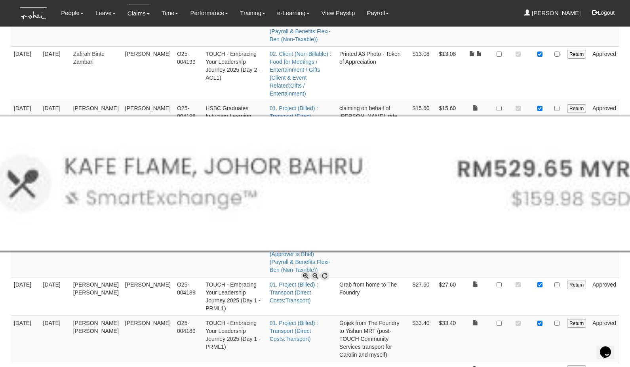
click at [314, 275] on span at bounding box center [315, 276] width 10 height 10
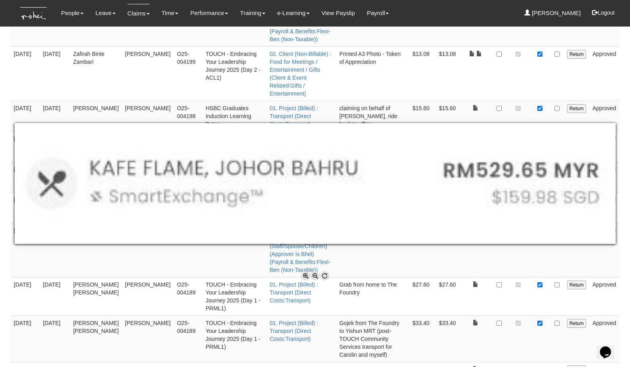
click at [444, 254] on div at bounding box center [315, 183] width 630 height 367
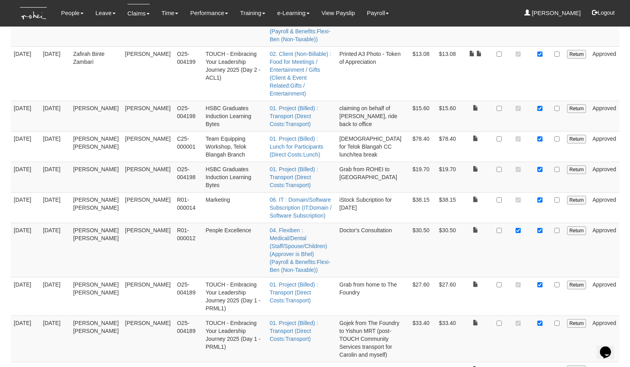
checkbox input "false"
checkbox input "true"
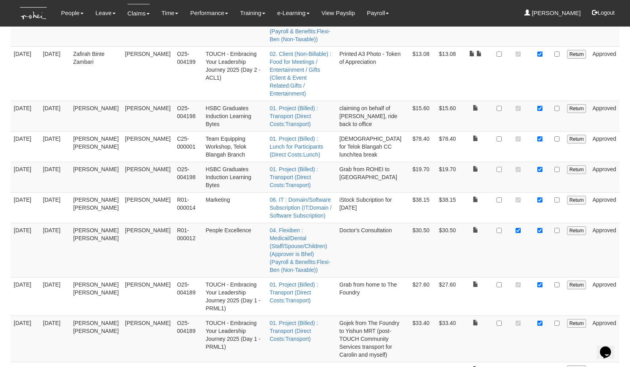
checkbox input "false"
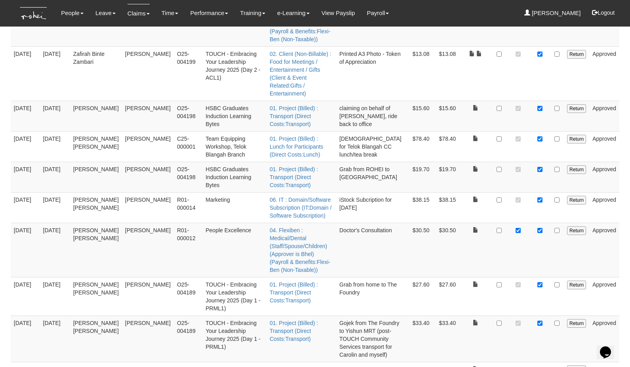
checkbox input "true"
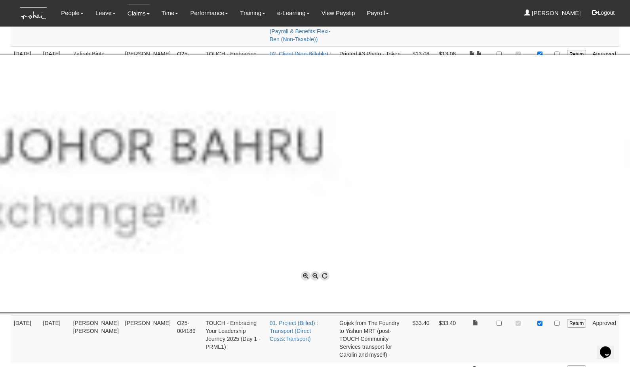
click at [304, 276] on span at bounding box center [306, 276] width 10 height 10
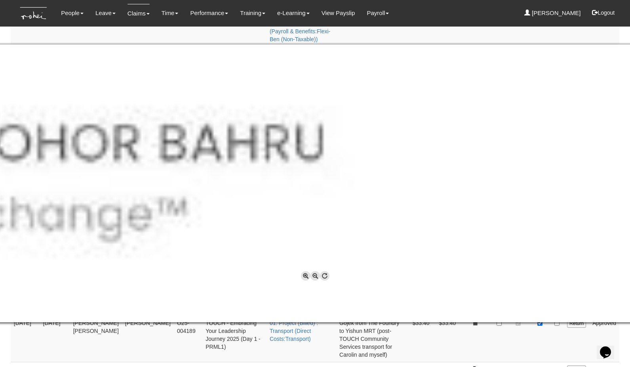
click at [304, 276] on span at bounding box center [306, 276] width 10 height 10
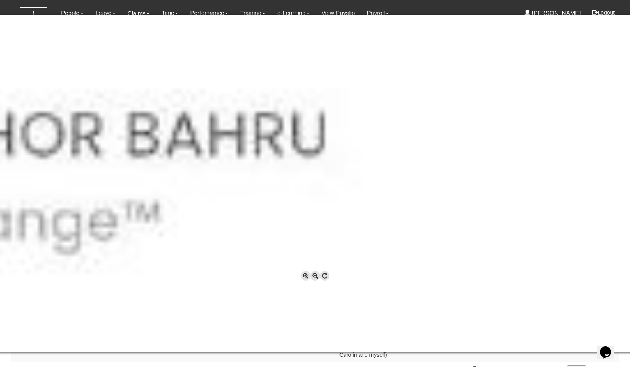
click at [315, 275] on span at bounding box center [315, 276] width 10 height 10
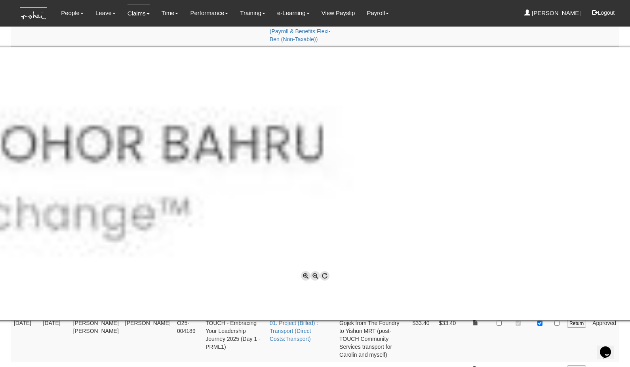
click at [315, 275] on span at bounding box center [315, 276] width 10 height 10
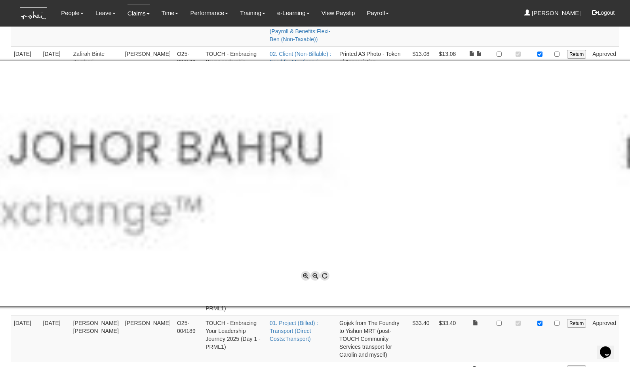
click at [315, 275] on span at bounding box center [315, 276] width 10 height 10
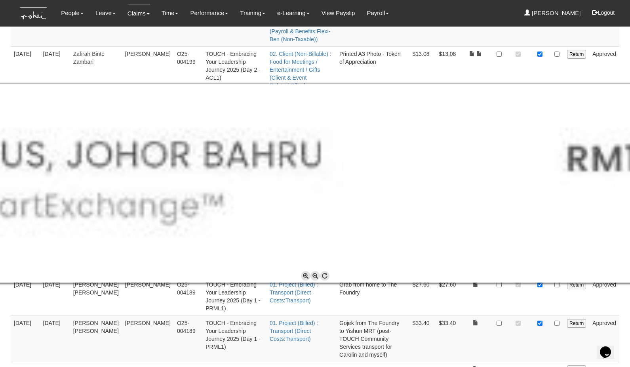
click at [315, 275] on span at bounding box center [315, 276] width 10 height 10
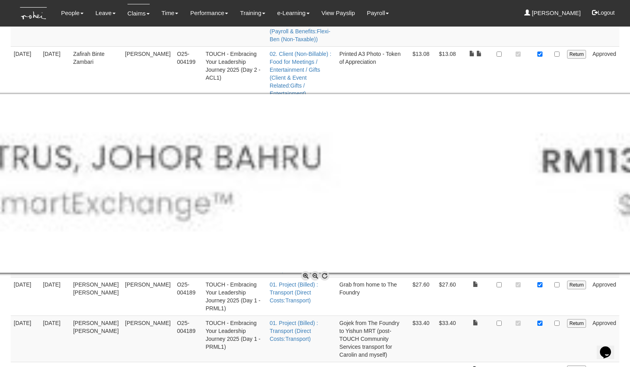
click at [315, 275] on span at bounding box center [315, 276] width 10 height 10
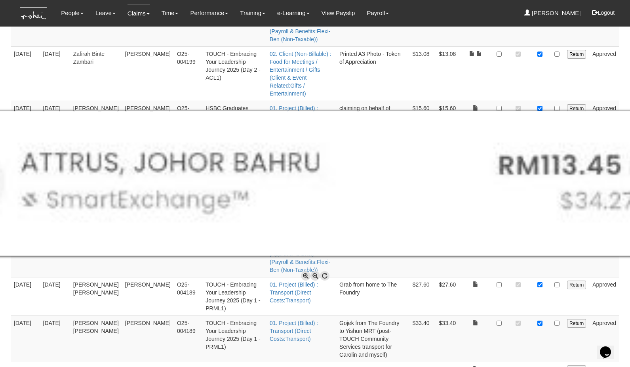
click at [314, 275] on span at bounding box center [315, 276] width 10 height 10
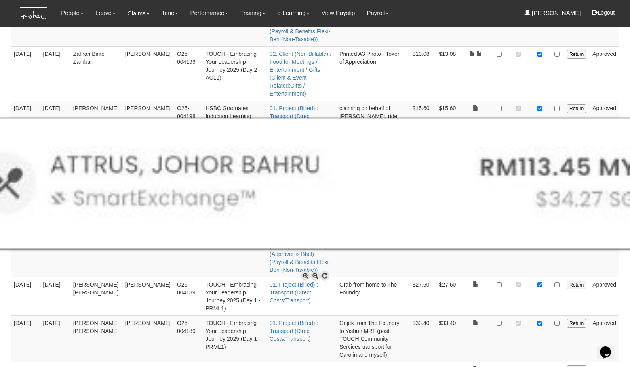
click at [314, 275] on span at bounding box center [315, 276] width 10 height 10
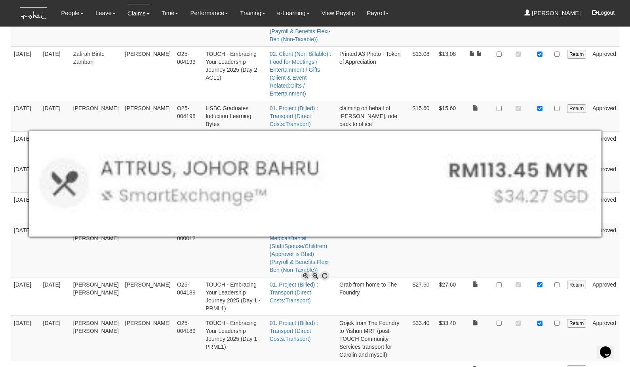
click at [314, 275] on span at bounding box center [315, 276] width 10 height 10
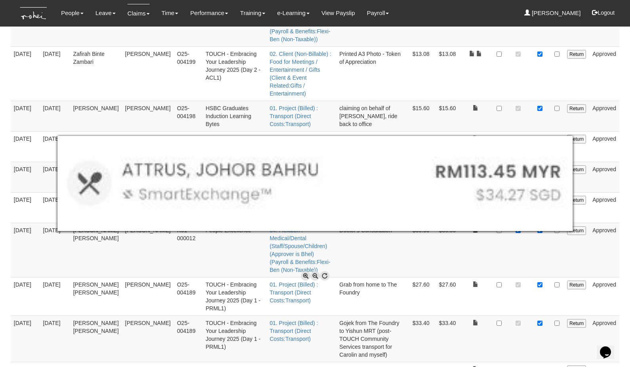
click at [453, 255] on div at bounding box center [315, 183] width 630 height 367
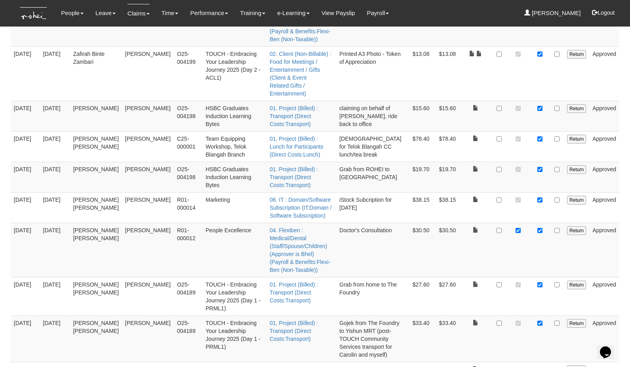
checkbox input "false"
drag, startPoint x: 540, startPoint y: 242, endPoint x: 527, endPoint y: 244, distance: 12.6
checkbox input "true"
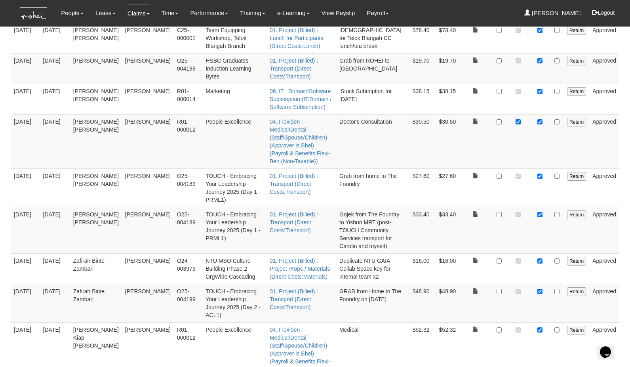
scroll to position [3050, 0]
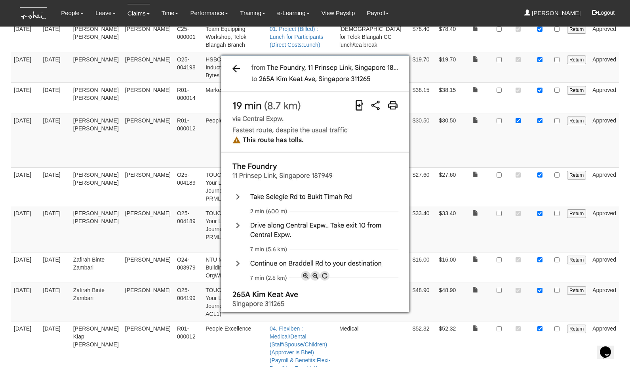
click at [541, 162] on div at bounding box center [315, 183] width 630 height 367
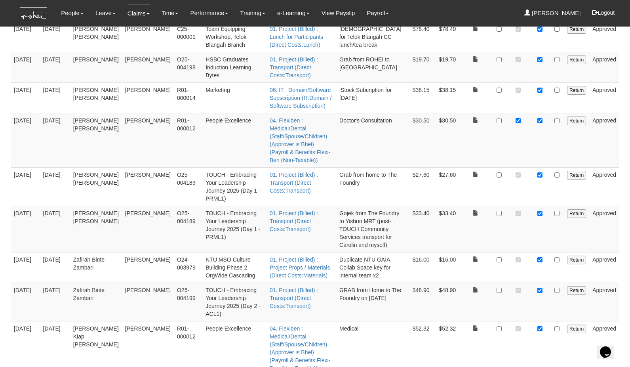
checkbox input "true"
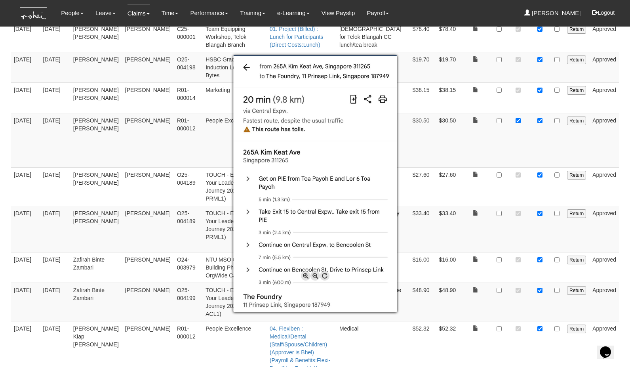
click at [541, 202] on div at bounding box center [315, 183] width 630 height 367
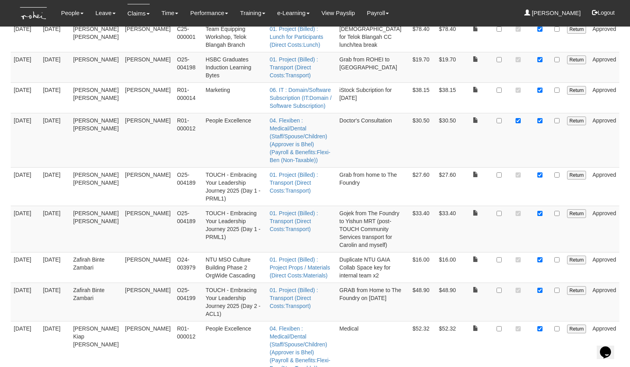
checkbox input "true"
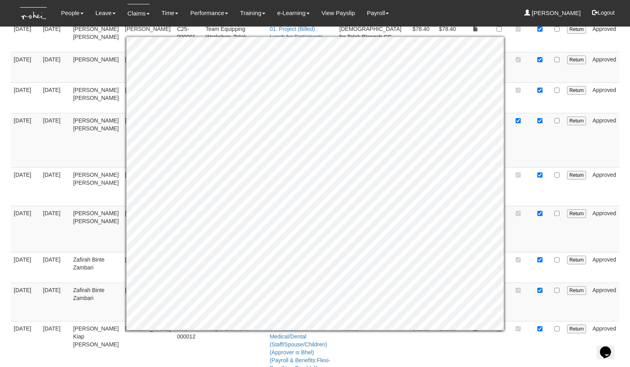
checkbox input "true"
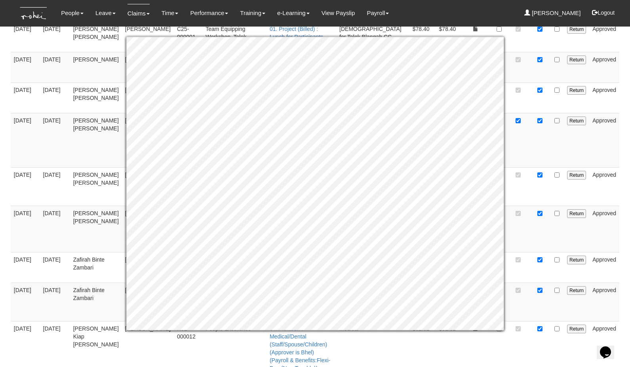
checkbox input "true"
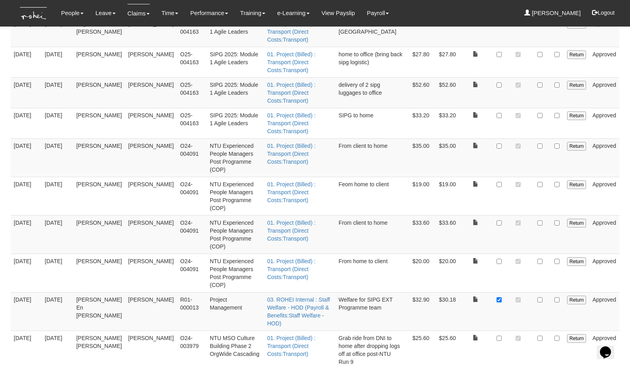
scroll to position [0, 0]
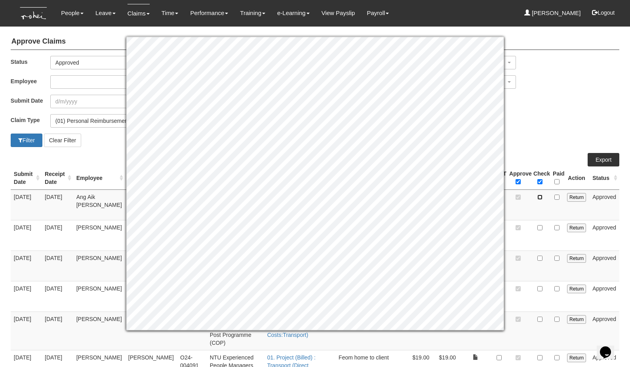
click at [541, 197] on input "checkbox" at bounding box center [539, 196] width 5 height 5
checkbox input "true"
checkbox input "false"
click at [541, 225] on input "checkbox" at bounding box center [539, 227] width 5 height 5
checkbox input "true"
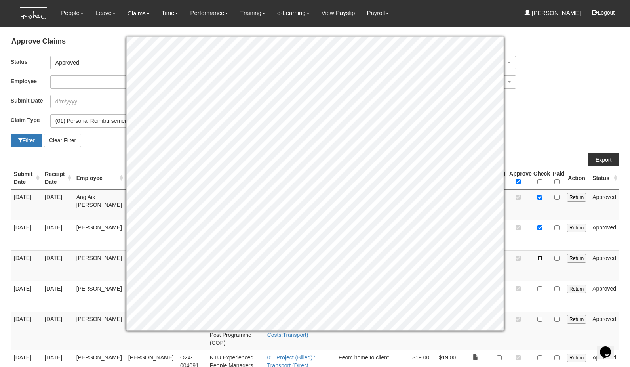
click at [540, 255] on input "checkbox" at bounding box center [539, 257] width 5 height 5
checkbox input "true"
click at [541, 286] on input "checkbox" at bounding box center [539, 288] width 5 height 5
checkbox input "true"
click at [539, 316] on input "checkbox" at bounding box center [539, 318] width 5 height 5
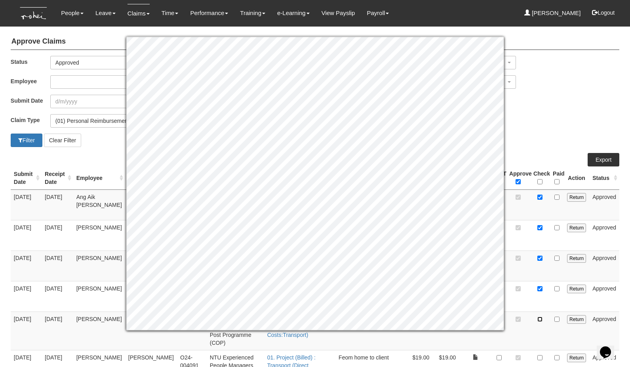
checkbox input "true"
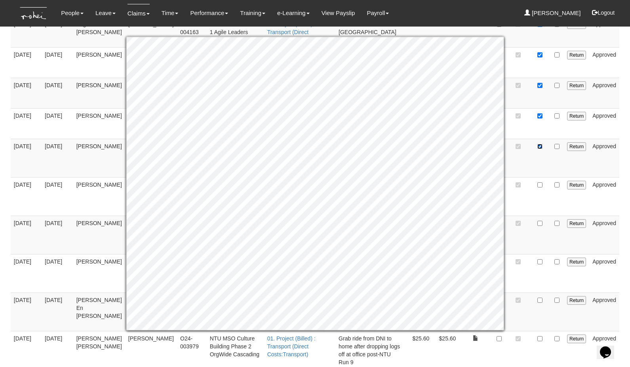
scroll to position [173, 0]
click at [527, 139] on td at bounding box center [518, 157] width 24 height 38
click at [539, 182] on input "checkbox" at bounding box center [539, 184] width 5 height 5
checkbox input "true"
click at [542, 220] on input "checkbox" at bounding box center [539, 222] width 5 height 5
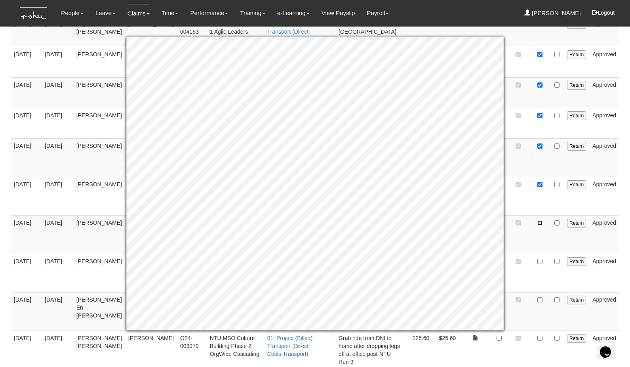
checkbox input "true"
click at [542, 259] on input "checkbox" at bounding box center [539, 261] width 5 height 5
checkbox input "true"
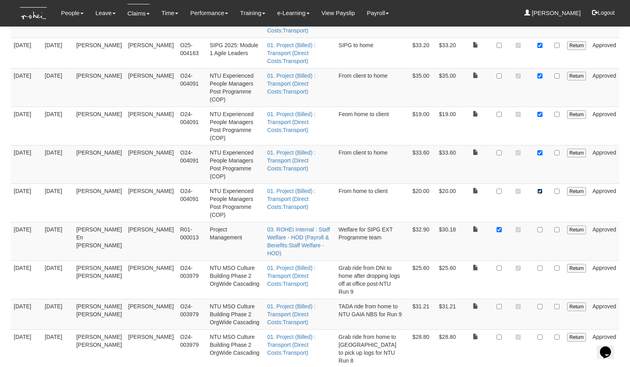
scroll to position [244, 0]
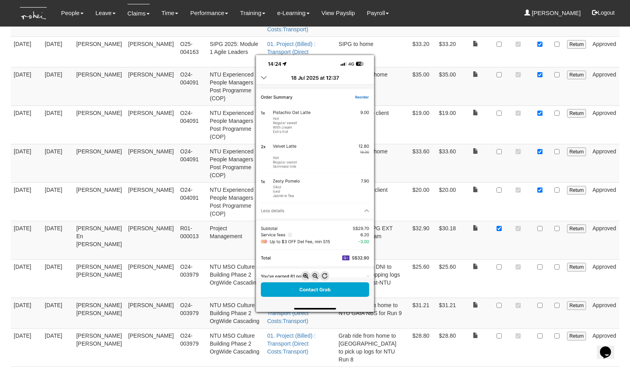
click at [500, 196] on div at bounding box center [315, 183] width 630 height 367
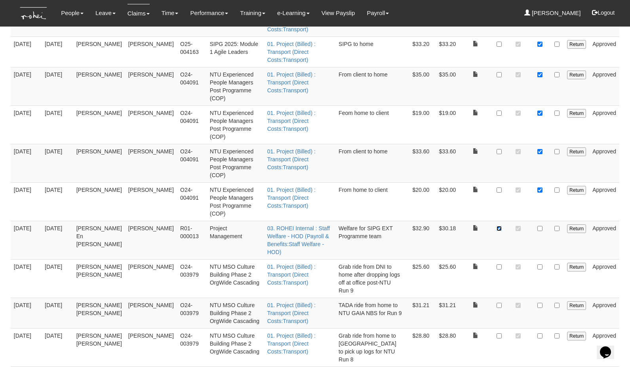
click at [500, 226] on input "checkbox" at bounding box center [499, 228] width 5 height 5
checkbox input "false"
click at [541, 226] on input "checkbox" at bounding box center [539, 228] width 5 height 5
checkbox input "true"
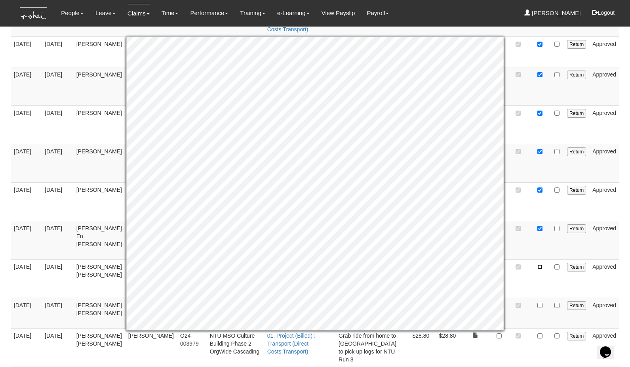
click at [539, 264] on input "checkbox" at bounding box center [539, 266] width 5 height 5
checkbox input "true"
click at [541, 303] on input "checkbox" at bounding box center [539, 305] width 5 height 5
checkbox input "true"
click at [541, 333] on input "checkbox" at bounding box center [539, 335] width 5 height 5
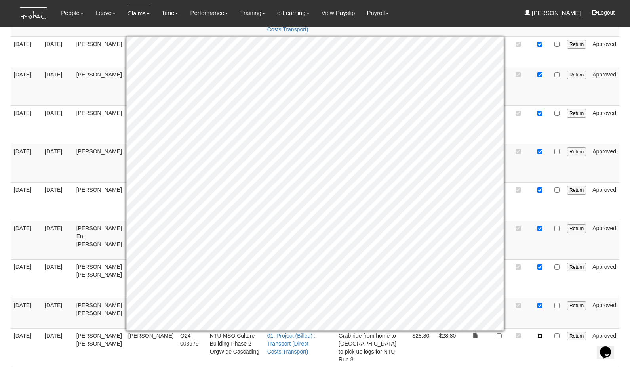
checkbox input "true"
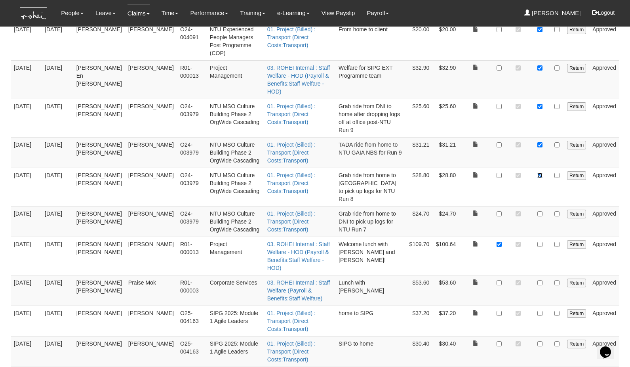
scroll to position [427, 0]
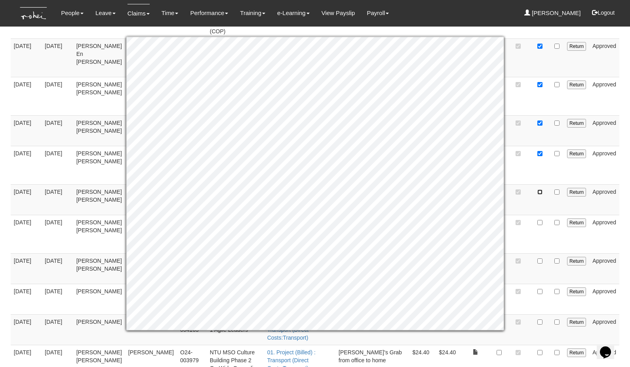
click at [539, 189] on input "checkbox" at bounding box center [539, 191] width 5 height 5
checkbox input "true"
click at [515, 215] on td at bounding box center [518, 234] width 24 height 38
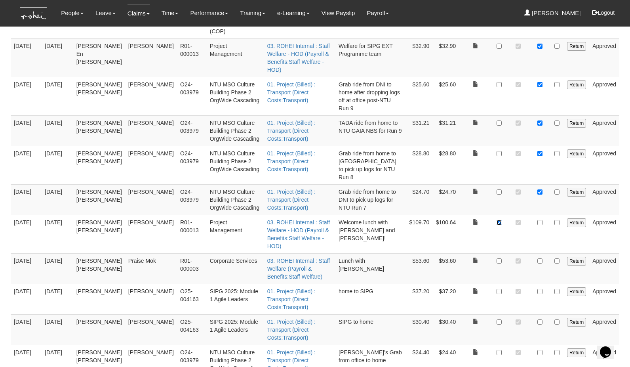
click at [501, 220] on input "checkbox" at bounding box center [499, 222] width 5 height 5
checkbox input "false"
click at [540, 220] on input "checkbox" at bounding box center [539, 222] width 5 height 5
checkbox input "true"
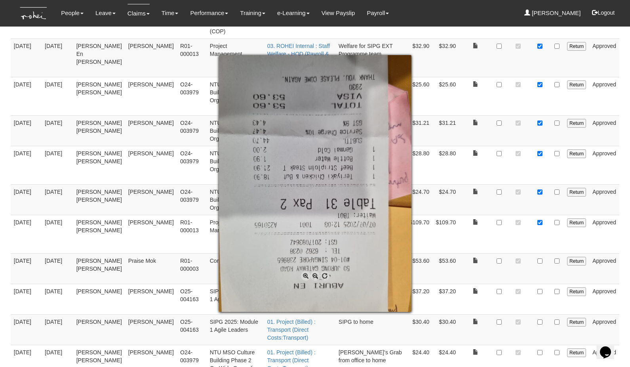
click at [469, 213] on div at bounding box center [315, 183] width 630 height 367
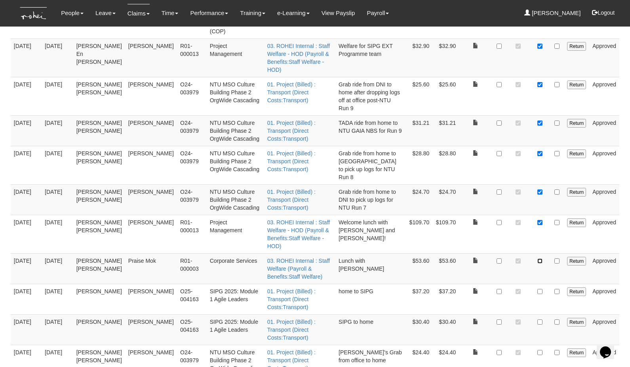
click at [541, 258] on input "checkbox" at bounding box center [539, 260] width 5 height 5
checkbox input "true"
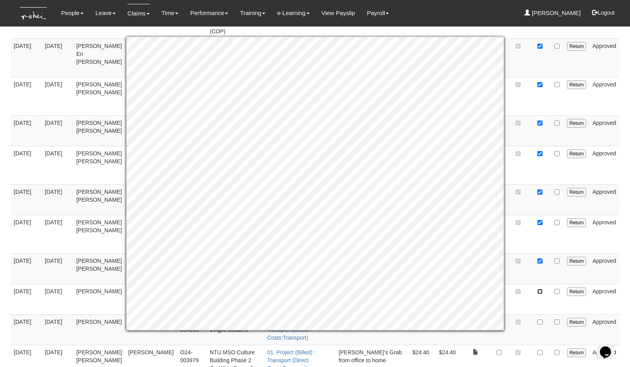
click at [542, 289] on input "checkbox" at bounding box center [539, 291] width 5 height 5
checkbox input "true"
click at [523, 284] on td at bounding box center [518, 299] width 24 height 30
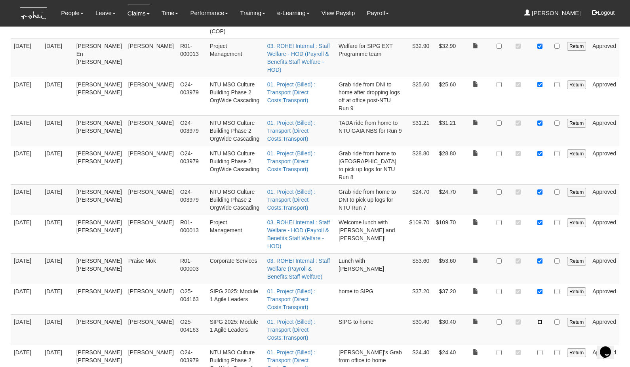
click at [540, 319] on input "checkbox" at bounding box center [539, 321] width 5 height 5
checkbox input "true"
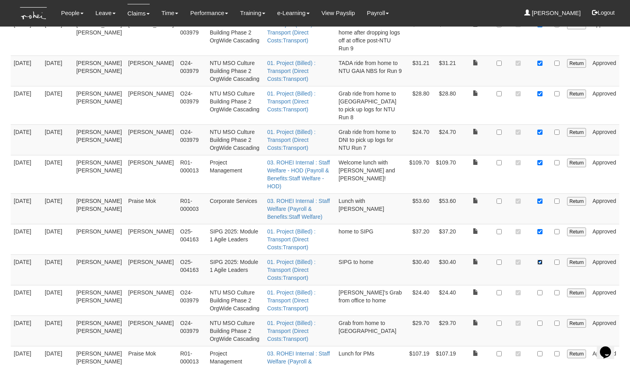
scroll to position [628, 0]
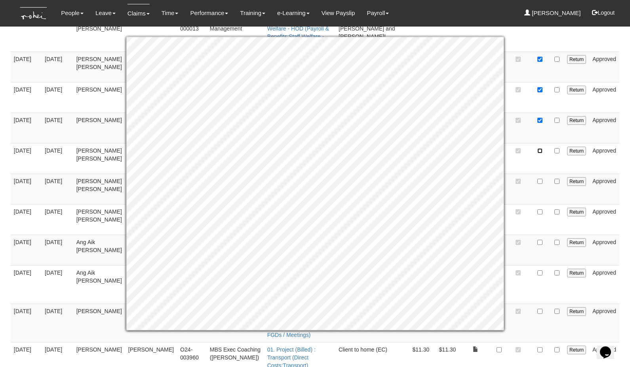
click at [541, 148] on input "checkbox" at bounding box center [539, 150] width 5 height 5
checkbox input "true"
click at [541, 179] on input "checkbox" at bounding box center [539, 181] width 5 height 5
checkbox input "true"
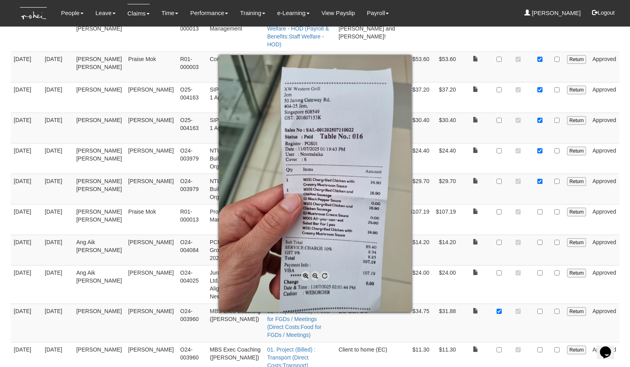
click at [499, 139] on div at bounding box center [315, 183] width 630 height 367
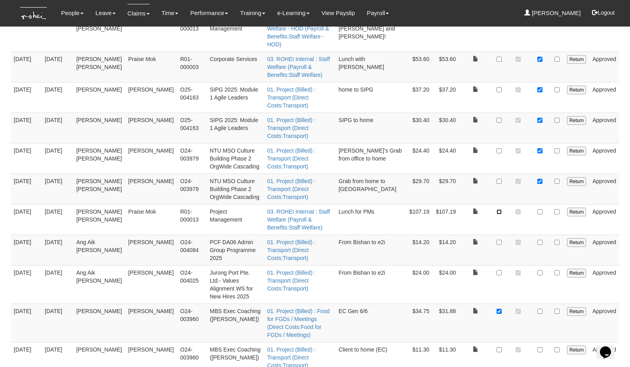
click at [499, 209] on input "checkbox" at bounding box center [499, 211] width 5 height 5
checkbox input "true"
click at [541, 209] on input "checkbox" at bounding box center [539, 211] width 5 height 5
checkbox input "true"
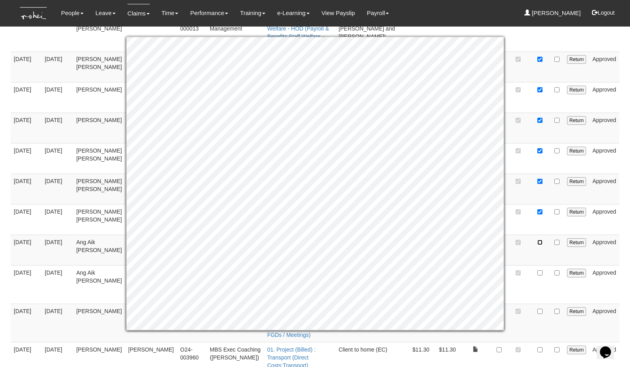
click at [541, 240] on input "checkbox" at bounding box center [539, 242] width 5 height 5
checkbox input "true"
click at [541, 270] on input "checkbox" at bounding box center [539, 272] width 5 height 5
checkbox input "true"
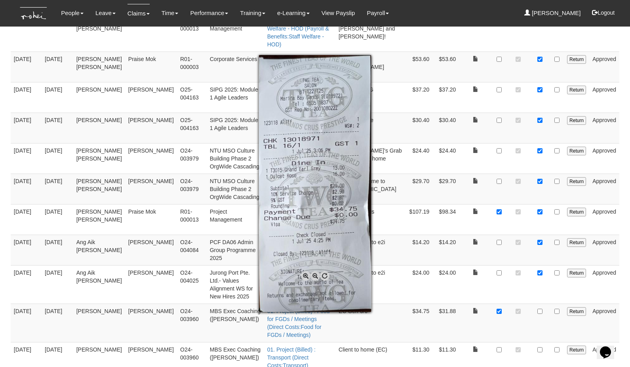
click at [540, 231] on div at bounding box center [315, 183] width 630 height 367
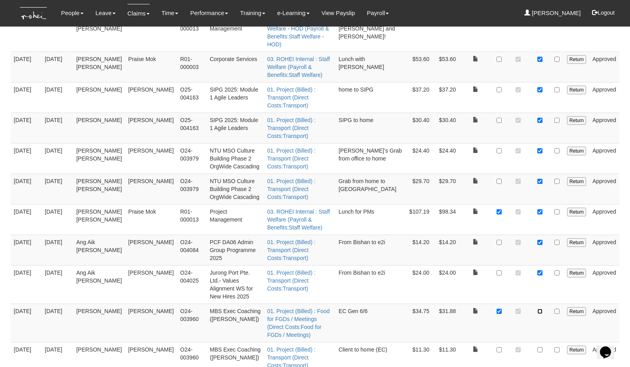
click at [540, 308] on input "checkbox" at bounding box center [539, 310] width 5 height 5
checkbox input "true"
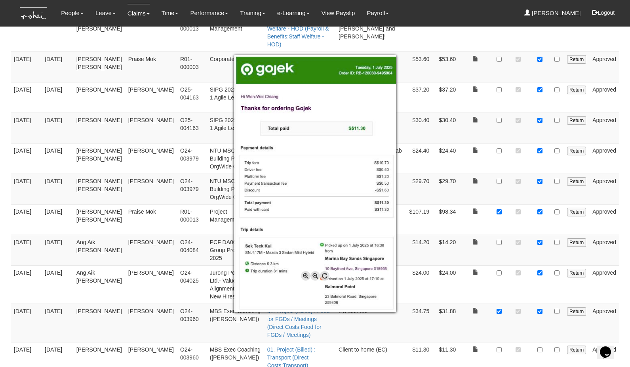
click at [542, 261] on div at bounding box center [315, 183] width 630 height 367
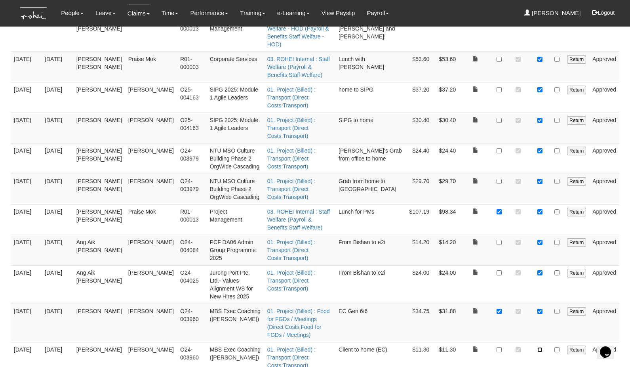
click at [541, 347] on input "checkbox" at bounding box center [539, 349] width 5 height 5
checkbox input "true"
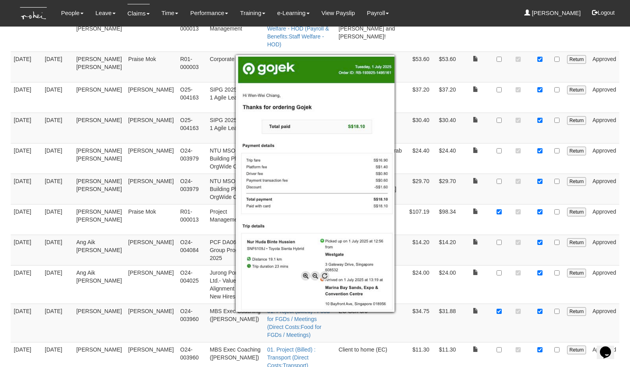
click at [541, 284] on div at bounding box center [315, 183] width 630 height 367
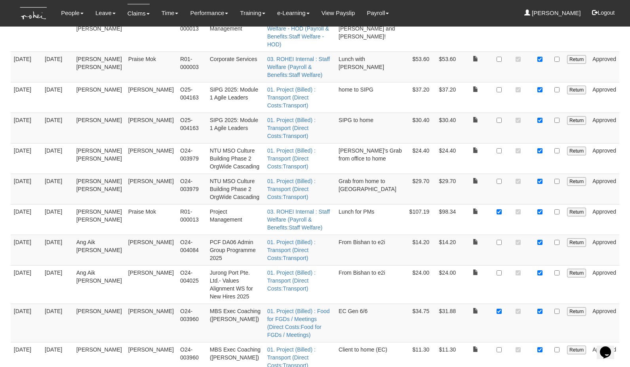
checkbox input "true"
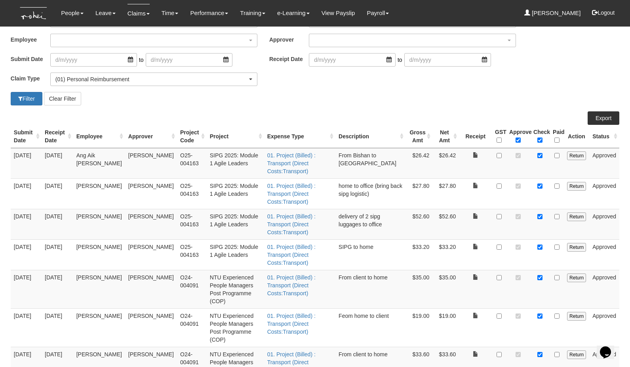
scroll to position [0, 0]
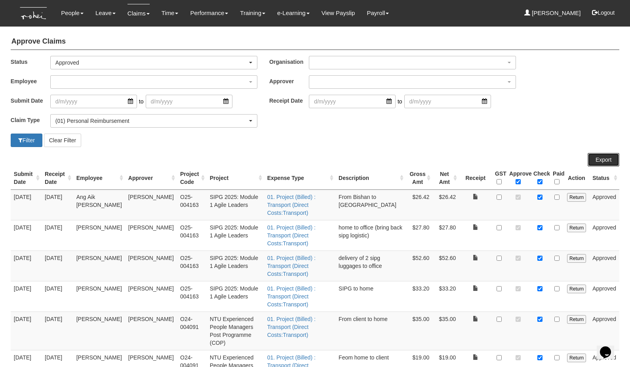
click at [609, 158] on link "Export" at bounding box center [604, 159] width 32 height 13
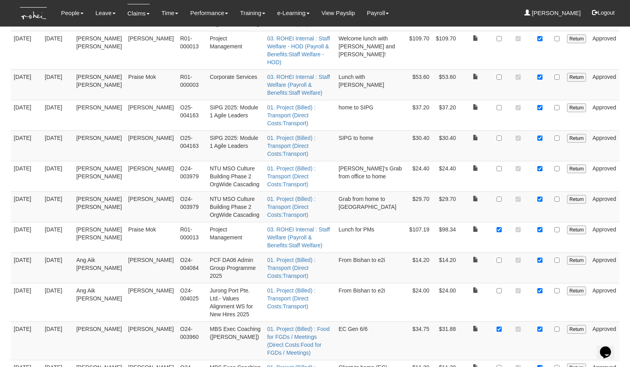
scroll to position [628, 0]
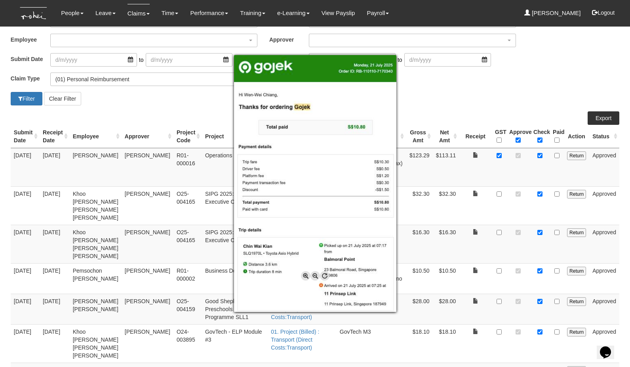
scroll to position [71, 0]
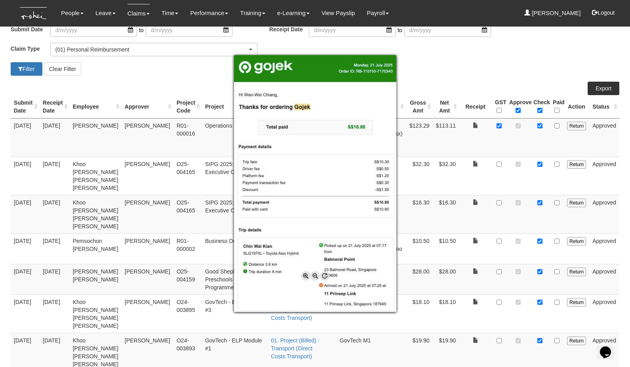
click at [563, 65] on div at bounding box center [315, 183] width 630 height 367
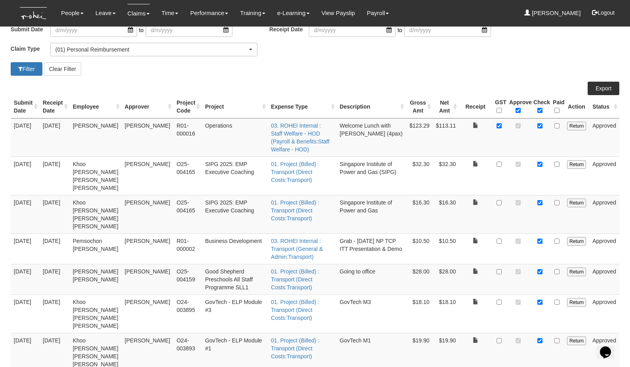
click at [430, 107] on th "Gross Amt" at bounding box center [419, 106] width 27 height 23
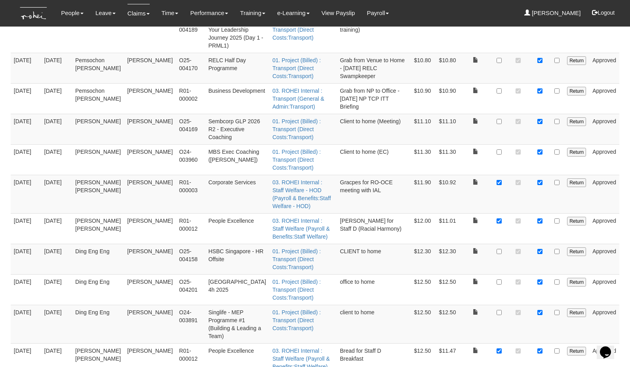
scroll to position [788, 0]
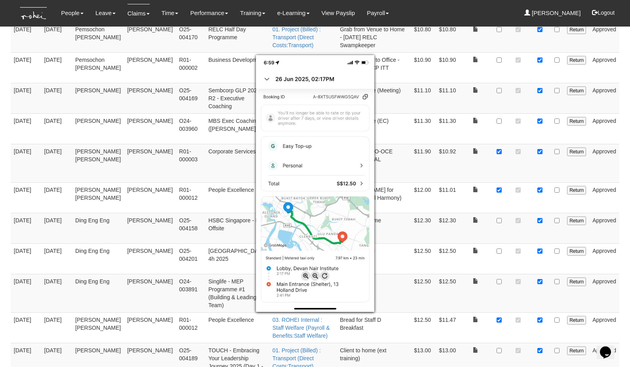
click at [460, 239] on div at bounding box center [315, 183] width 630 height 367
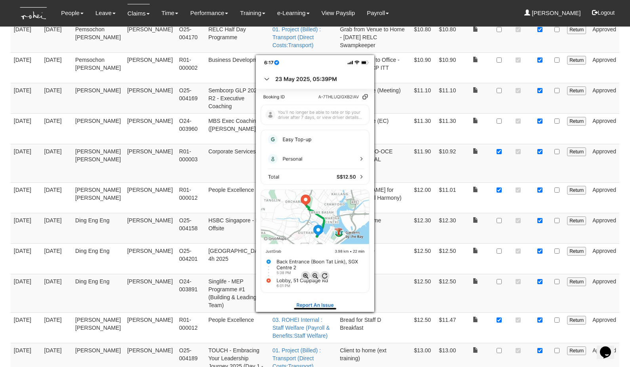
click at [448, 238] on div at bounding box center [315, 183] width 630 height 367
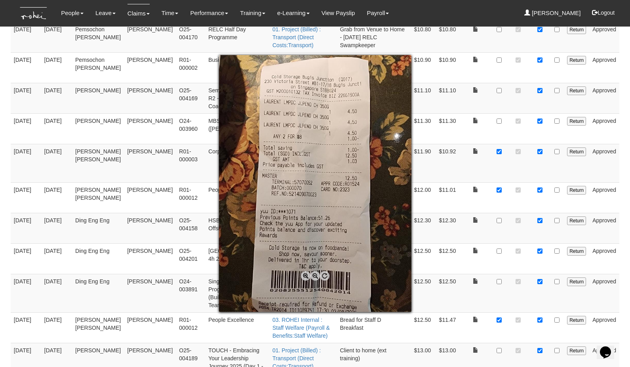
click at [443, 231] on div at bounding box center [315, 183] width 630 height 367
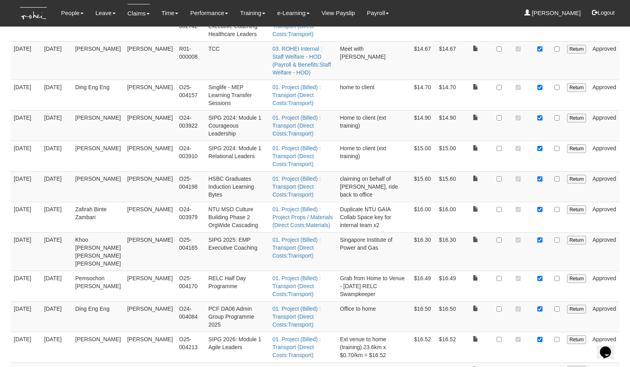
scroll to position [1468, 0]
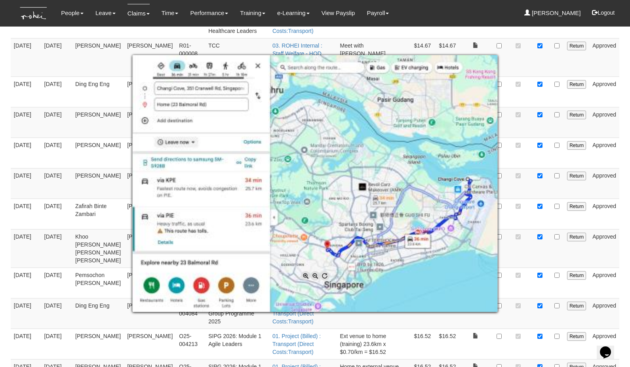
click at [505, 221] on div at bounding box center [315, 183] width 630 height 367
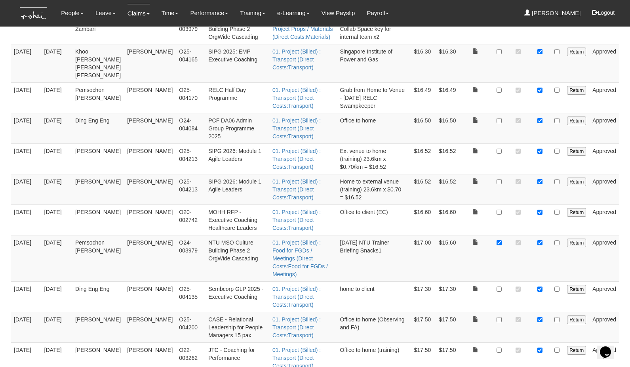
scroll to position [1663, 0]
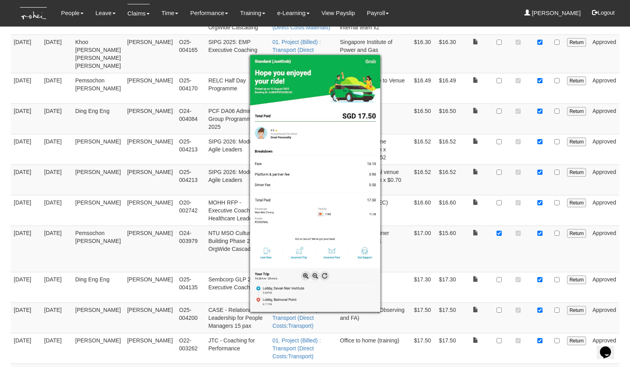
click at [465, 177] on div at bounding box center [315, 183] width 630 height 367
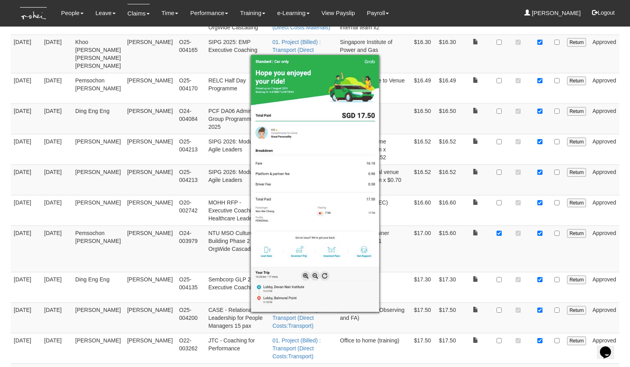
click at [480, 186] on div at bounding box center [315, 183] width 630 height 367
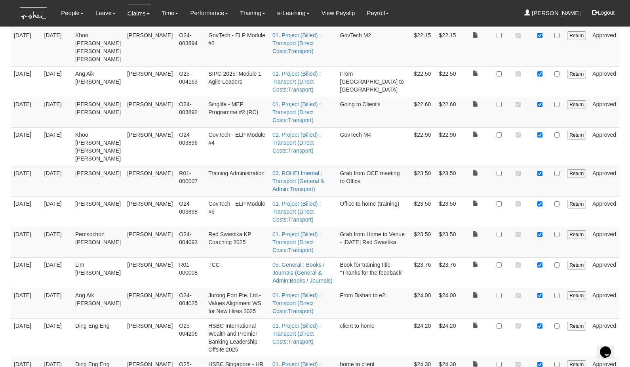
scroll to position [3026, 0]
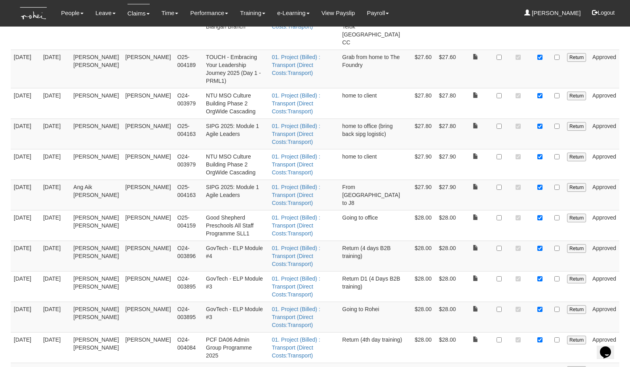
scroll to position [486, 0]
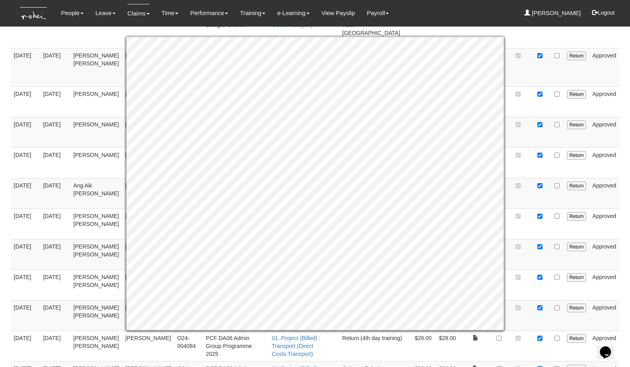
click at [510, 269] on td at bounding box center [518, 284] width 24 height 30
click at [518, 330] on td at bounding box center [518, 345] width 24 height 30
click at [529, 330] on td at bounding box center [518, 345] width 24 height 30
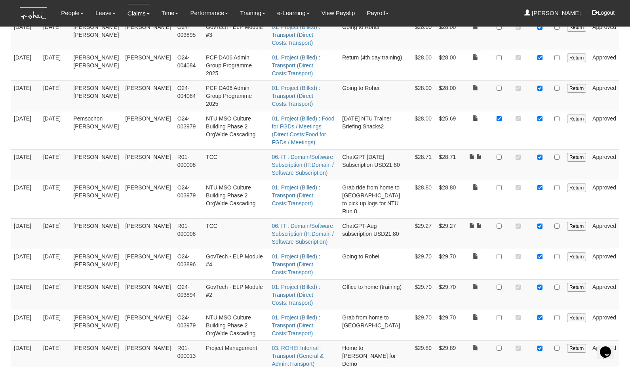
scroll to position [777, 0]
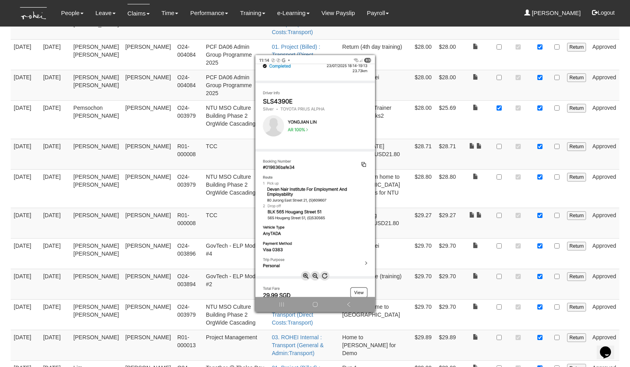
click at [478, 288] on div at bounding box center [315, 183] width 630 height 367
click at [465, 272] on div at bounding box center [315, 183] width 630 height 367
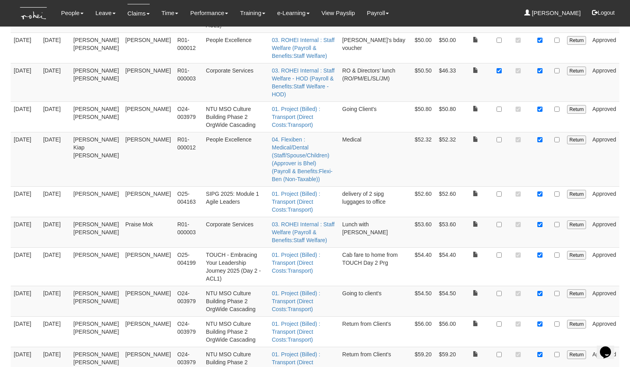
scroll to position [2923, 0]
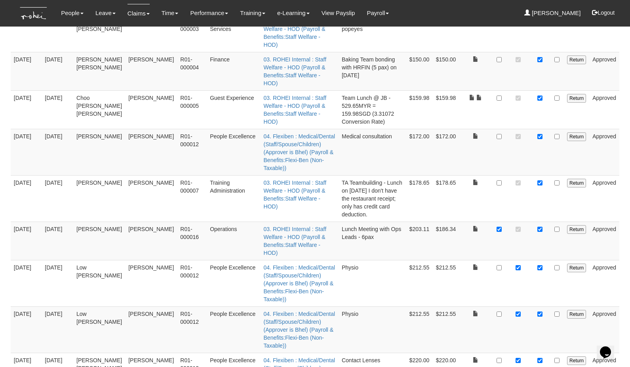
scroll to position [624, 0]
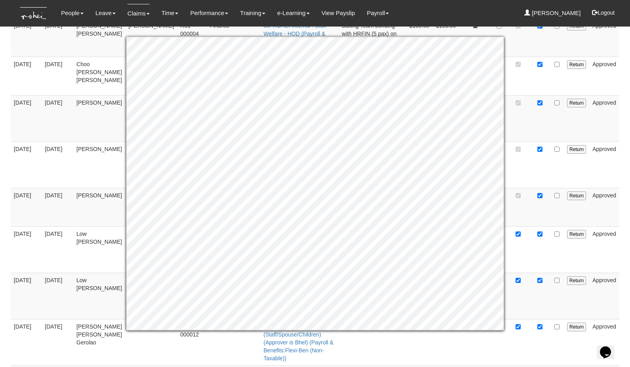
click at [528, 226] on td at bounding box center [518, 249] width 24 height 46
click at [516, 226] on td at bounding box center [518, 249] width 24 height 46
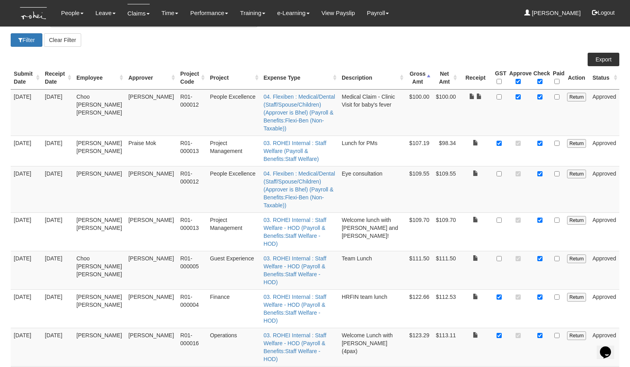
scroll to position [0, 0]
